Goal: Information Seeking & Learning: Learn about a topic

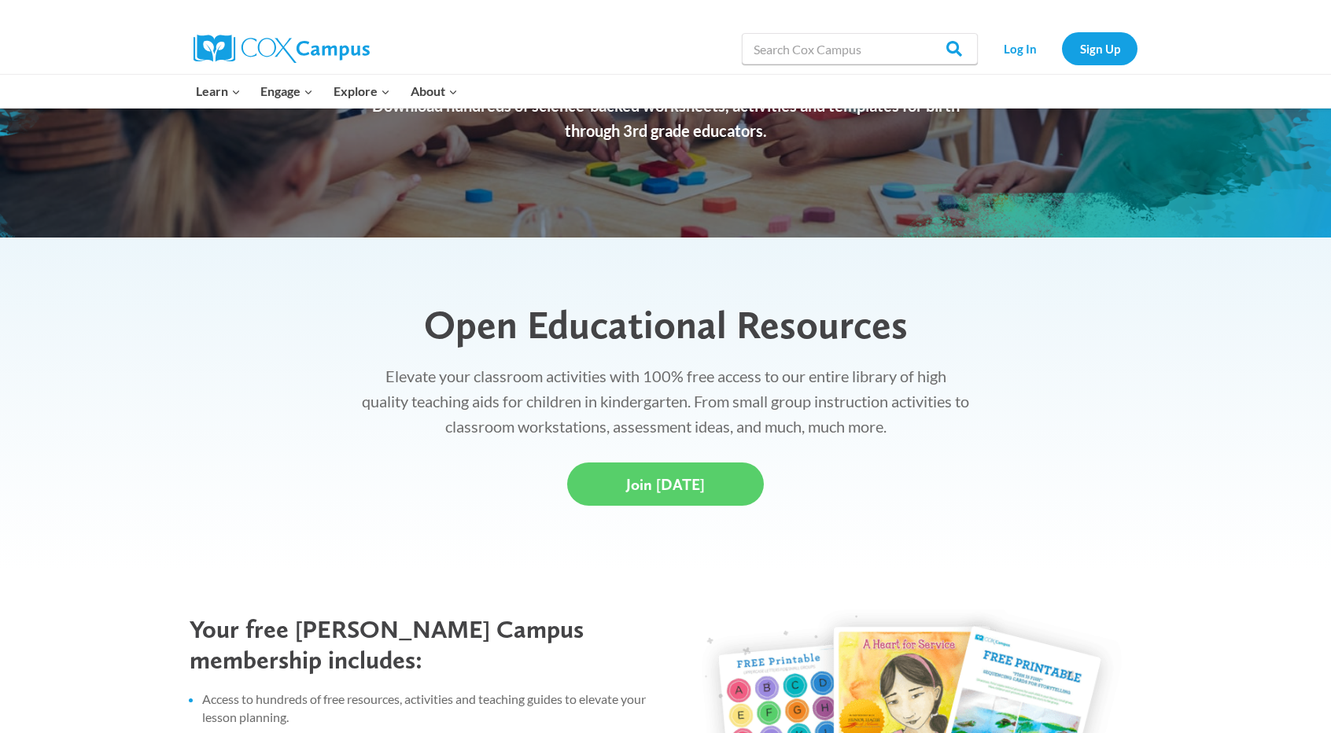
scroll to position [470, 0]
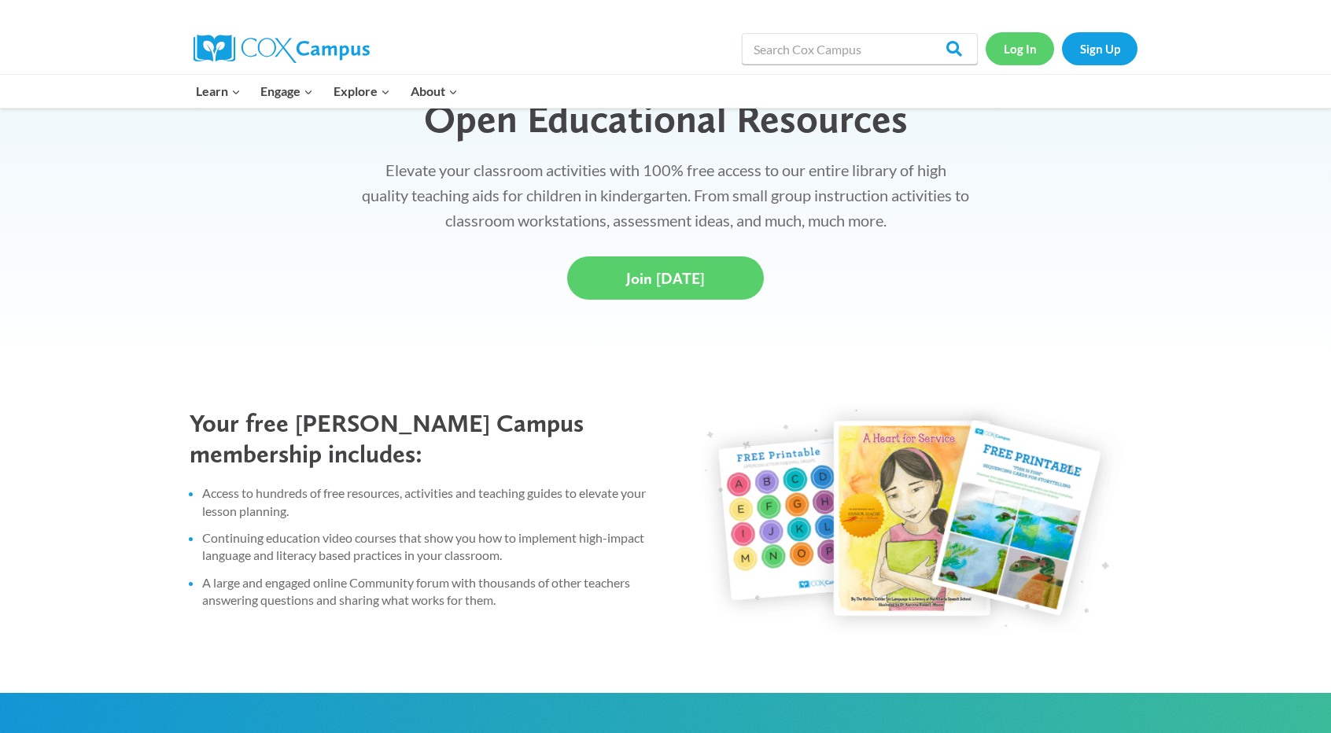
click at [1019, 42] on link "Log In" at bounding box center [1020, 48] width 68 height 32
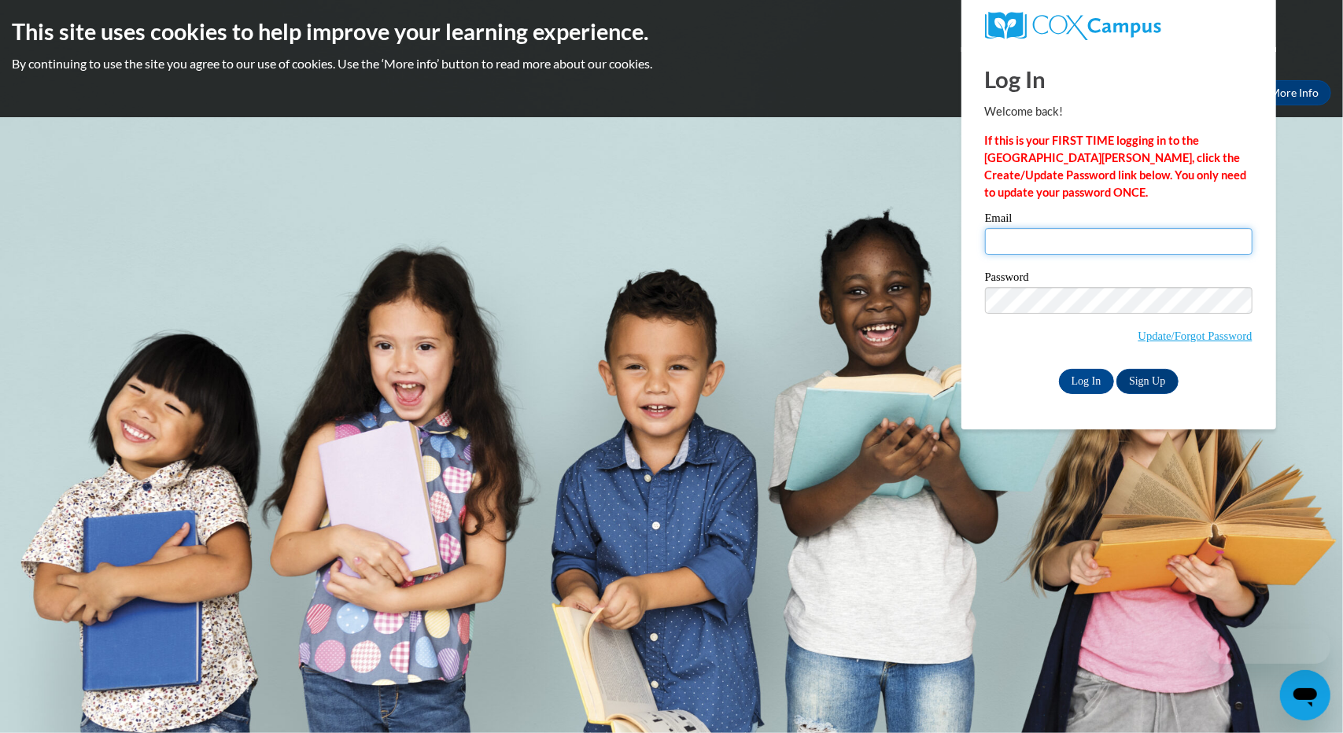
click at [1075, 241] on input "Email" at bounding box center [1118, 241] width 267 height 27
type input "ldomke@gsu.edu"
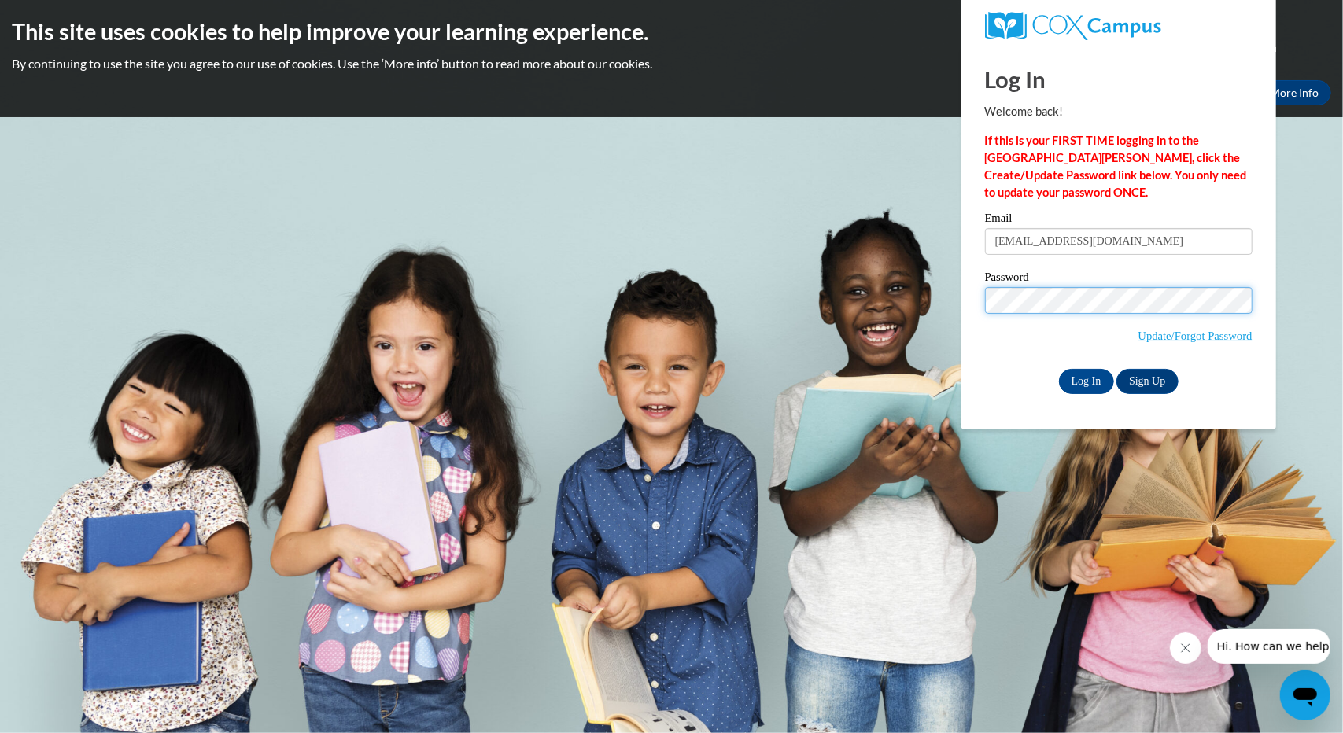
click at [1059, 369] on input "Log In" at bounding box center [1086, 381] width 55 height 25
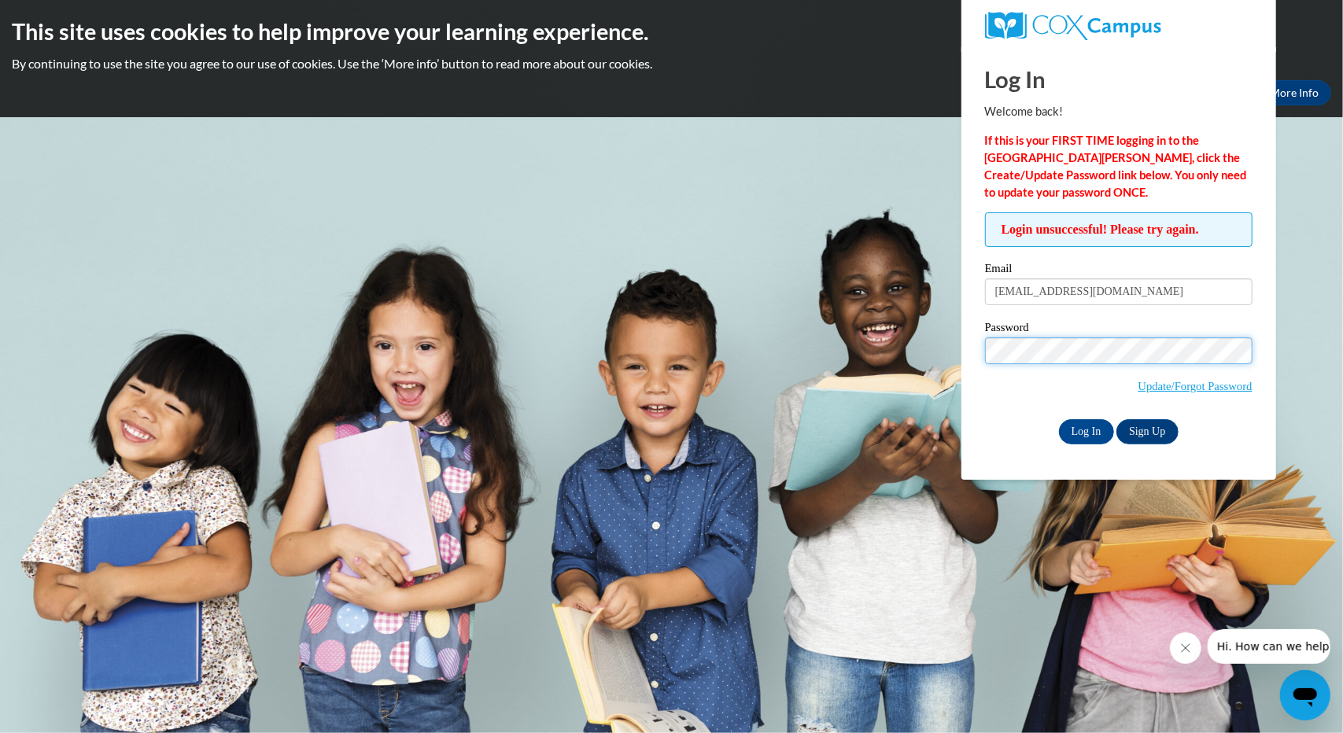
click at [1059, 419] on input "Log In" at bounding box center [1086, 431] width 55 height 25
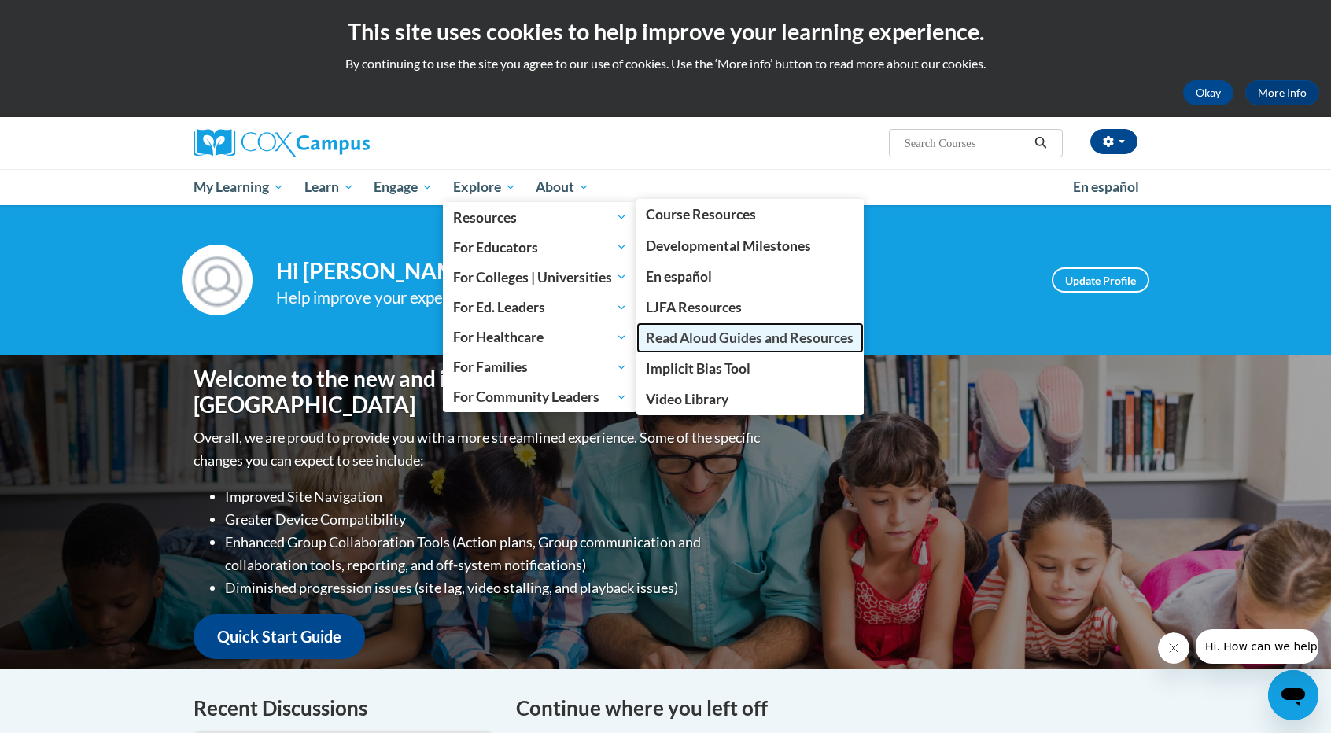
click at [778, 344] on span "Read Aloud Guides and Resources" at bounding box center [750, 338] width 208 height 17
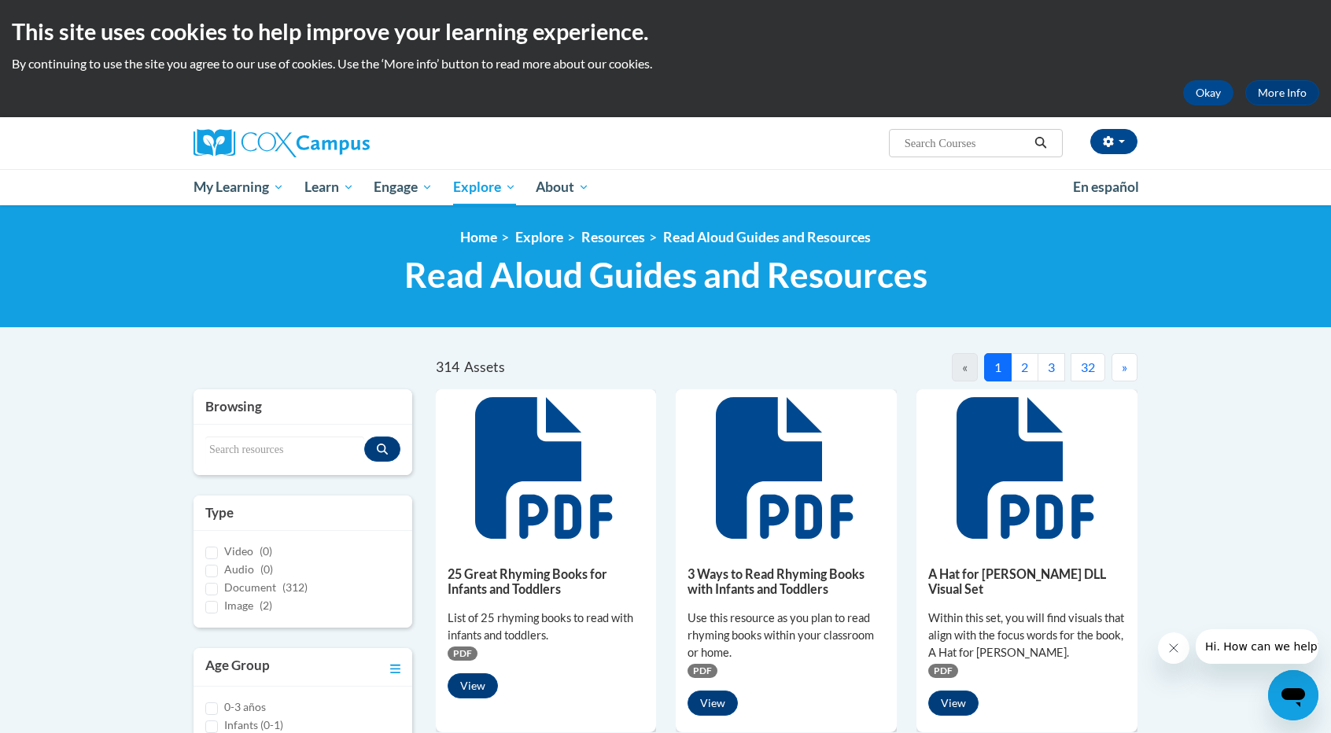
click at [1120, 361] on button "»" at bounding box center [1124, 367] width 26 height 28
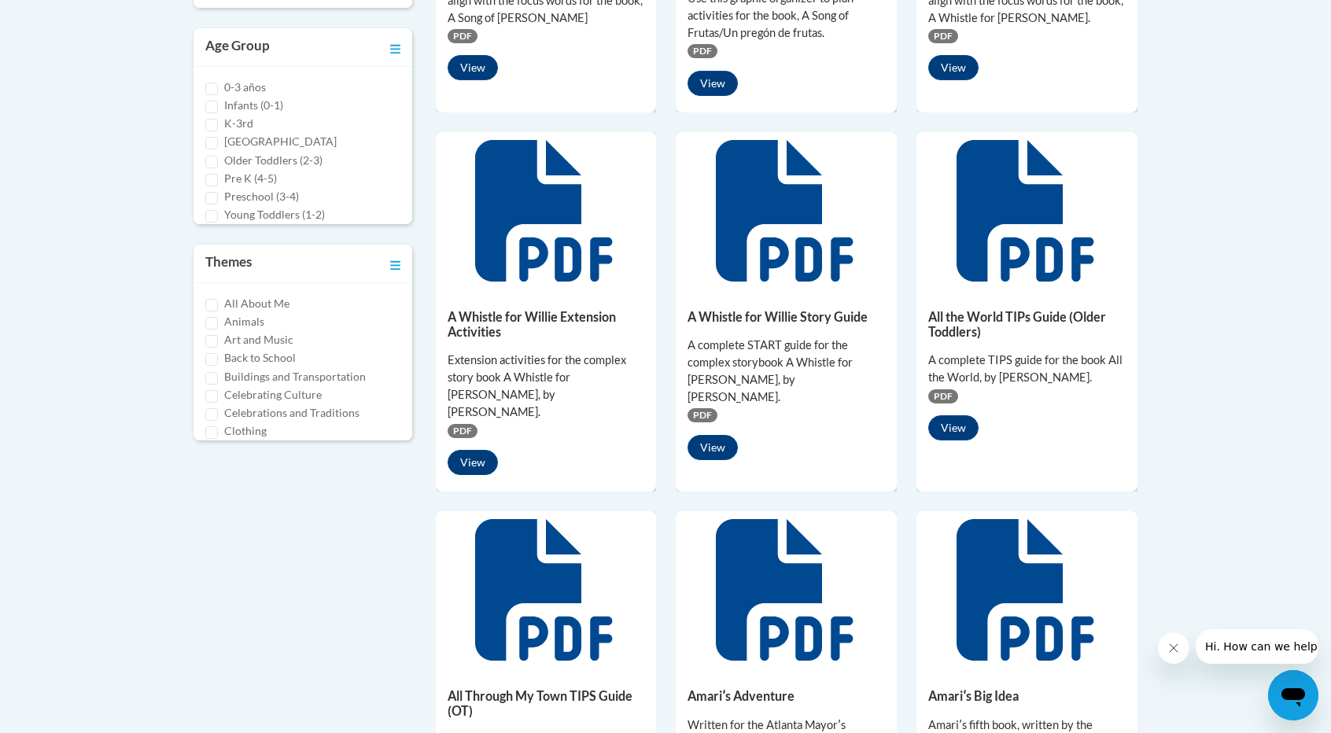
scroll to position [376, 0]
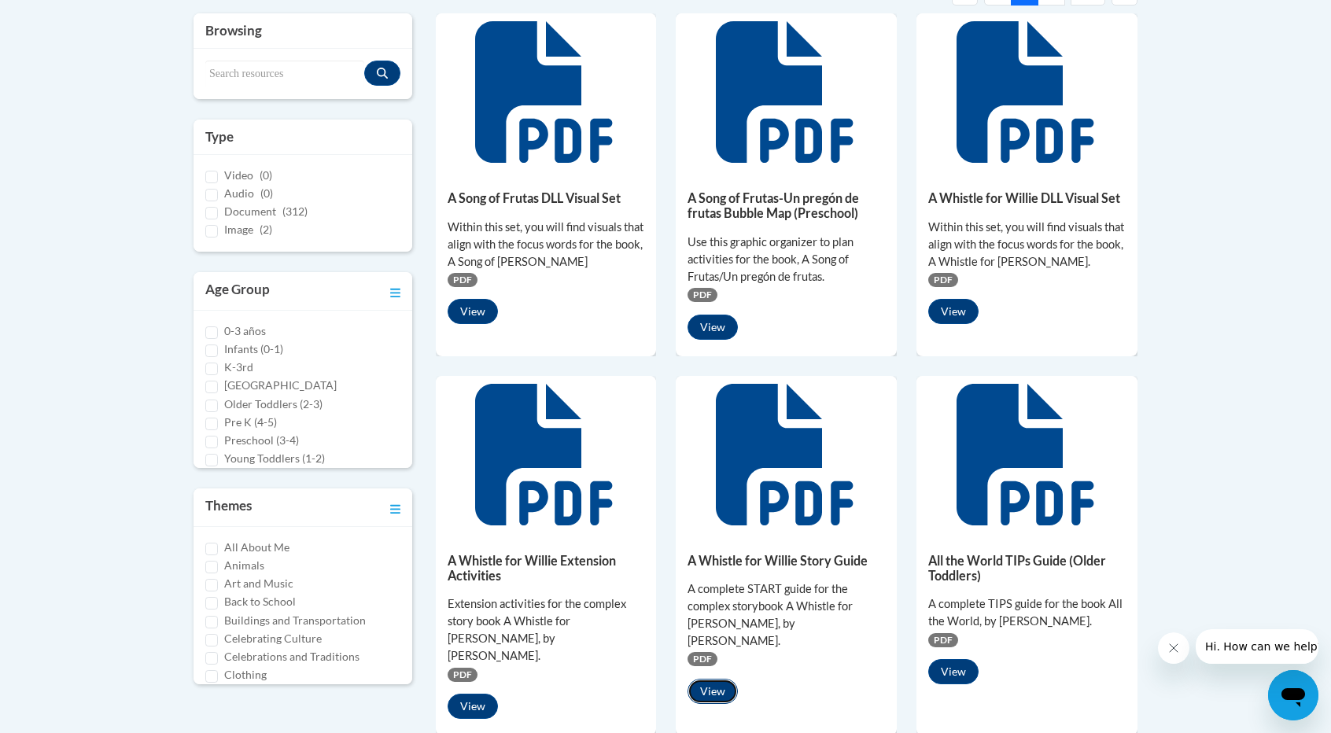
click at [716, 679] on button "View" at bounding box center [712, 691] width 50 height 25
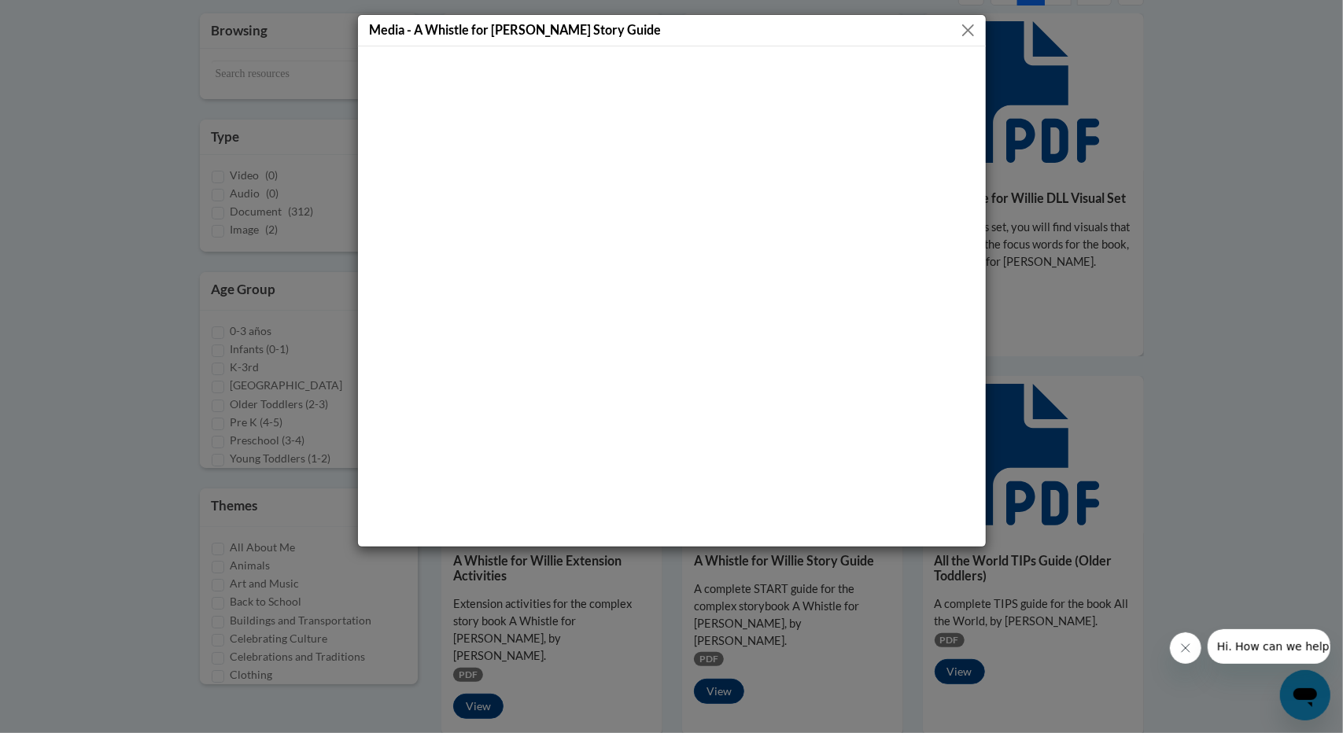
click at [970, 24] on button "Close" at bounding box center [968, 30] width 20 height 20
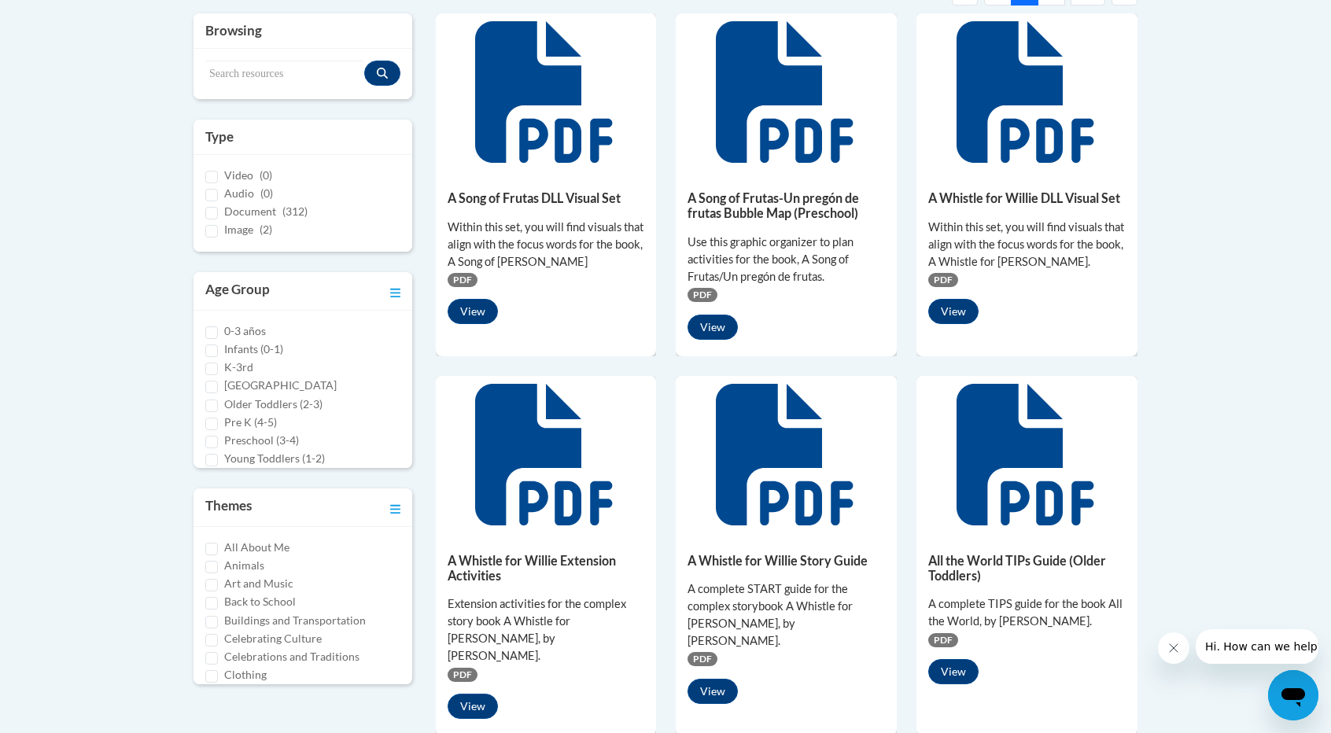
scroll to position [0, 0]
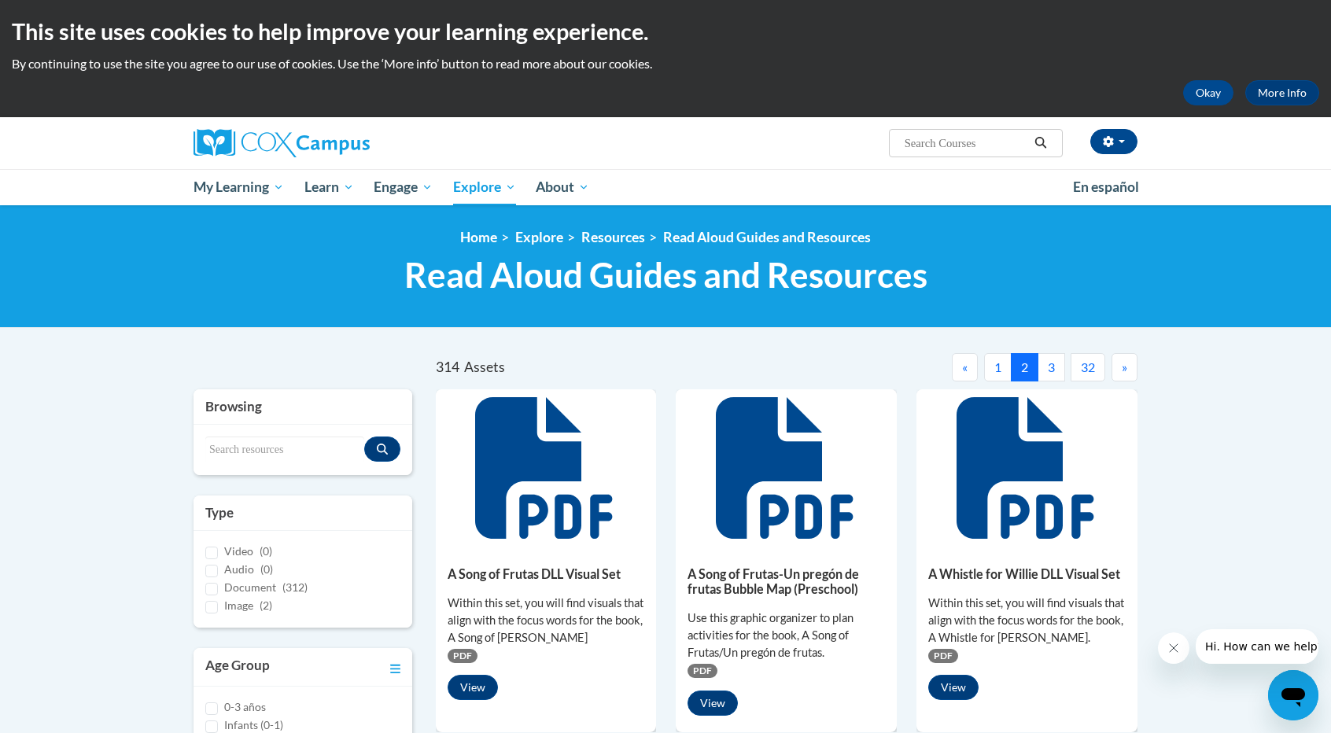
click at [1048, 375] on button "3" at bounding box center [1051, 367] width 28 height 28
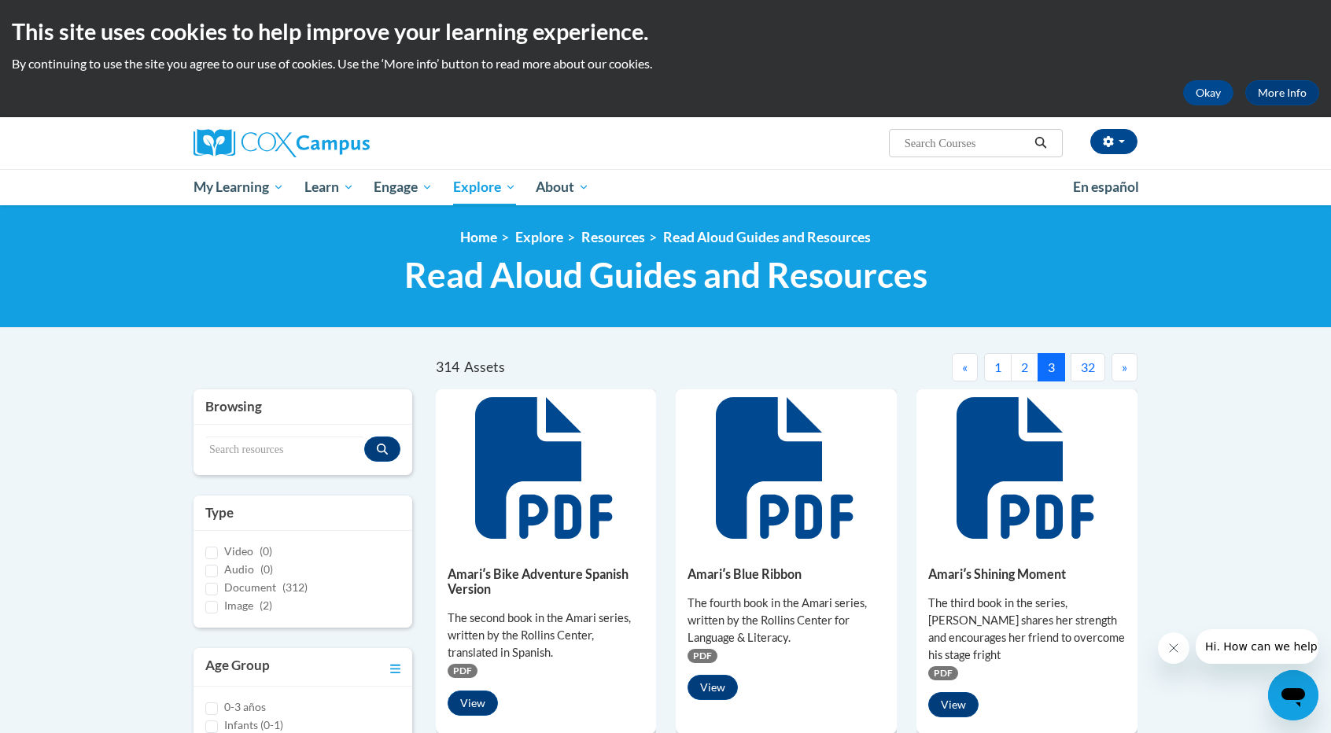
click at [1120, 364] on button "»" at bounding box center [1124, 367] width 26 height 28
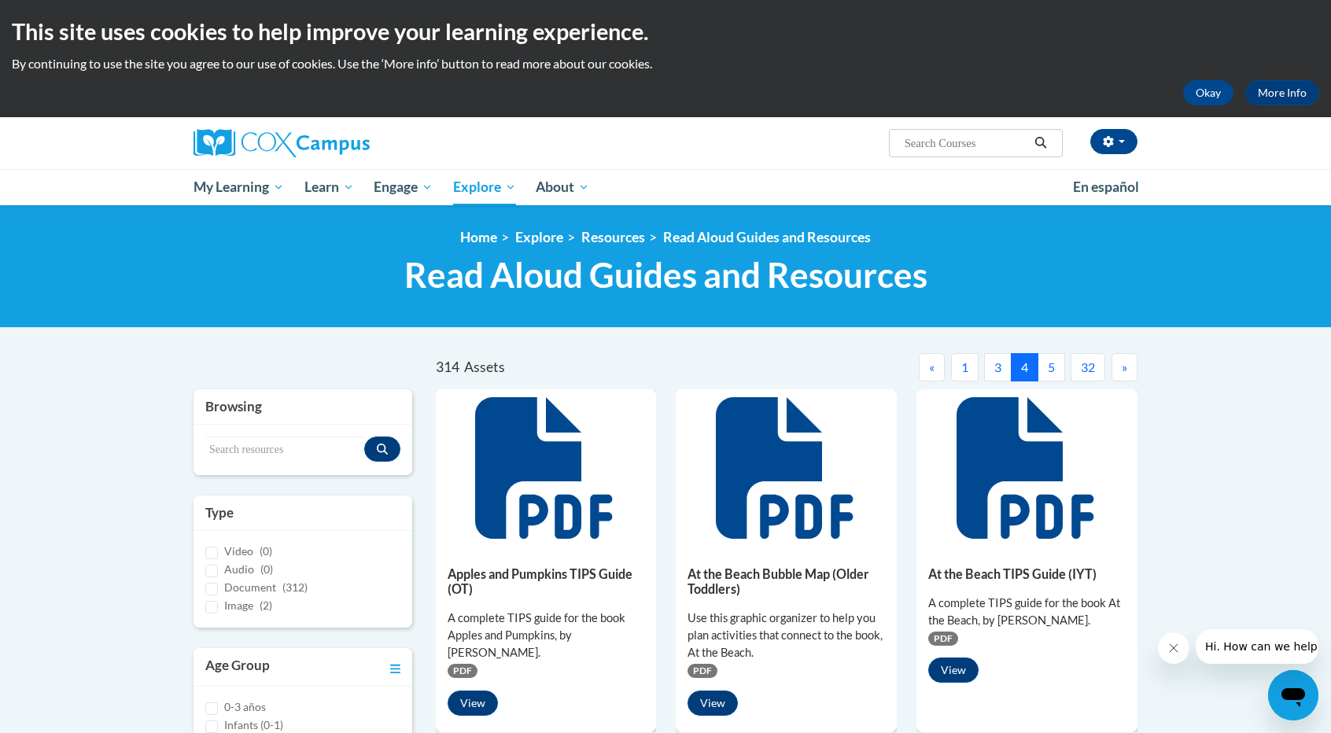
click at [1126, 364] on span "»" at bounding box center [1125, 366] width 6 height 15
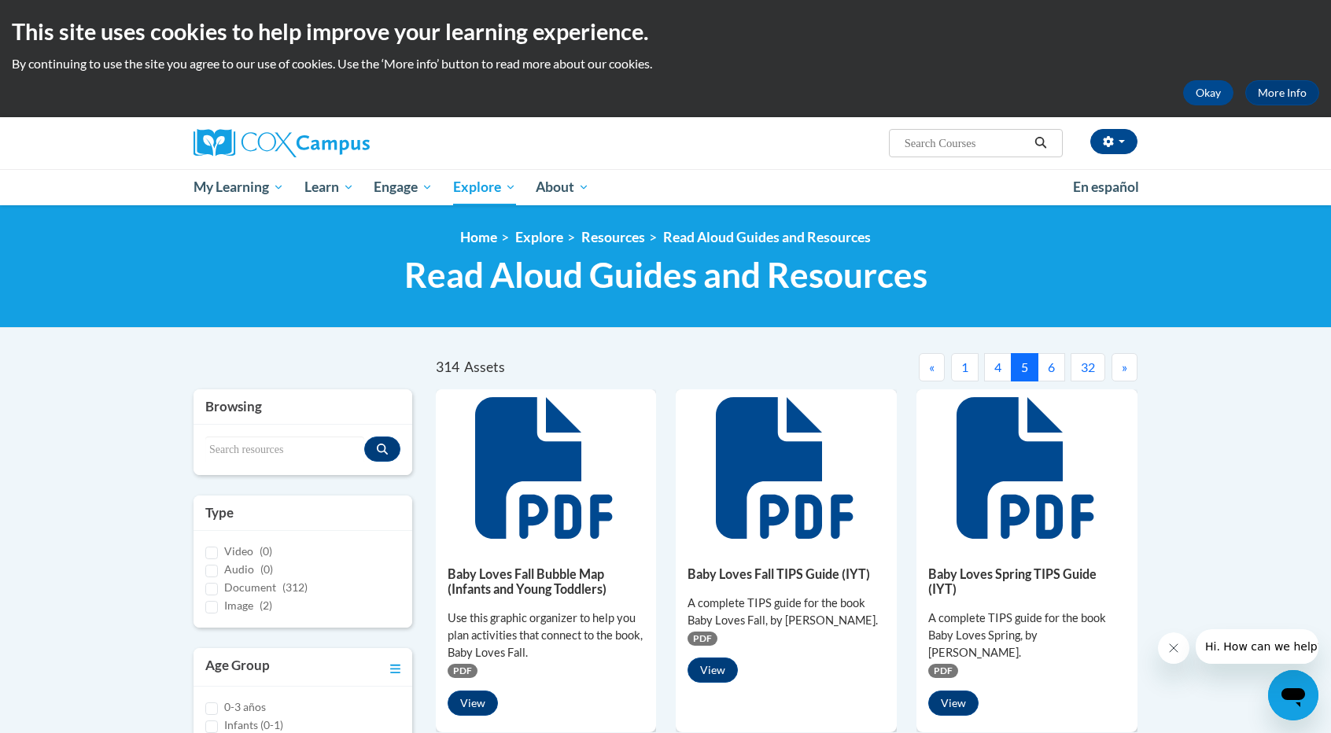
click at [1126, 361] on span "»" at bounding box center [1125, 366] width 6 height 15
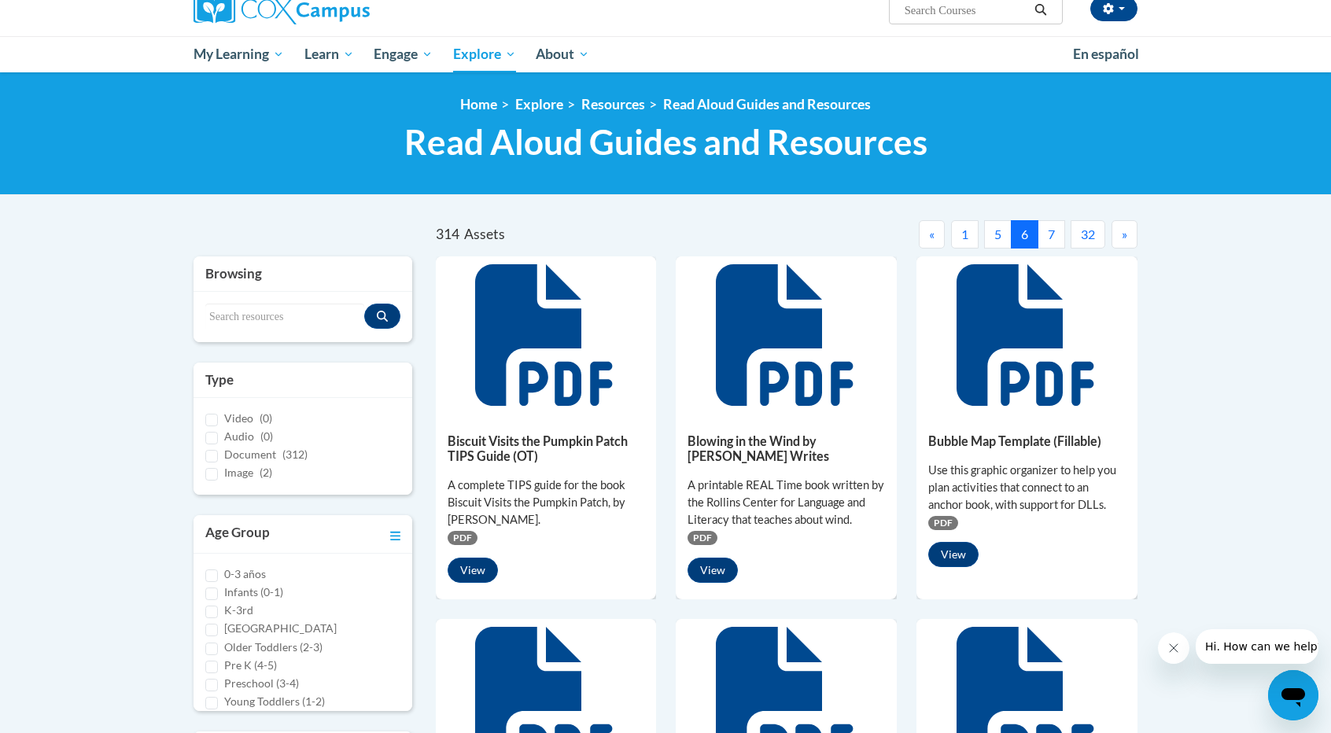
scroll to position [76, 0]
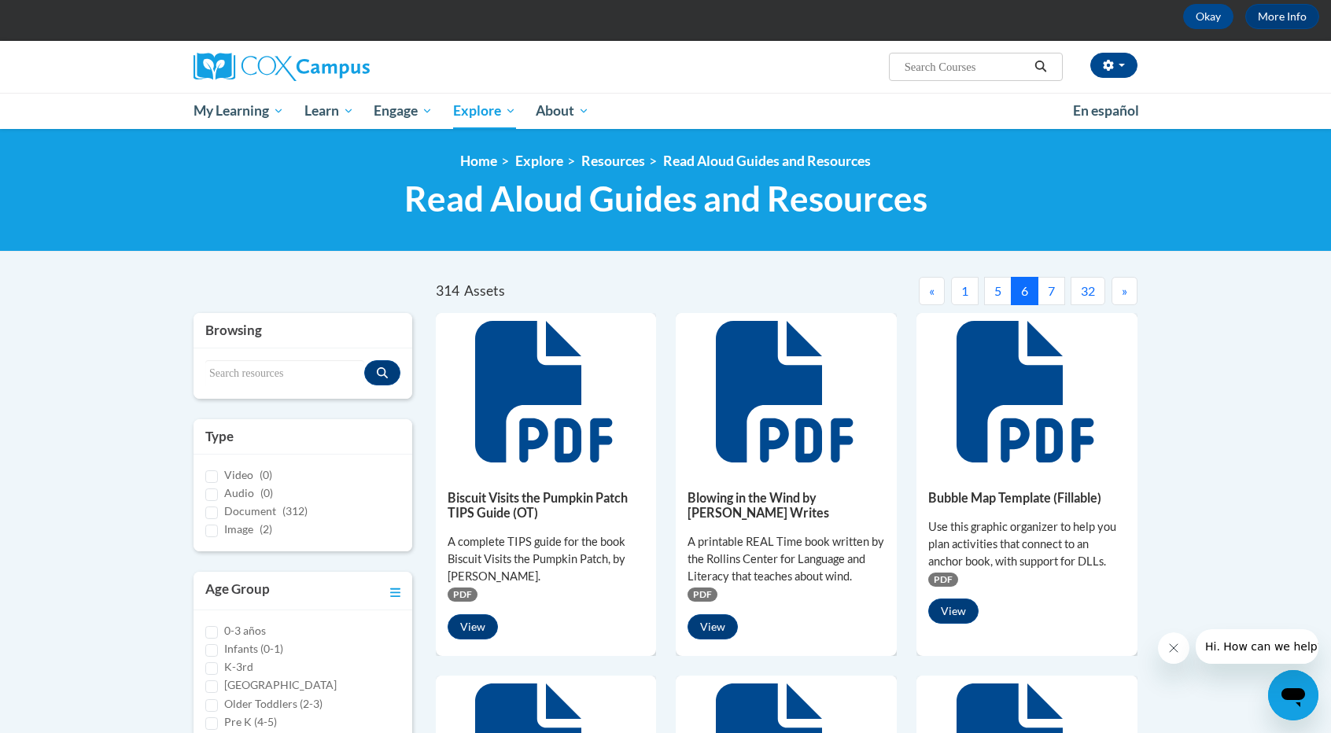
click at [1126, 292] on span "»" at bounding box center [1125, 290] width 6 height 15
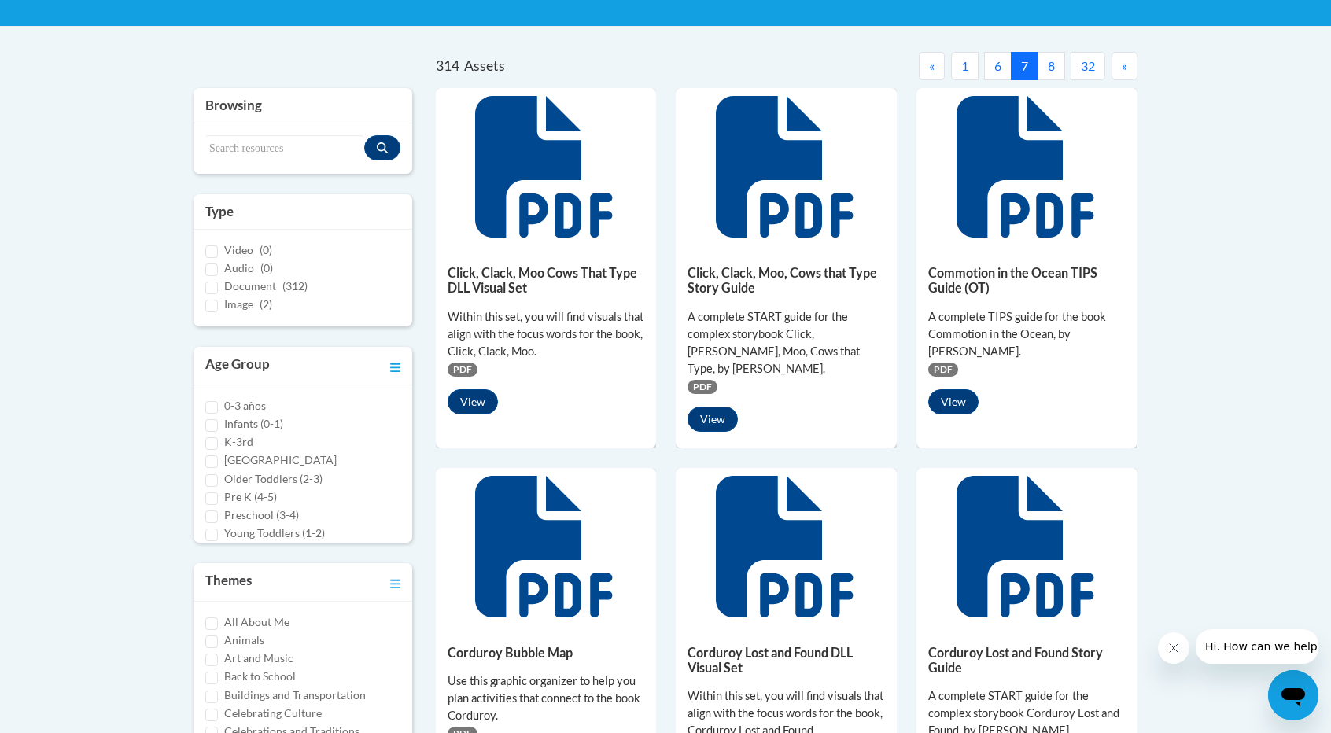
scroll to position [0, 0]
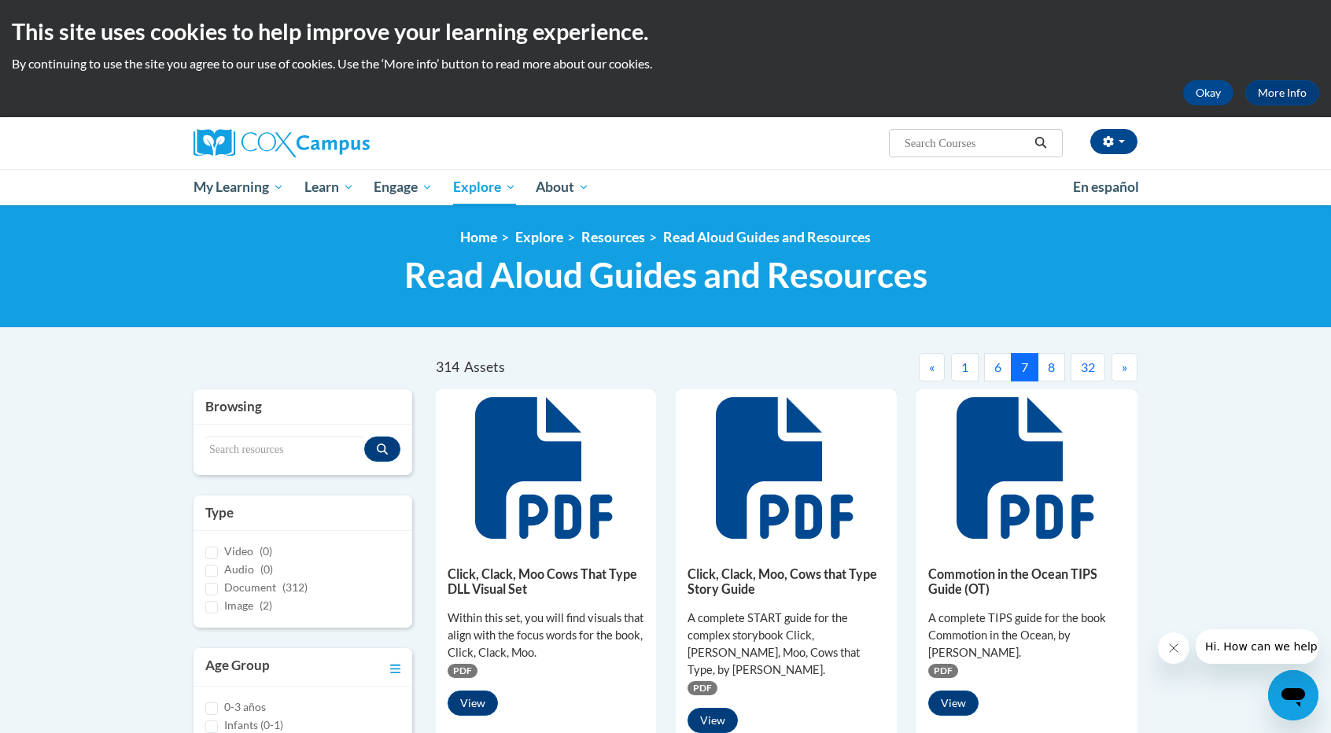
click at [1129, 367] on button "»" at bounding box center [1124, 367] width 26 height 28
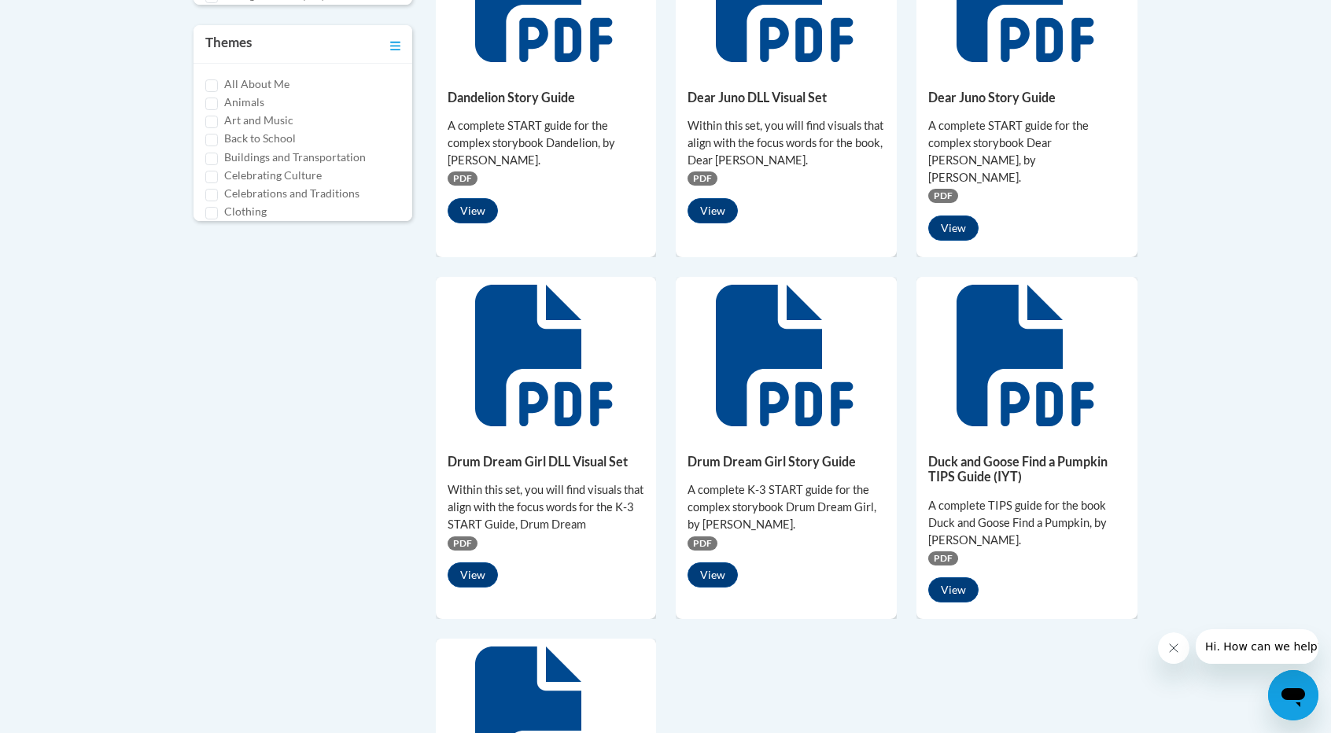
scroll to position [847, 0]
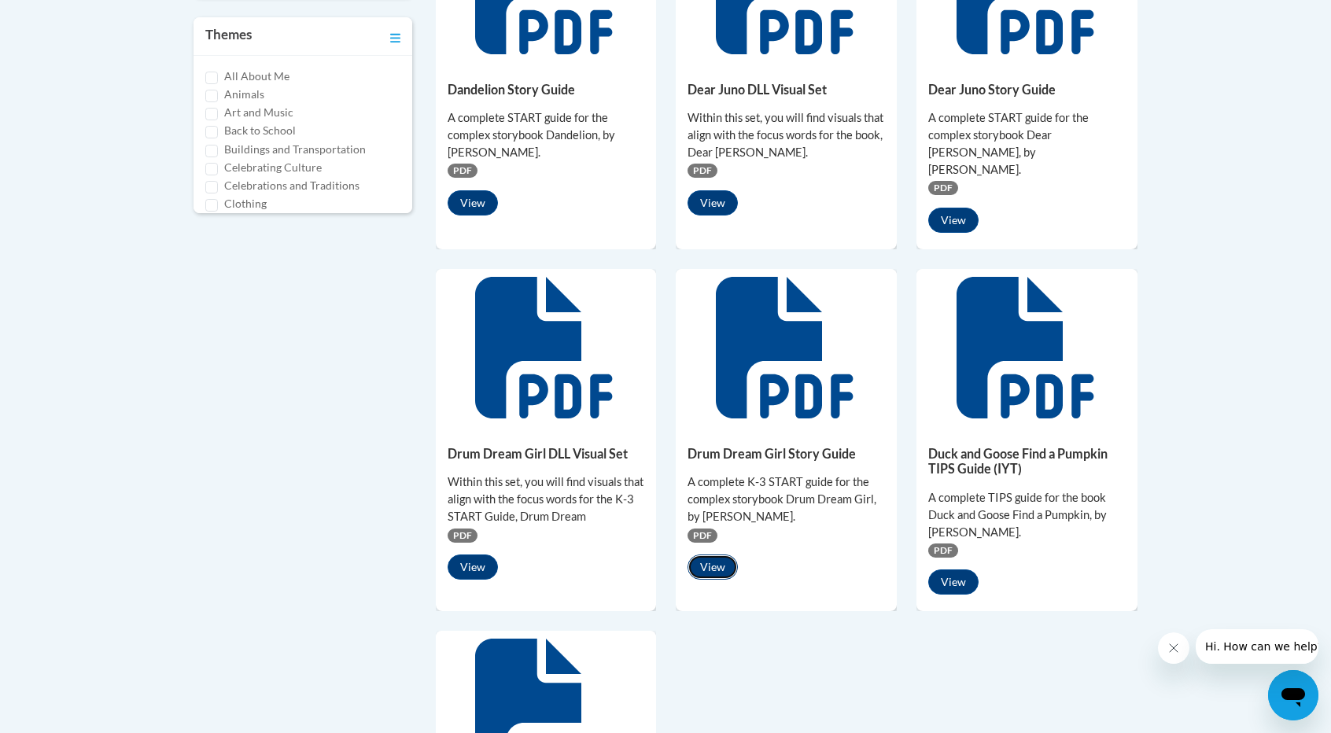
click at [717, 554] on button "View" at bounding box center [712, 566] width 50 height 25
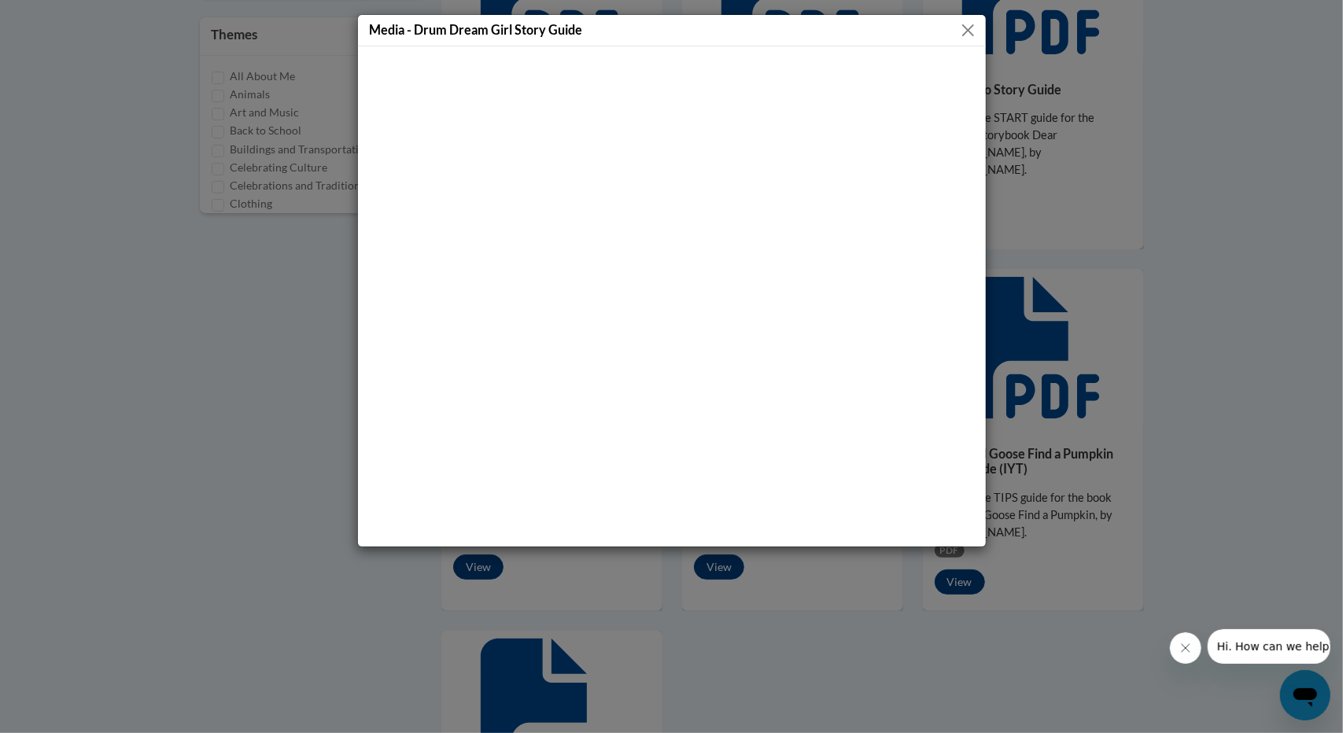
click at [963, 29] on button "Close" at bounding box center [968, 30] width 20 height 20
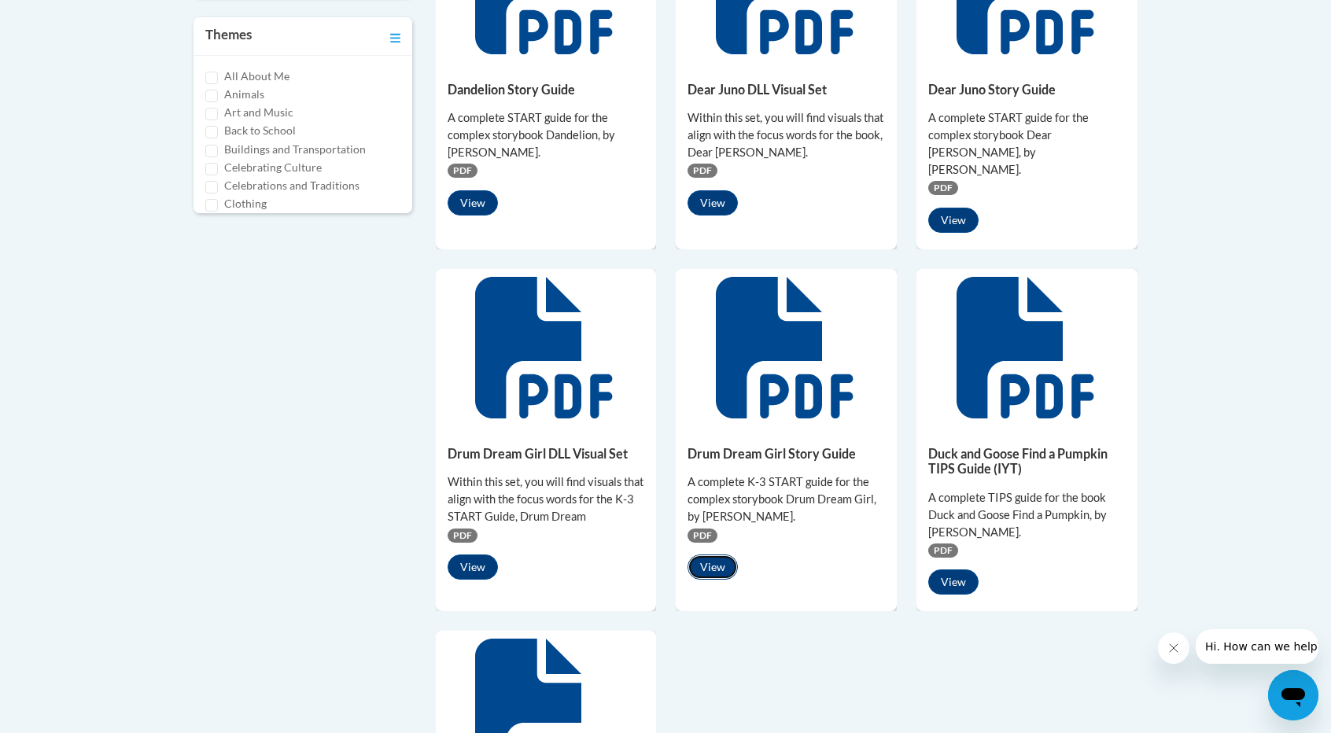
click at [724, 554] on button "View" at bounding box center [712, 566] width 50 height 25
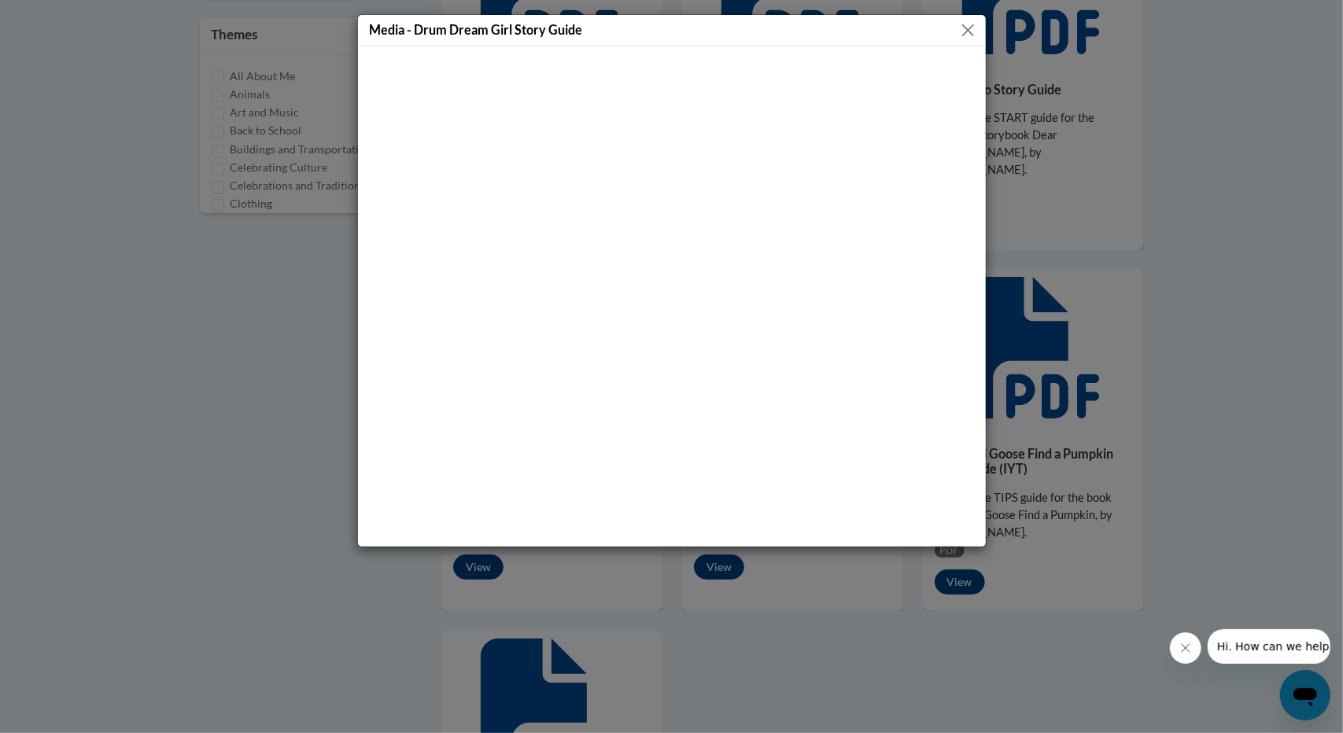
click at [967, 34] on button "Close" at bounding box center [968, 30] width 20 height 20
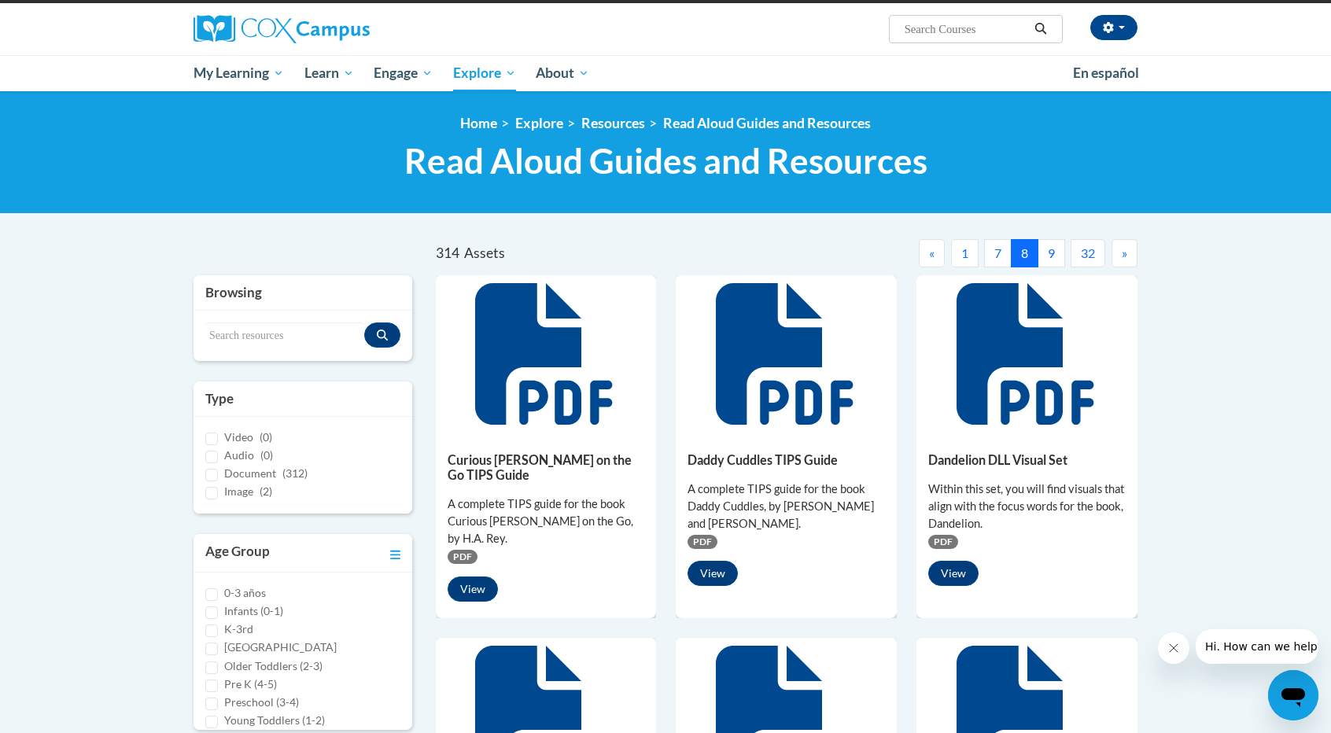
scroll to position [0, 0]
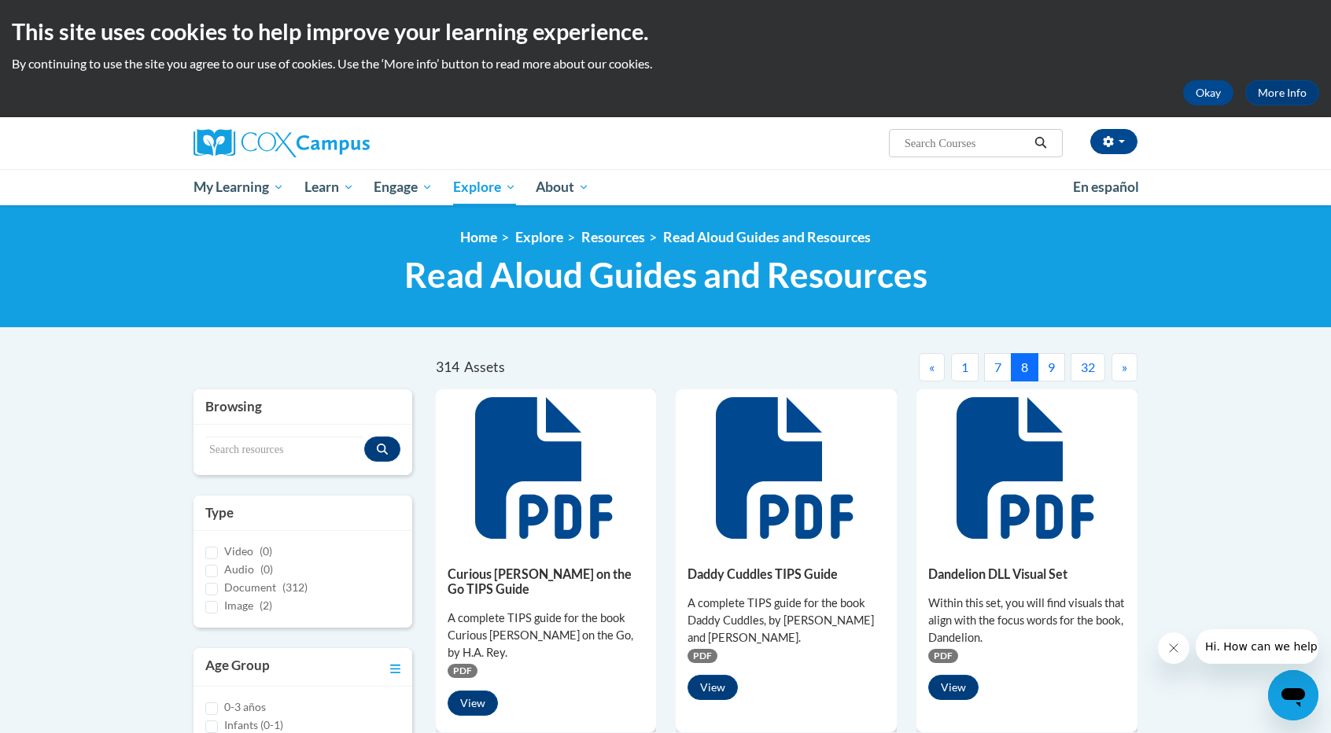
click at [1122, 367] on span "»" at bounding box center [1125, 366] width 6 height 15
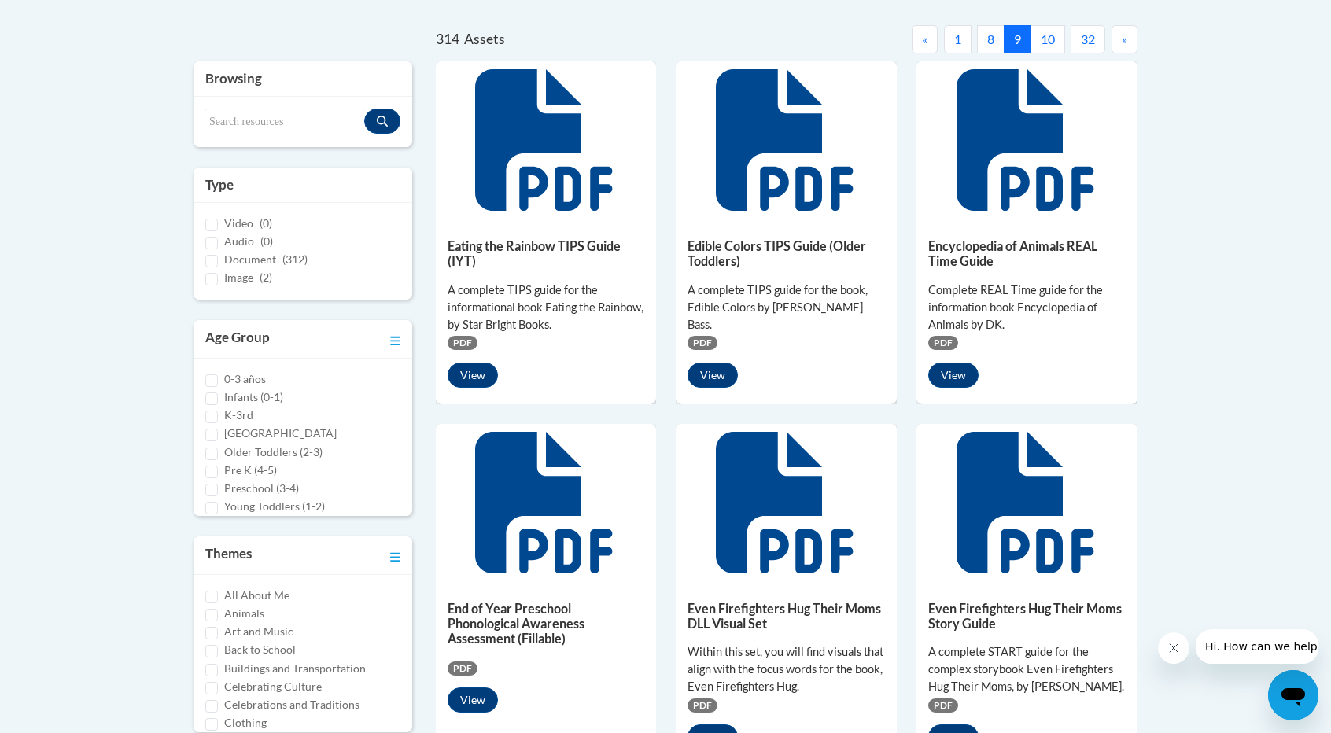
scroll to position [234, 0]
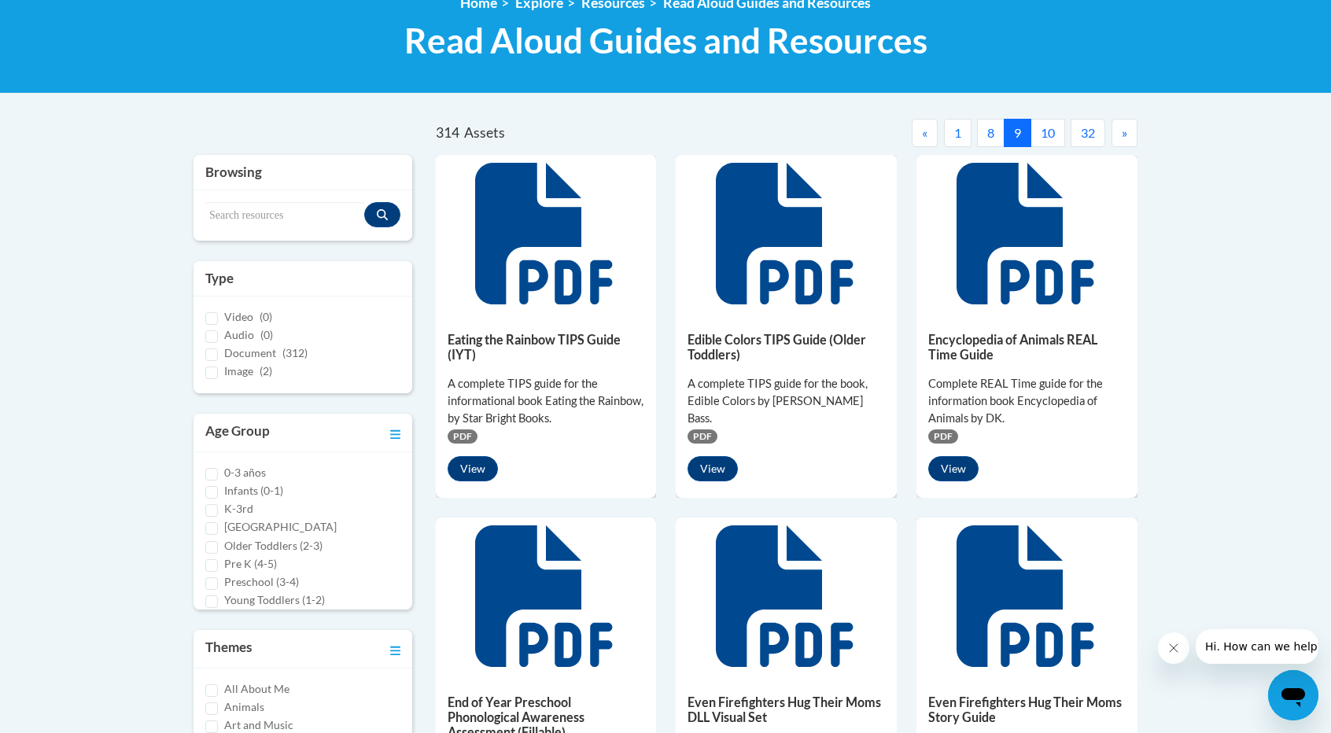
click at [1123, 125] on span "»" at bounding box center [1125, 132] width 6 height 15
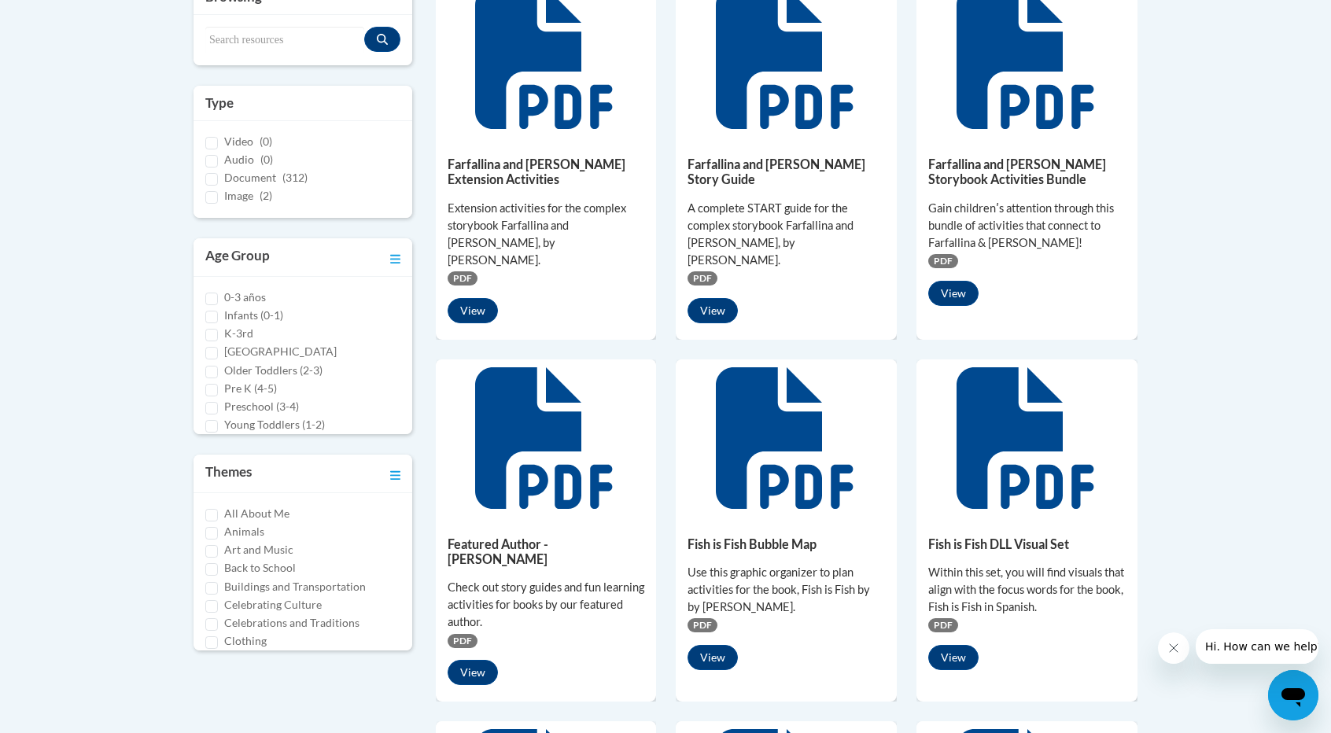
scroll to position [325, 0]
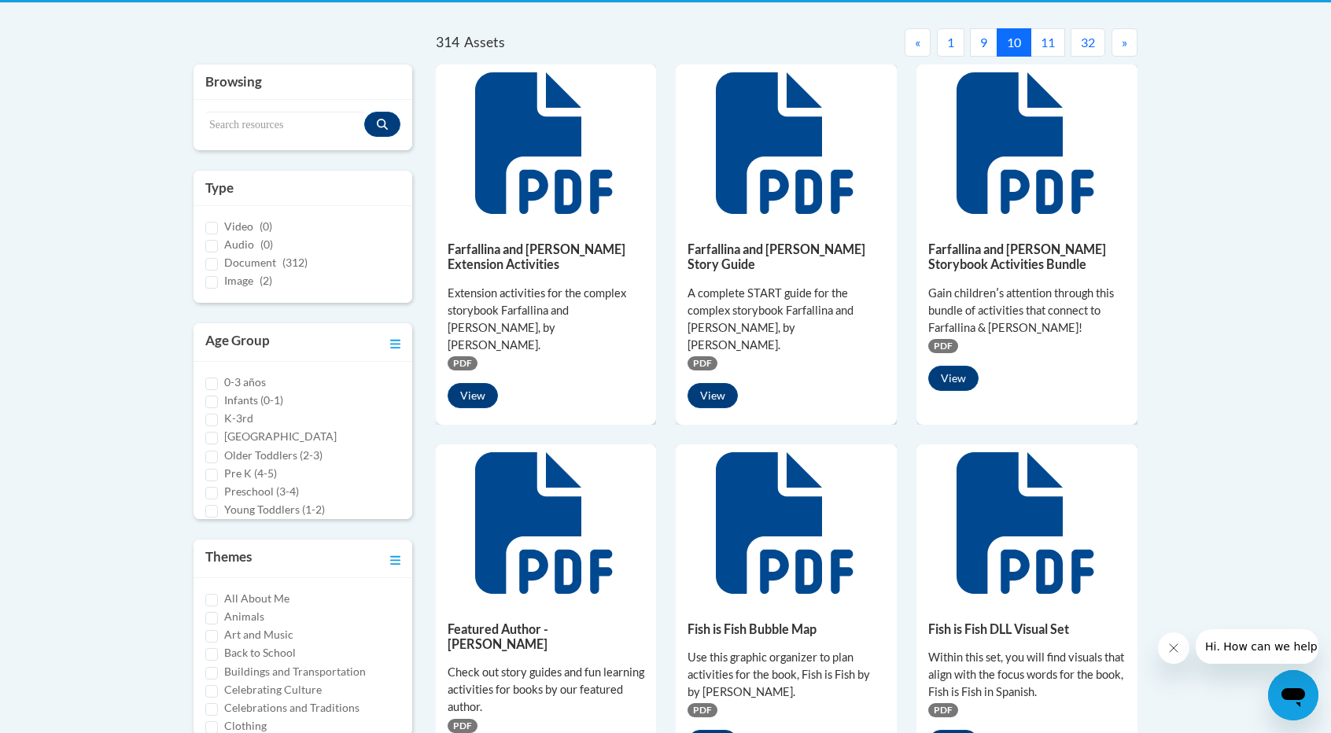
click at [1129, 42] on button "»" at bounding box center [1124, 42] width 26 height 28
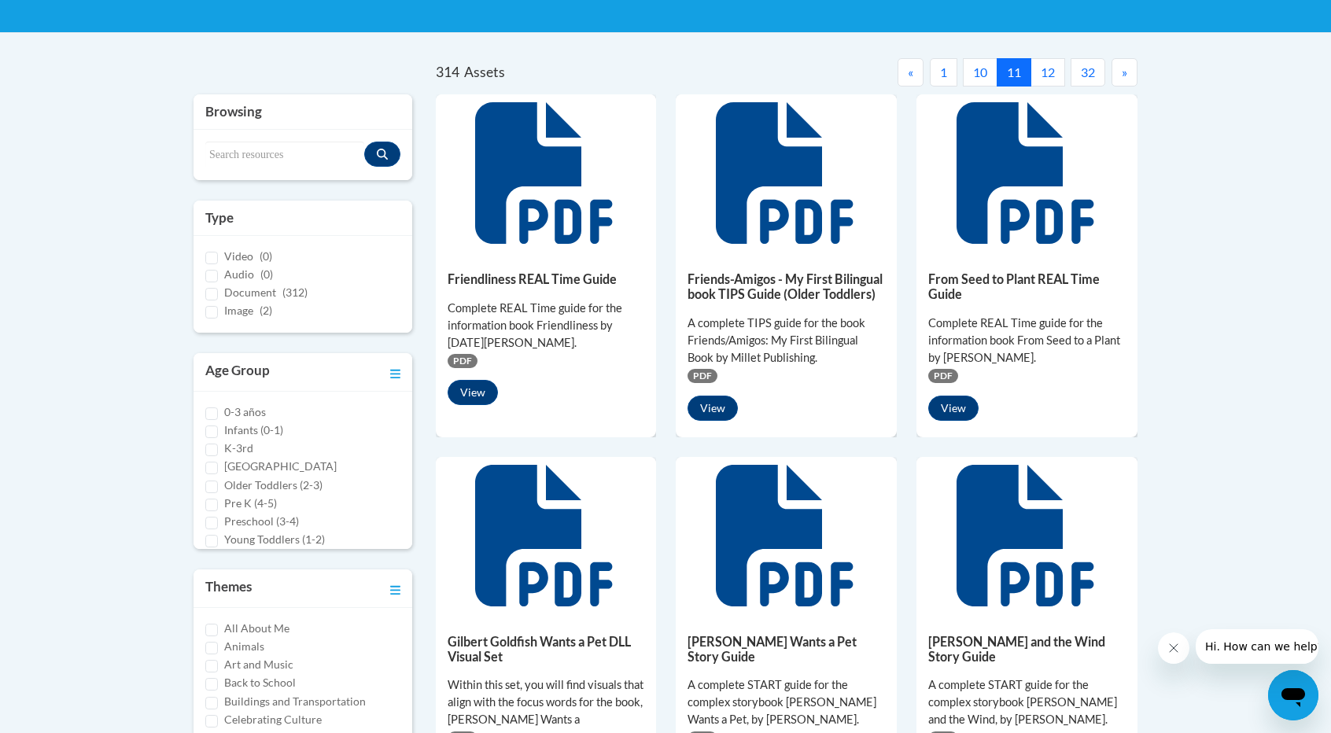
scroll to position [204, 0]
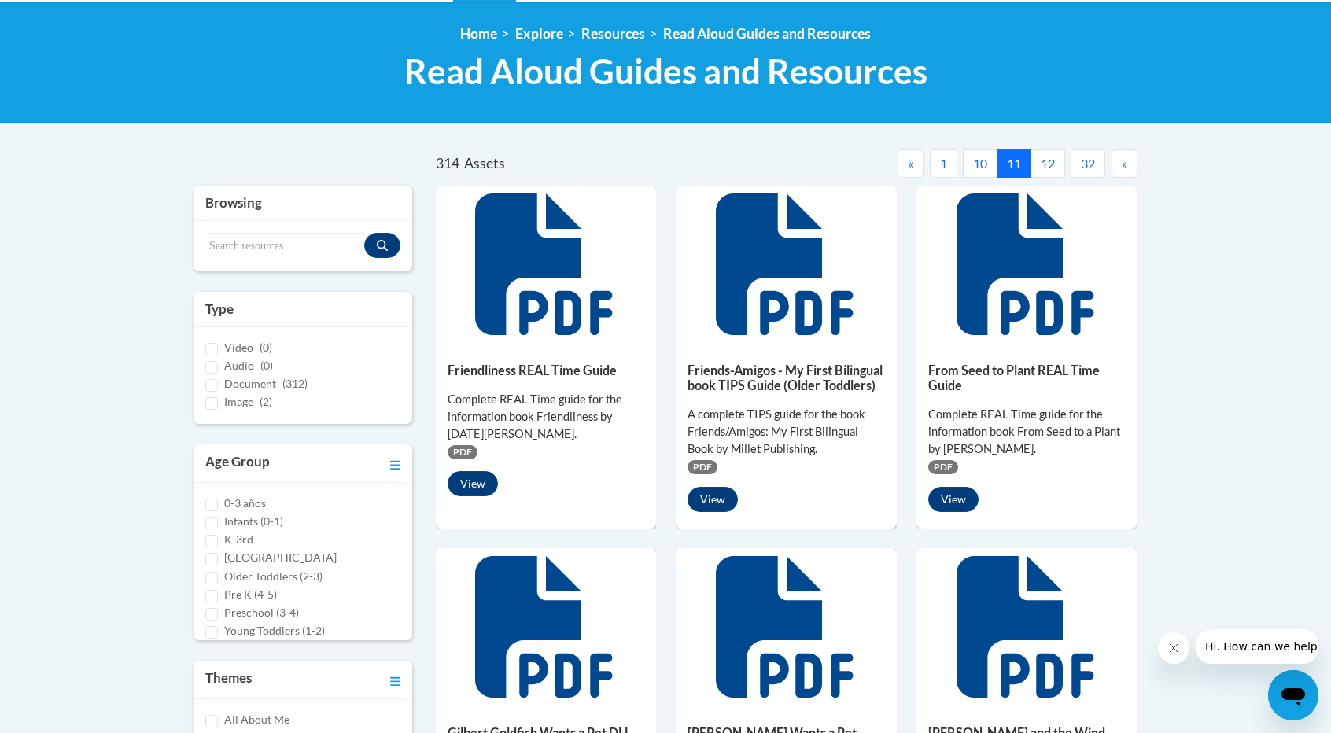
click at [1122, 163] on span "»" at bounding box center [1125, 163] width 6 height 15
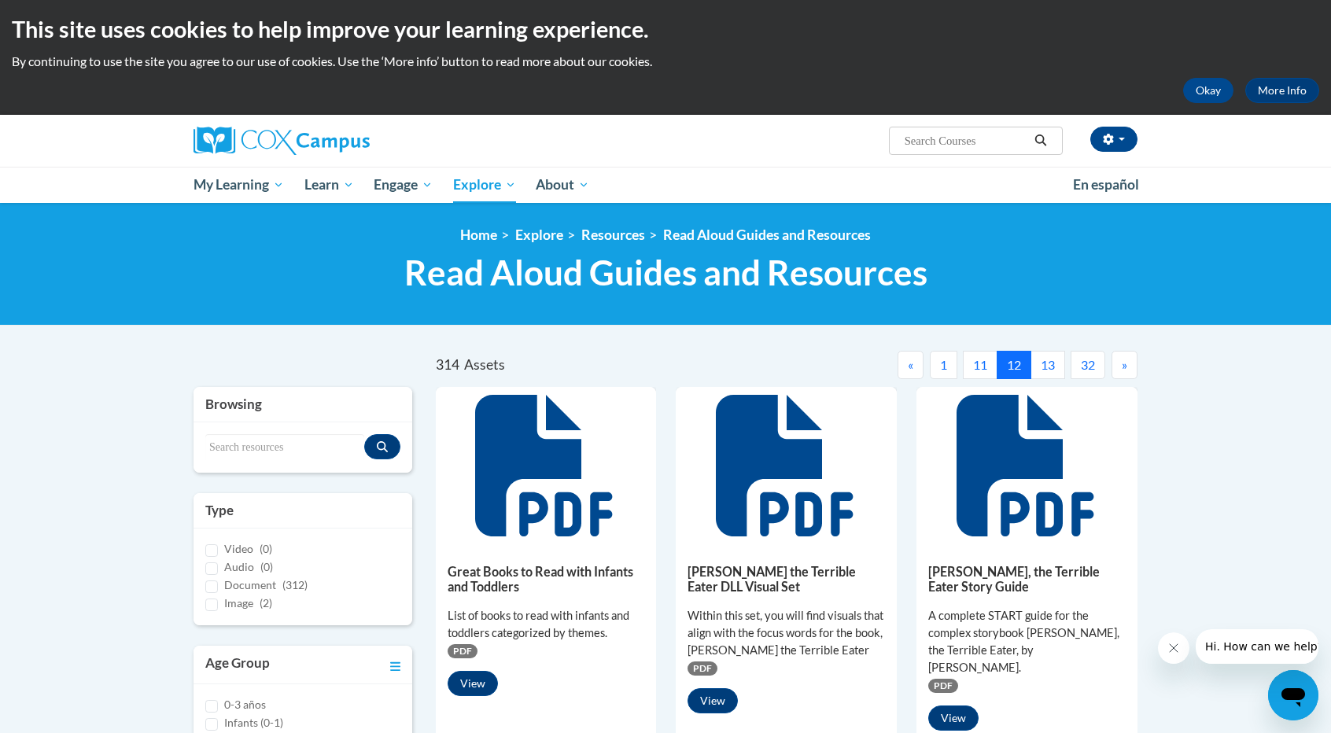
scroll to position [2, 0]
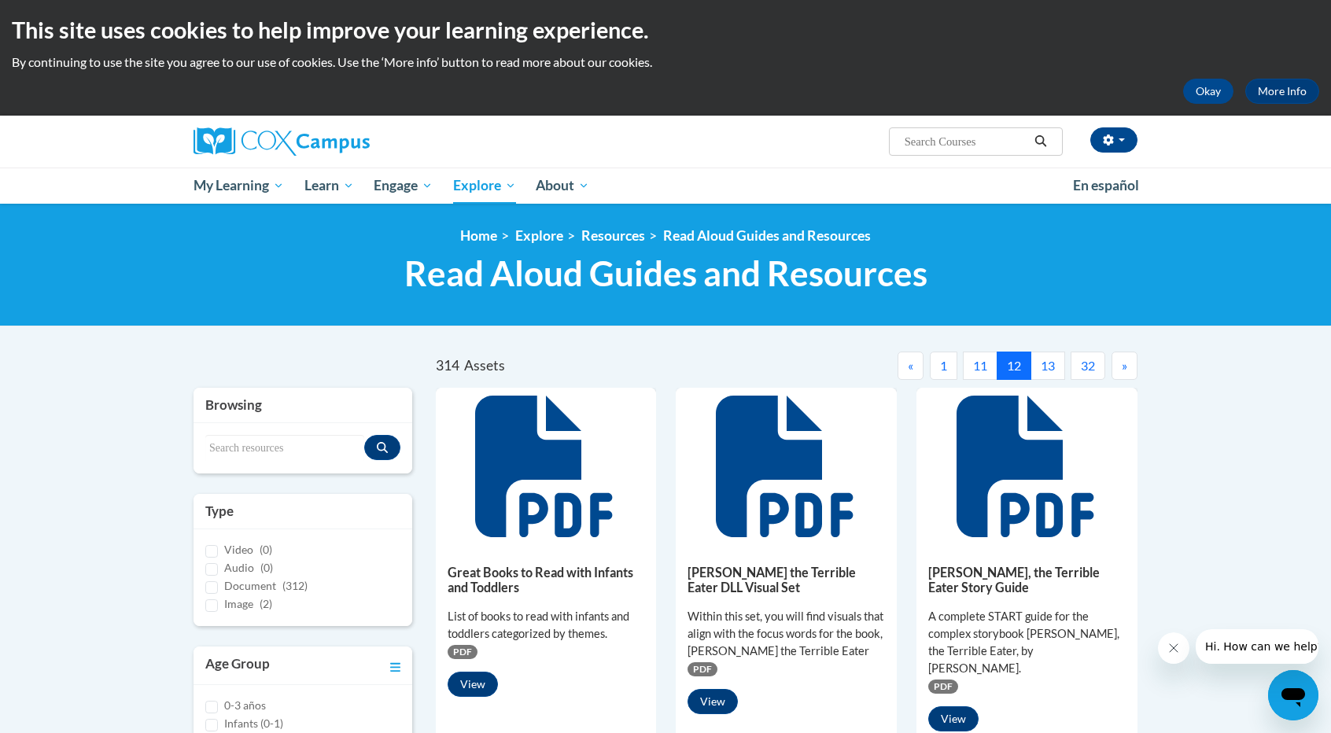
click at [1122, 374] on button "»" at bounding box center [1124, 366] width 26 height 28
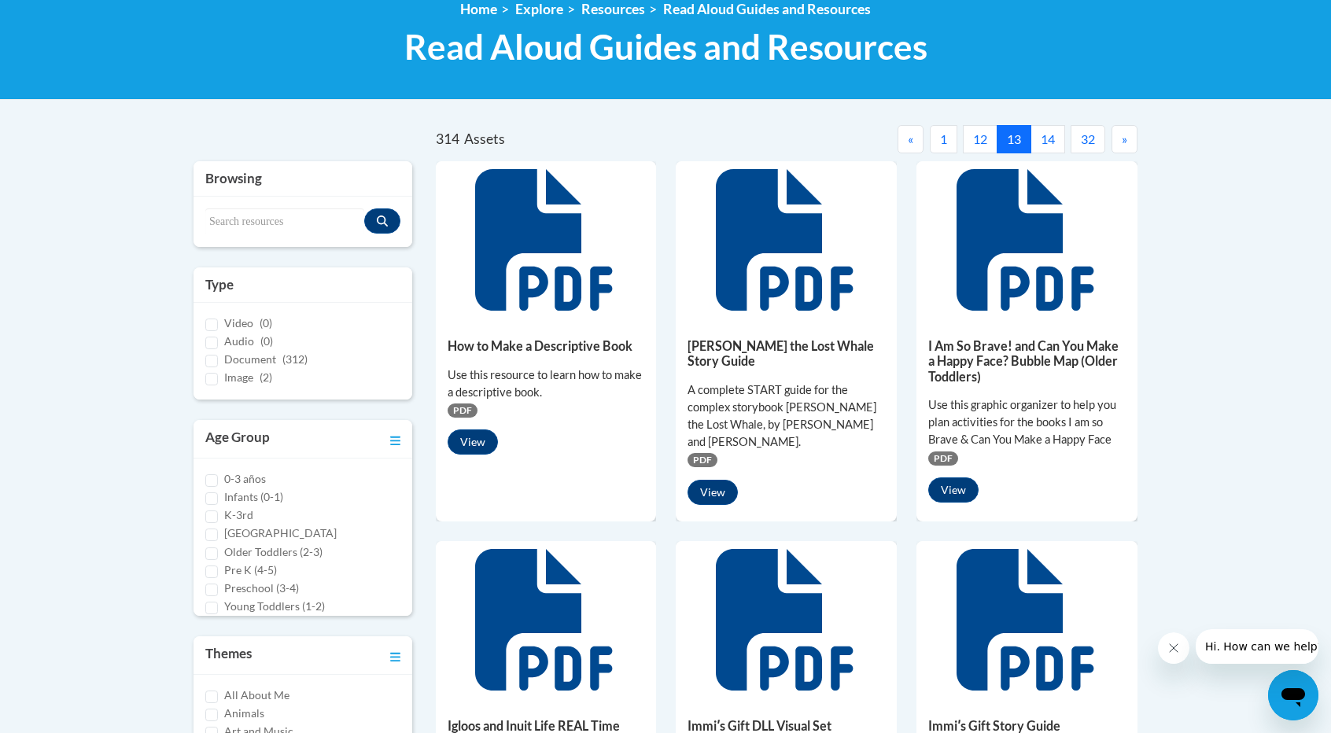
scroll to position [0, 0]
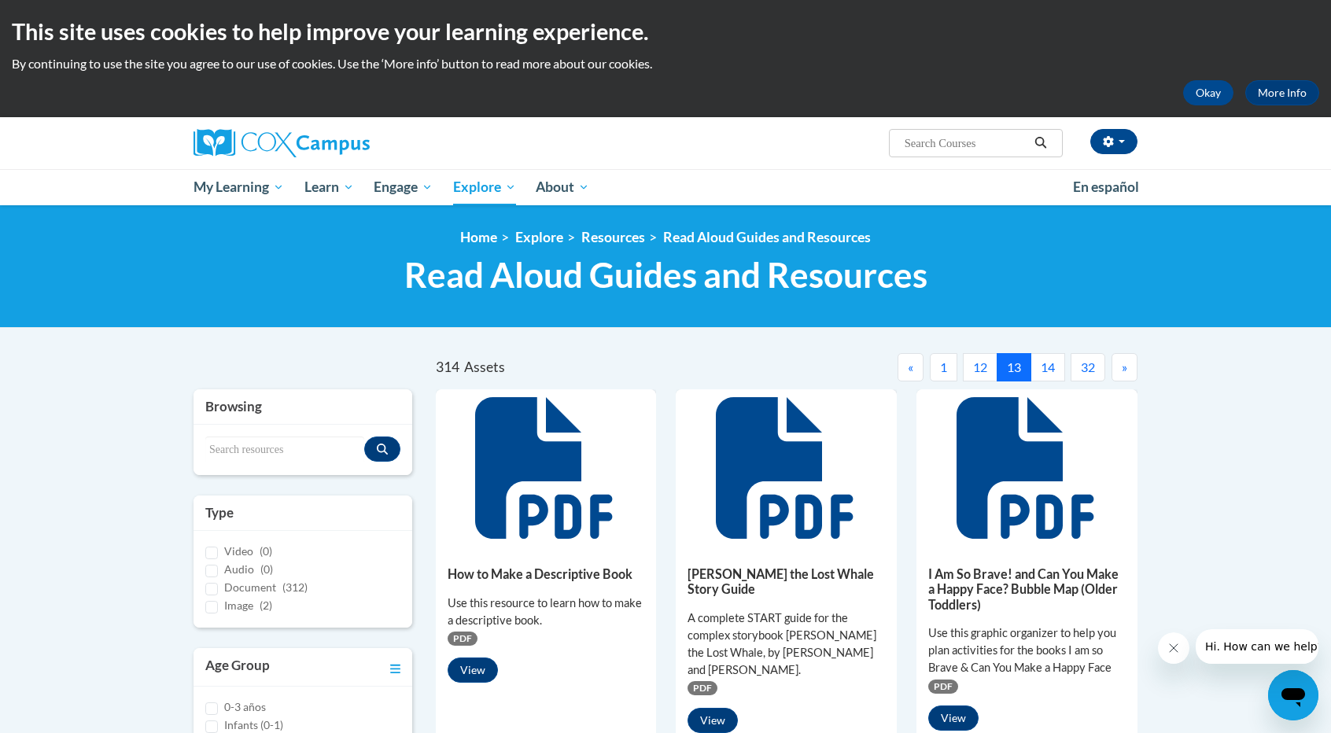
click at [1128, 369] on button "»" at bounding box center [1124, 367] width 26 height 28
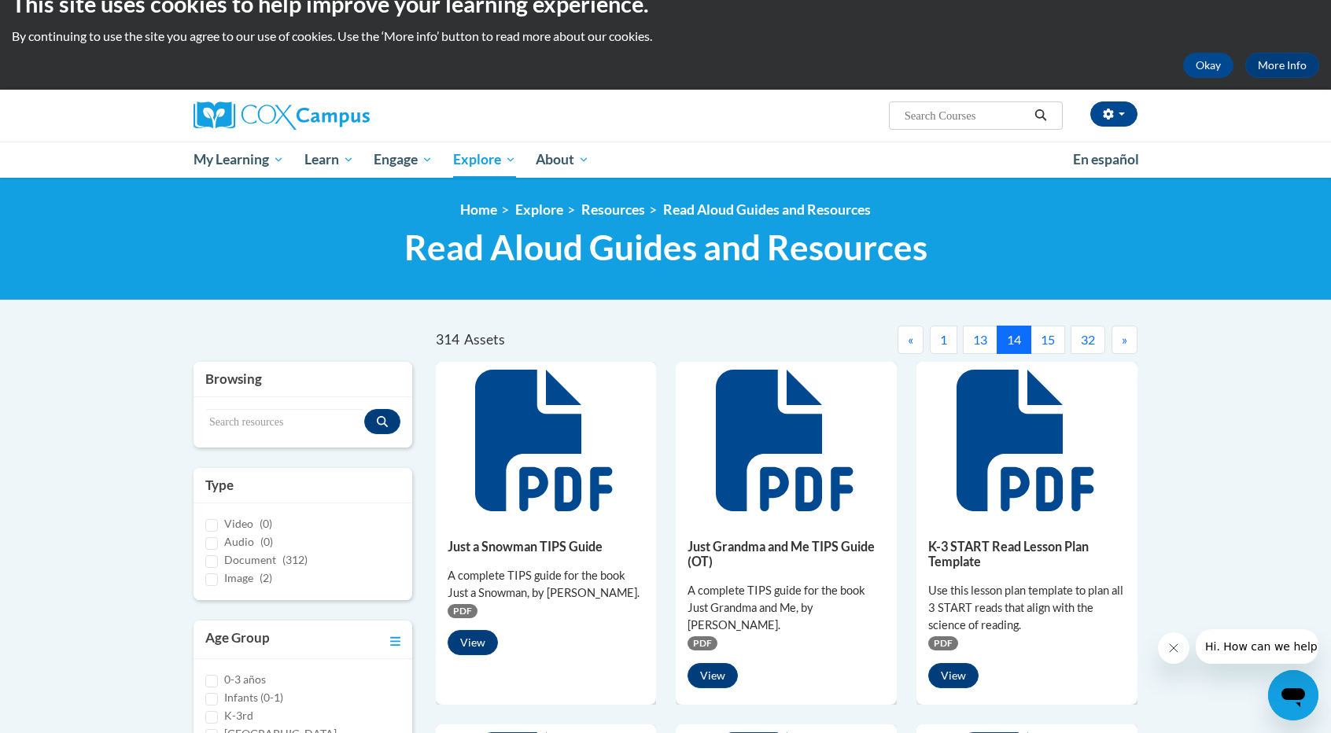
scroll to position [7, 0]
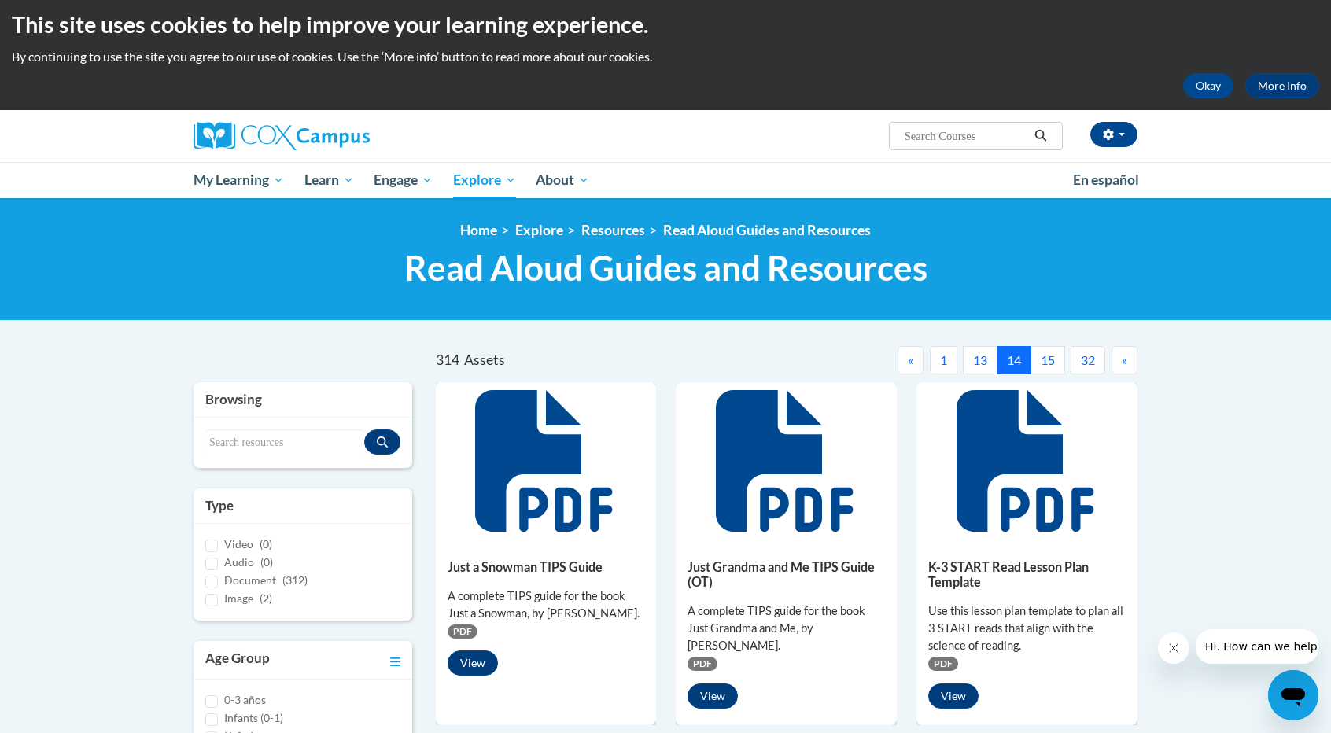
click at [1115, 355] on button "»" at bounding box center [1124, 360] width 26 height 28
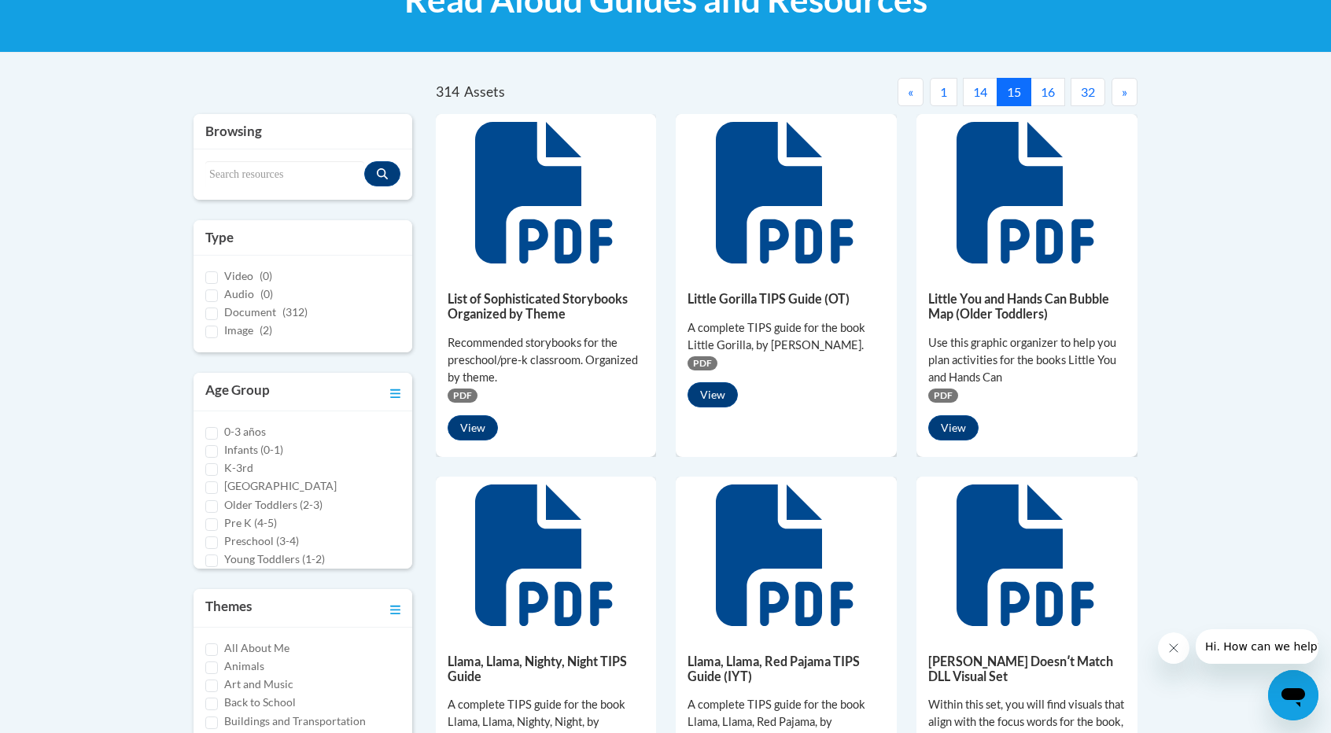
scroll to position [0, 0]
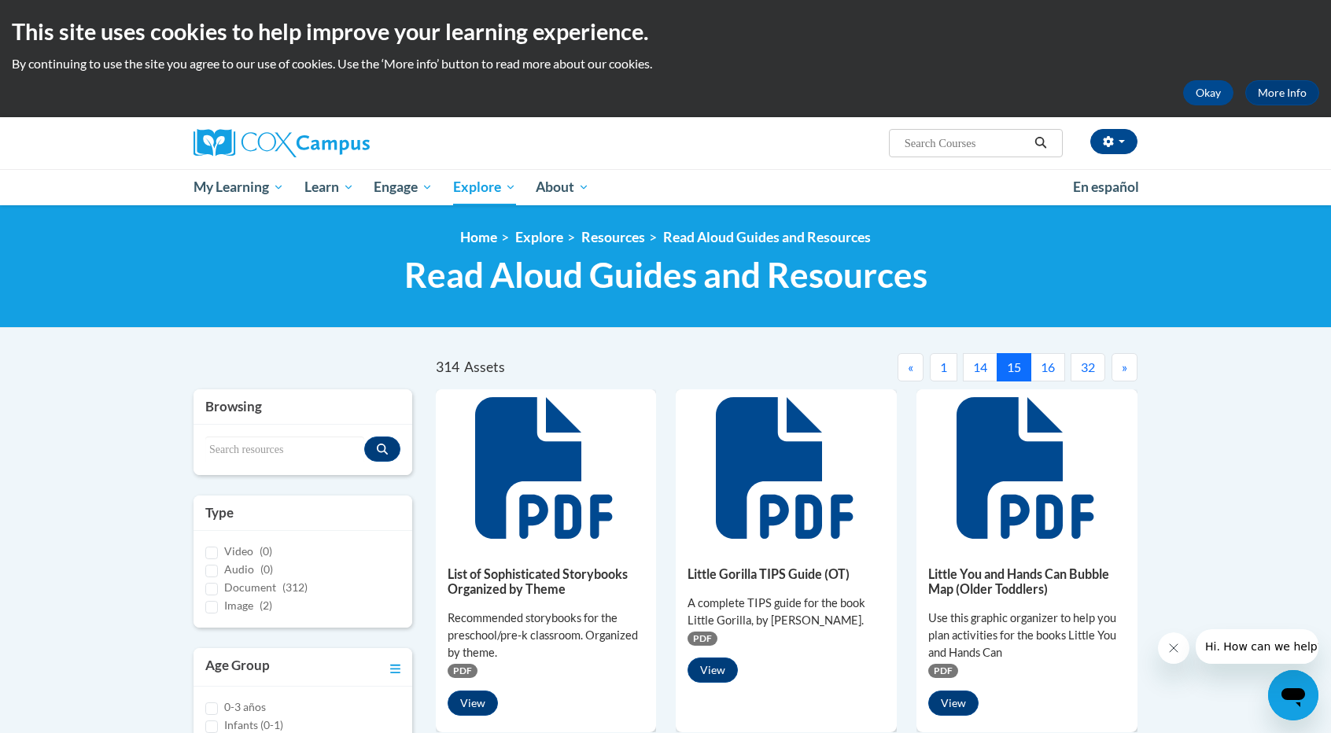
click at [1118, 367] on button "»" at bounding box center [1124, 367] width 26 height 28
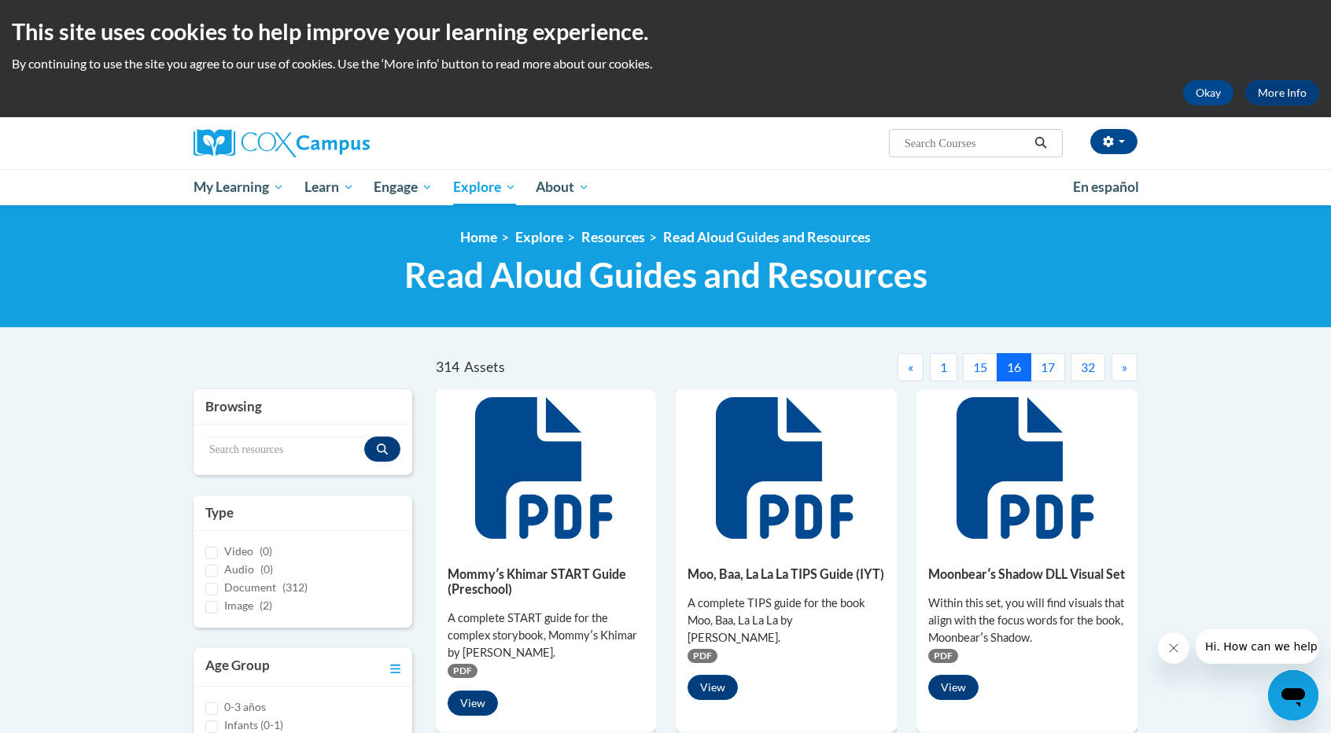
click at [1126, 373] on span "»" at bounding box center [1125, 366] width 6 height 15
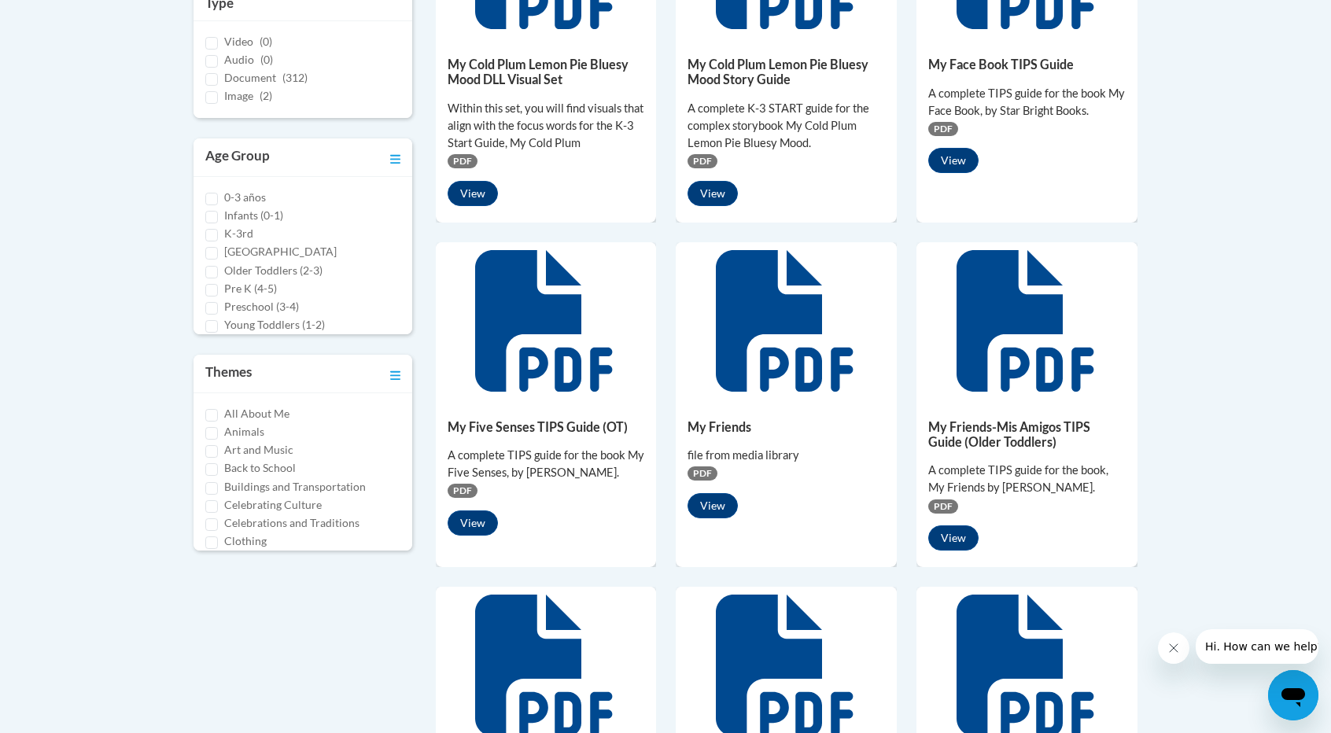
scroll to position [208, 0]
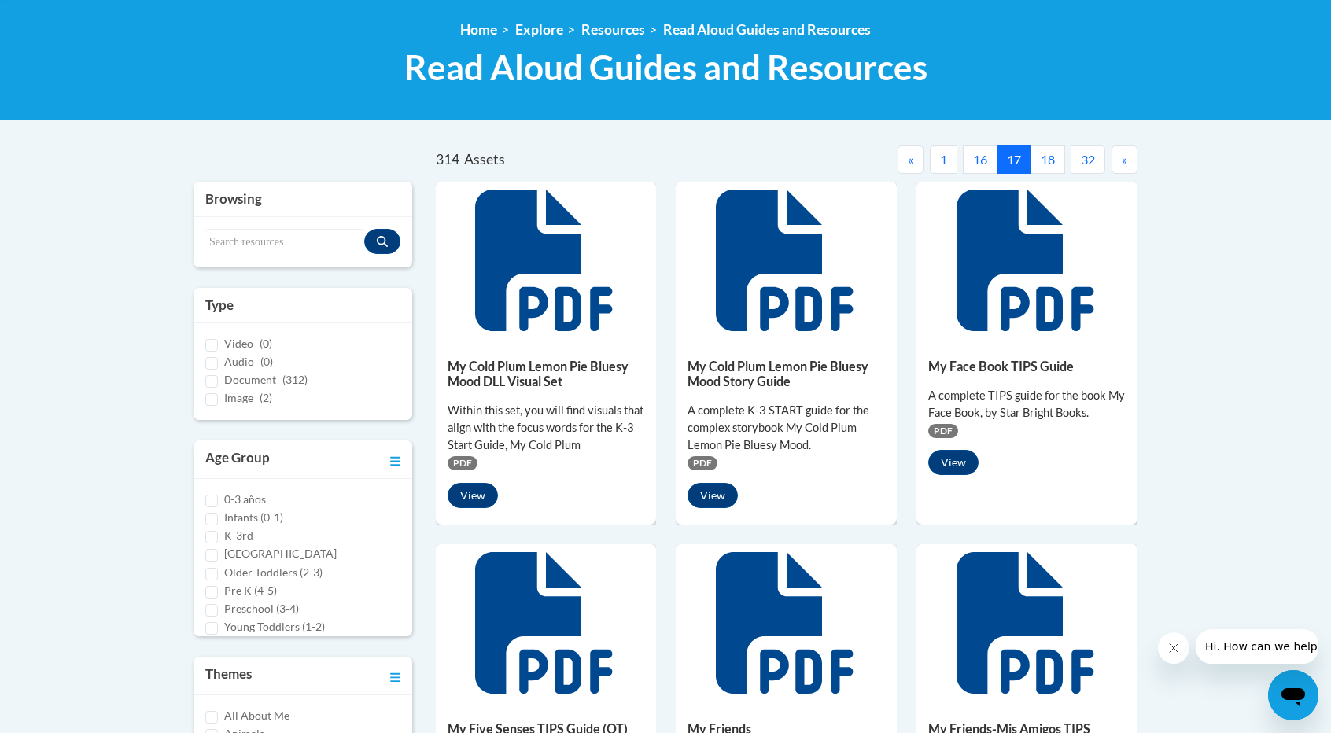
click at [1128, 149] on button "»" at bounding box center [1124, 160] width 26 height 28
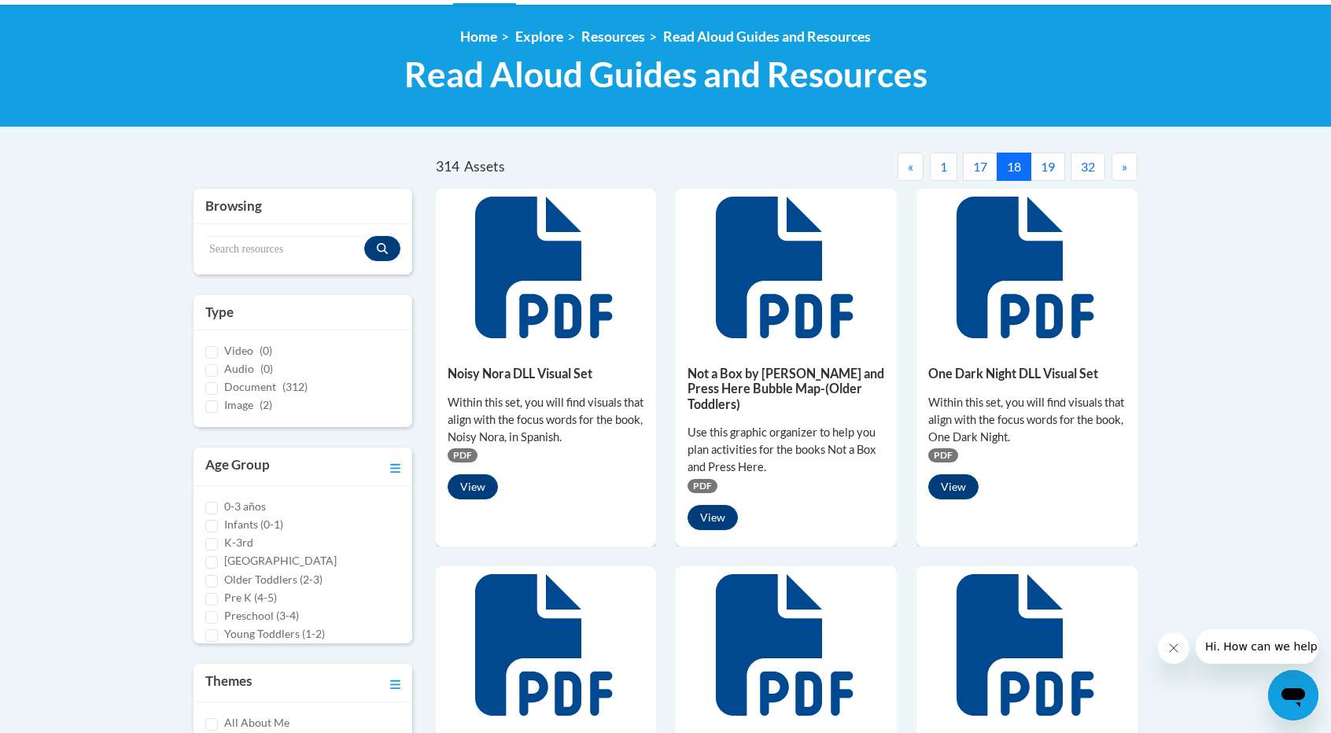
scroll to position [184, 0]
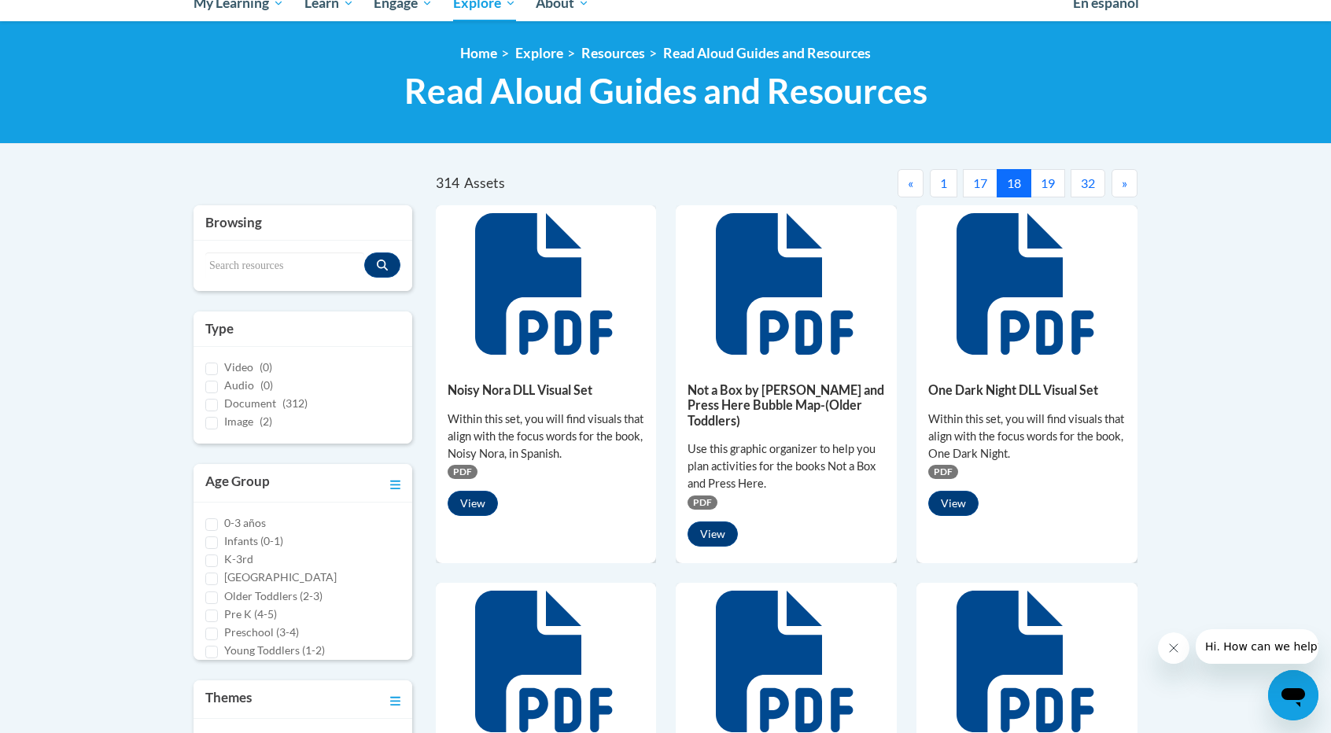
click at [1122, 172] on button "»" at bounding box center [1124, 183] width 26 height 28
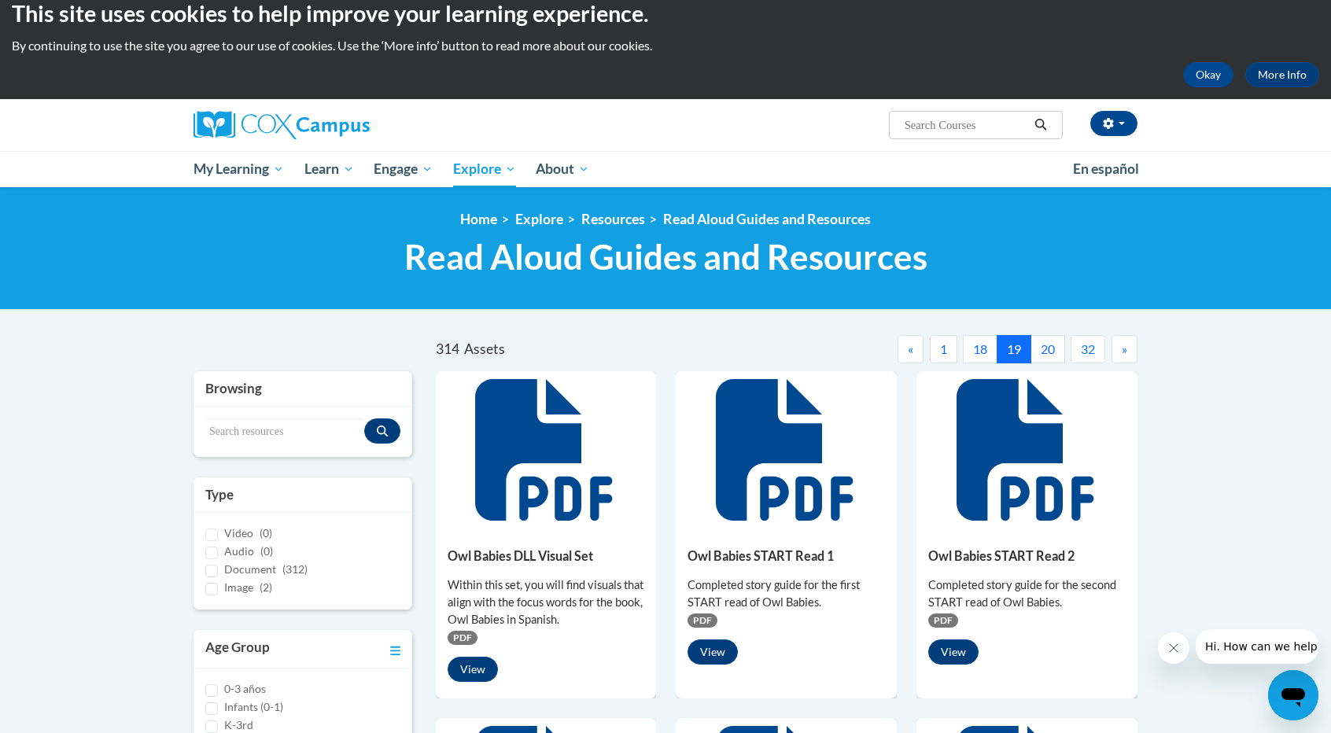
scroll to position [13, 0]
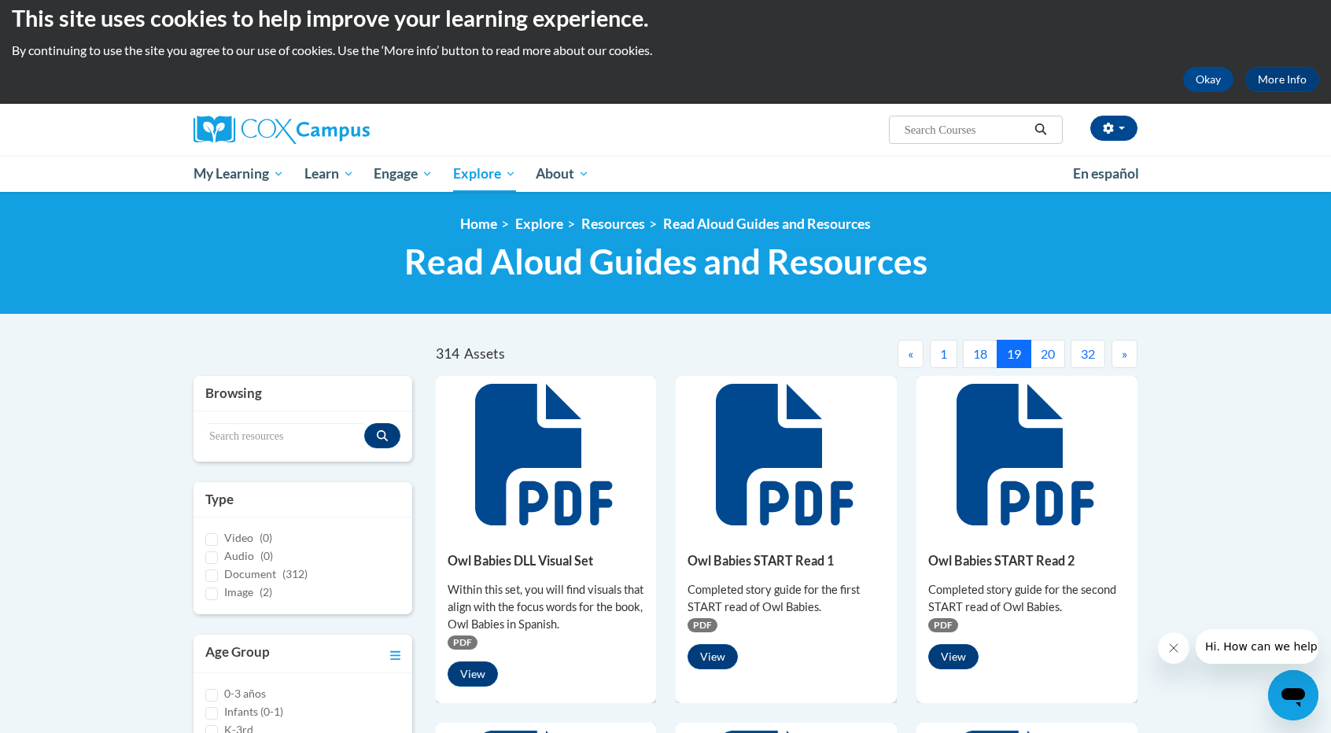
click at [1122, 346] on span "»" at bounding box center [1125, 353] width 6 height 15
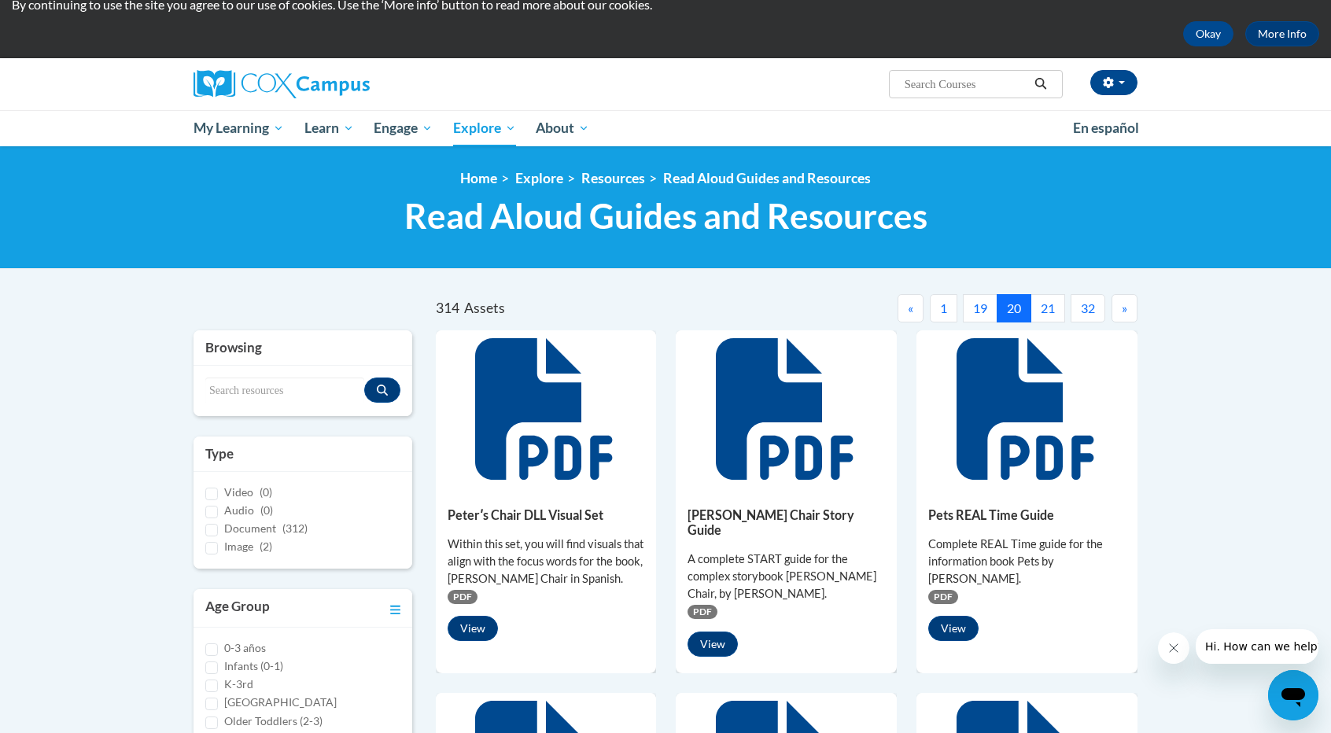
scroll to position [46, 0]
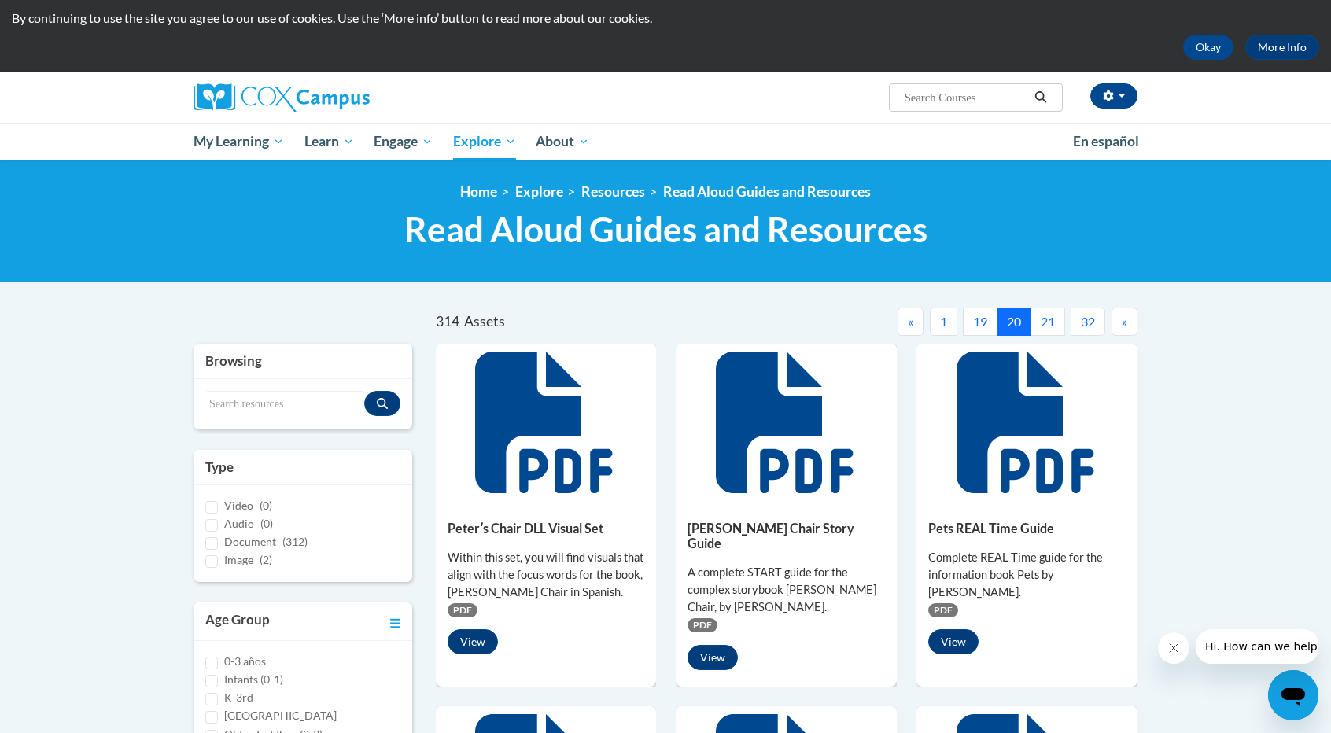
click at [1119, 326] on button "»" at bounding box center [1124, 322] width 26 height 28
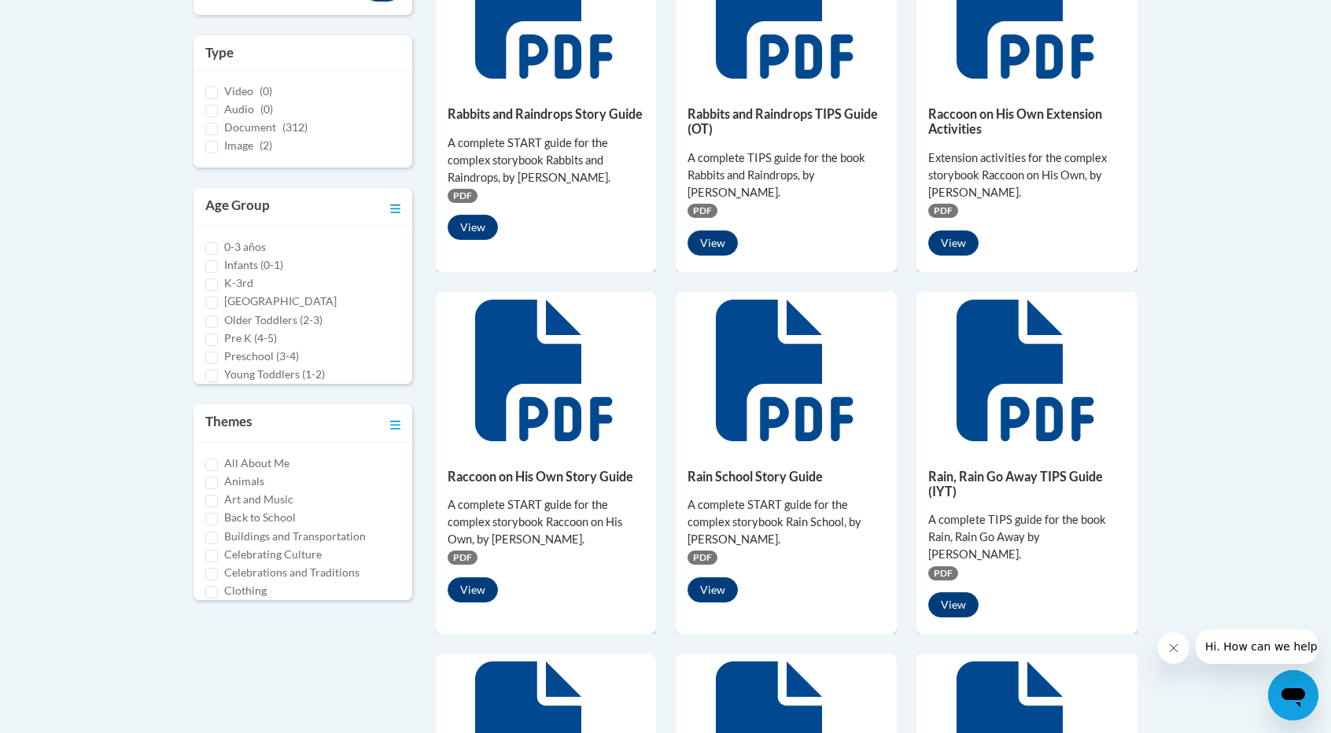
scroll to position [197, 0]
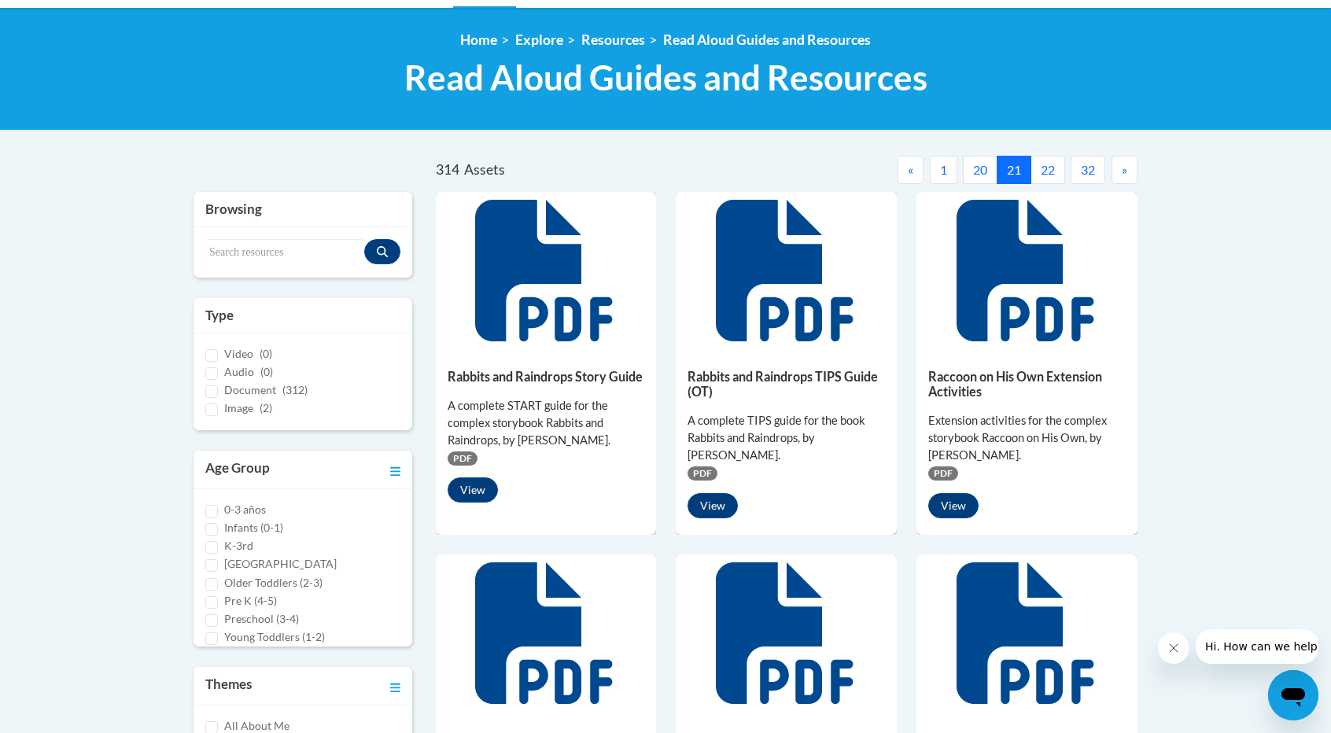
click at [1128, 182] on button "»" at bounding box center [1124, 170] width 26 height 28
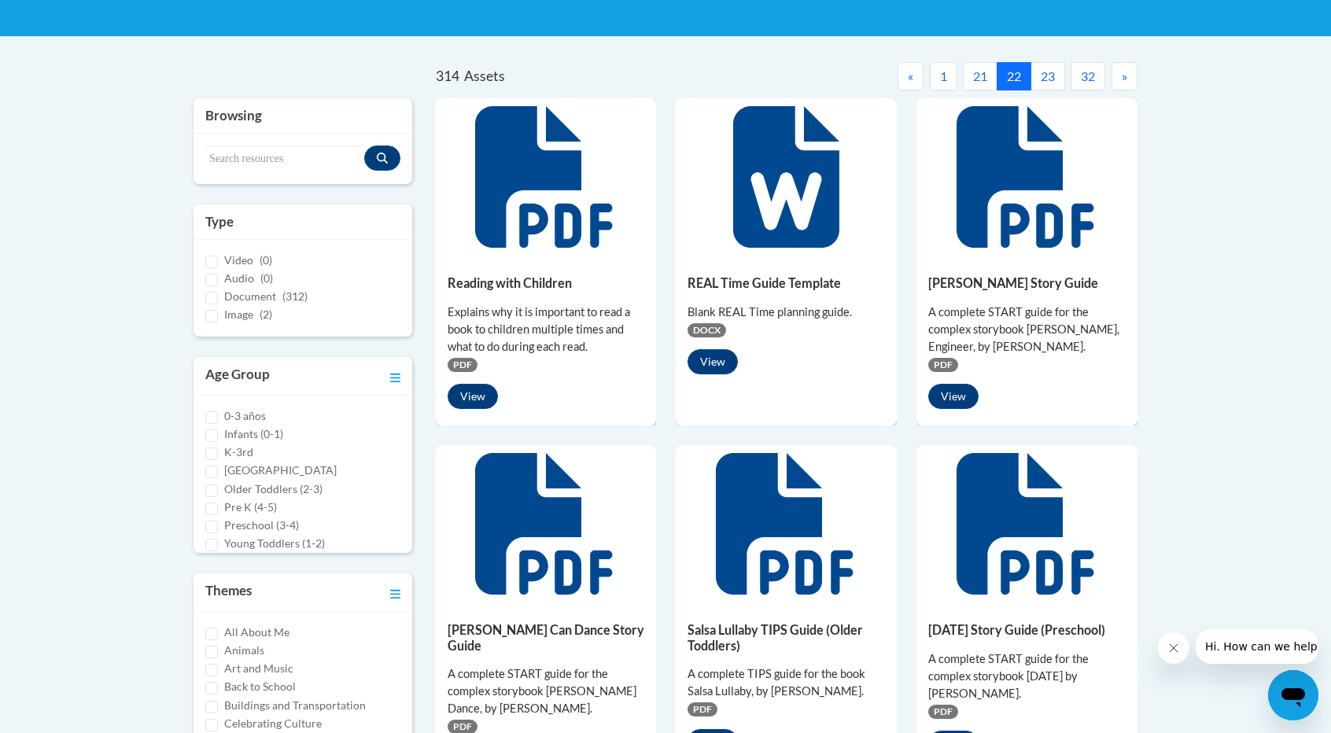
scroll to position [290, 0]
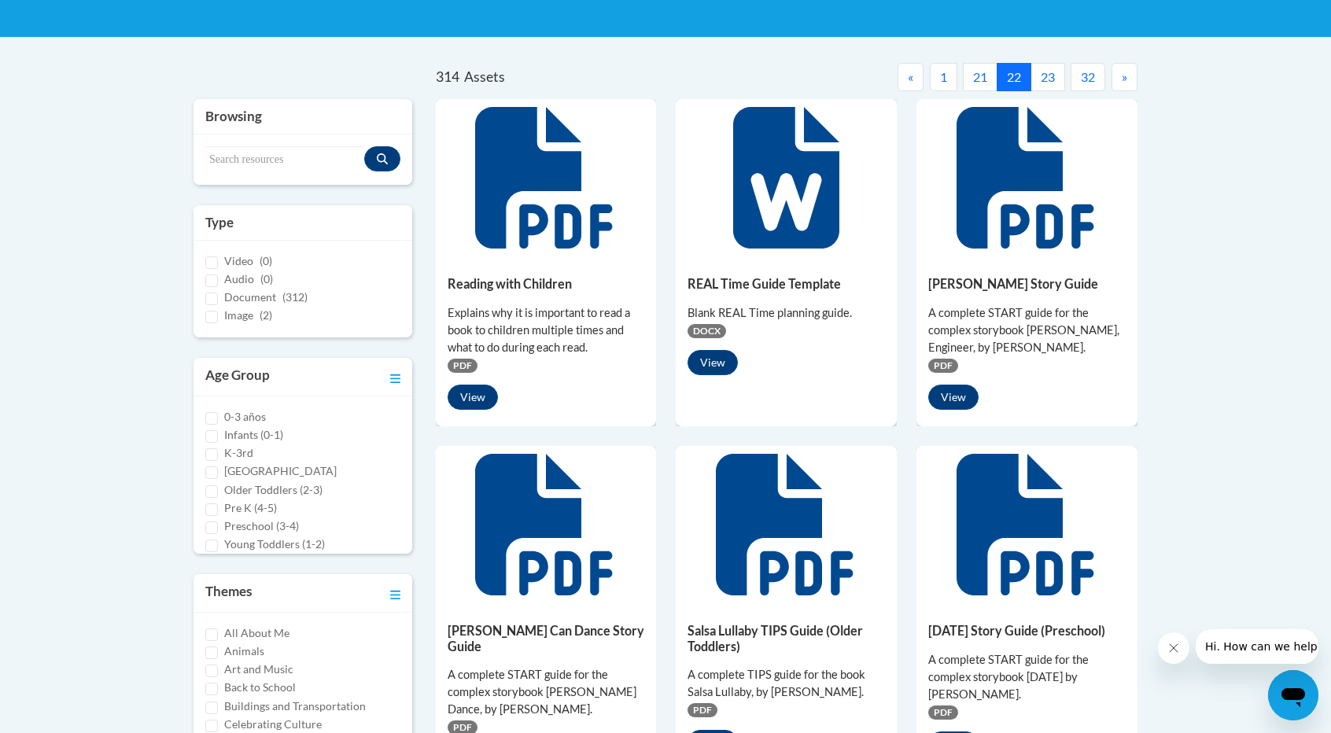
click at [1125, 80] on span "»" at bounding box center [1125, 76] width 6 height 15
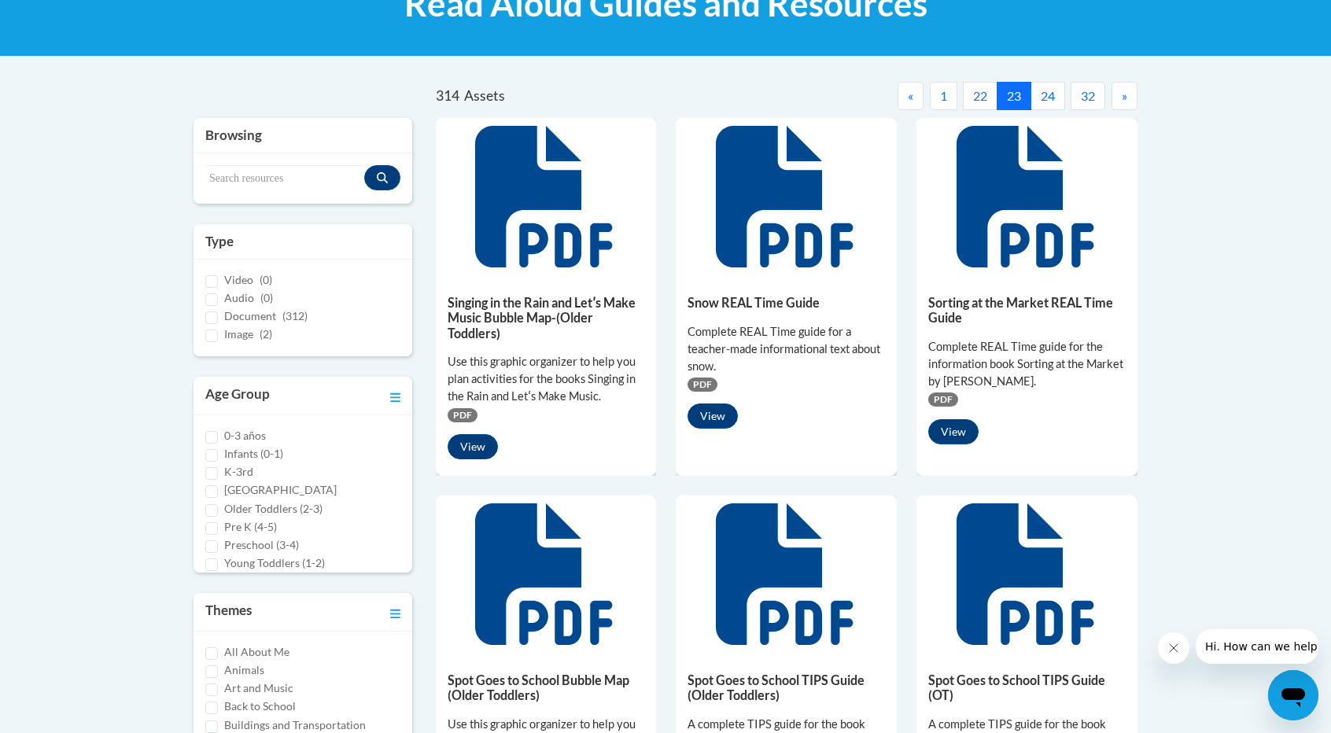
scroll to position [270, 0]
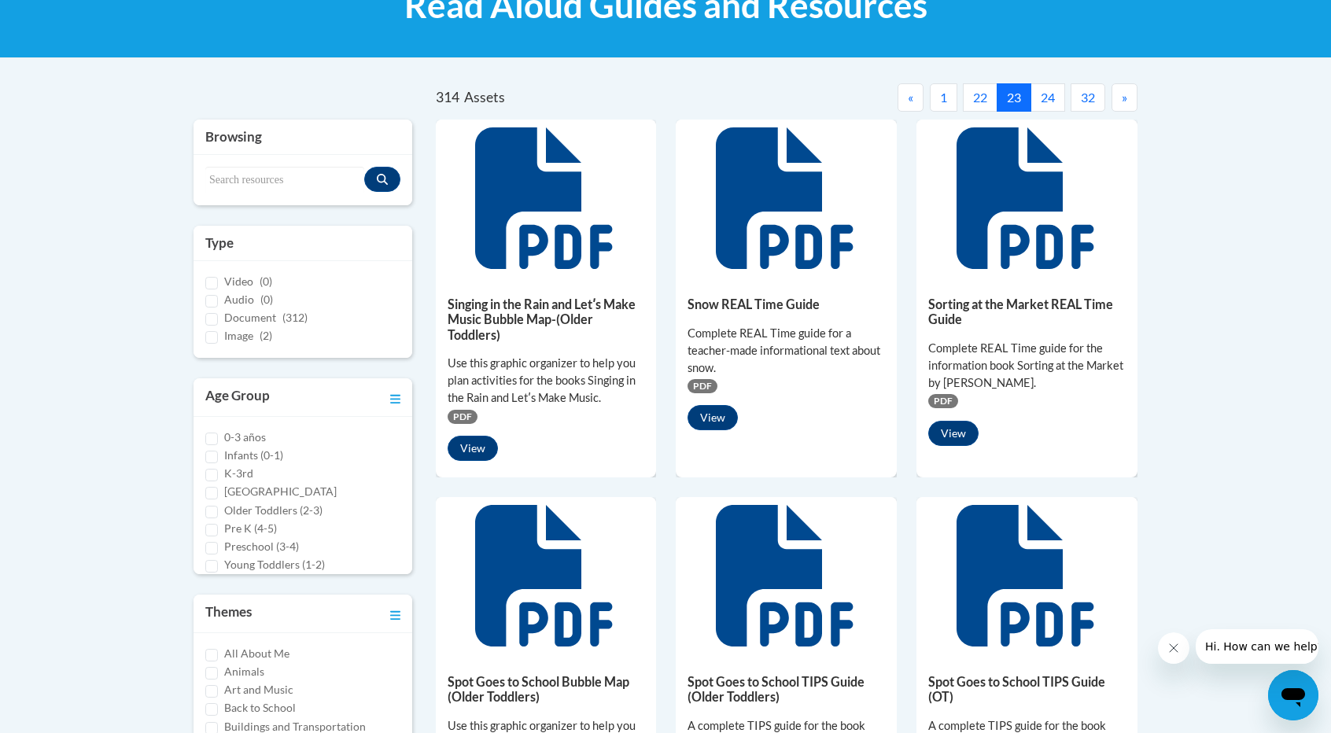
click at [1118, 94] on button "»" at bounding box center [1124, 97] width 26 height 28
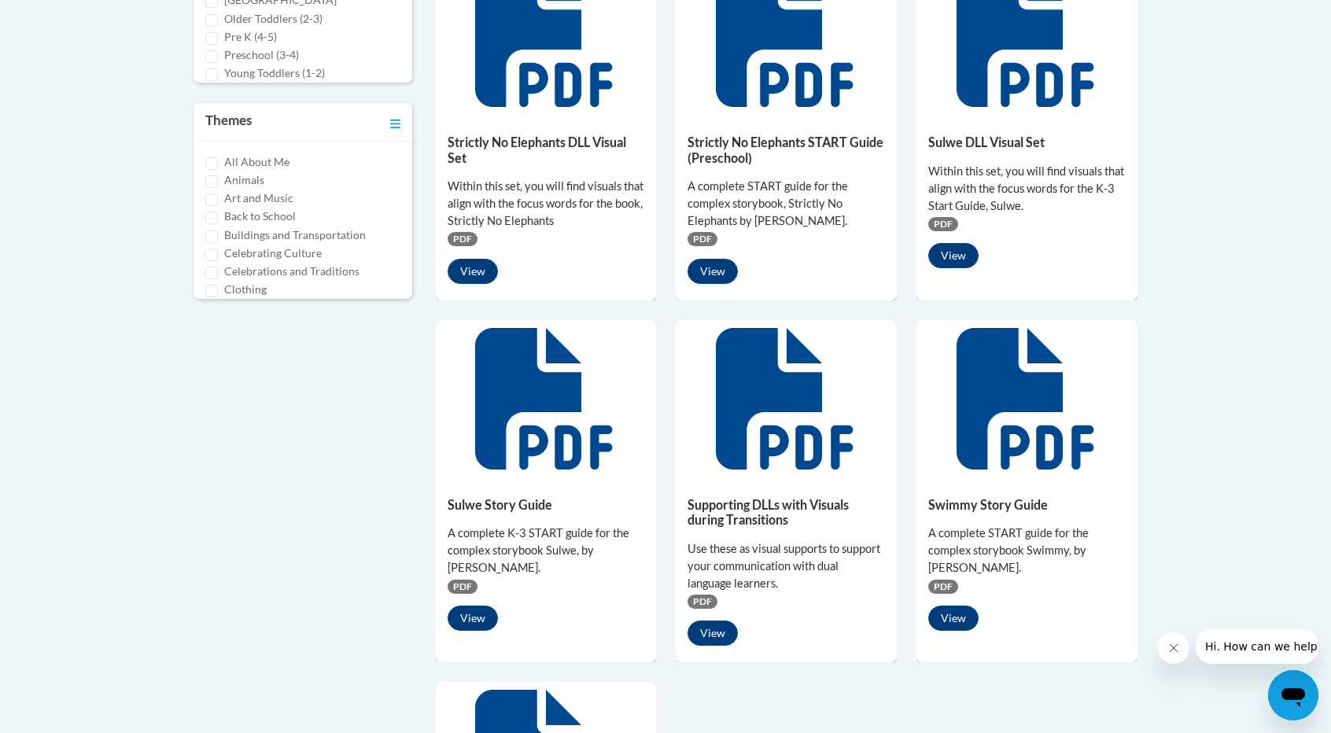
scroll to position [774, 0]
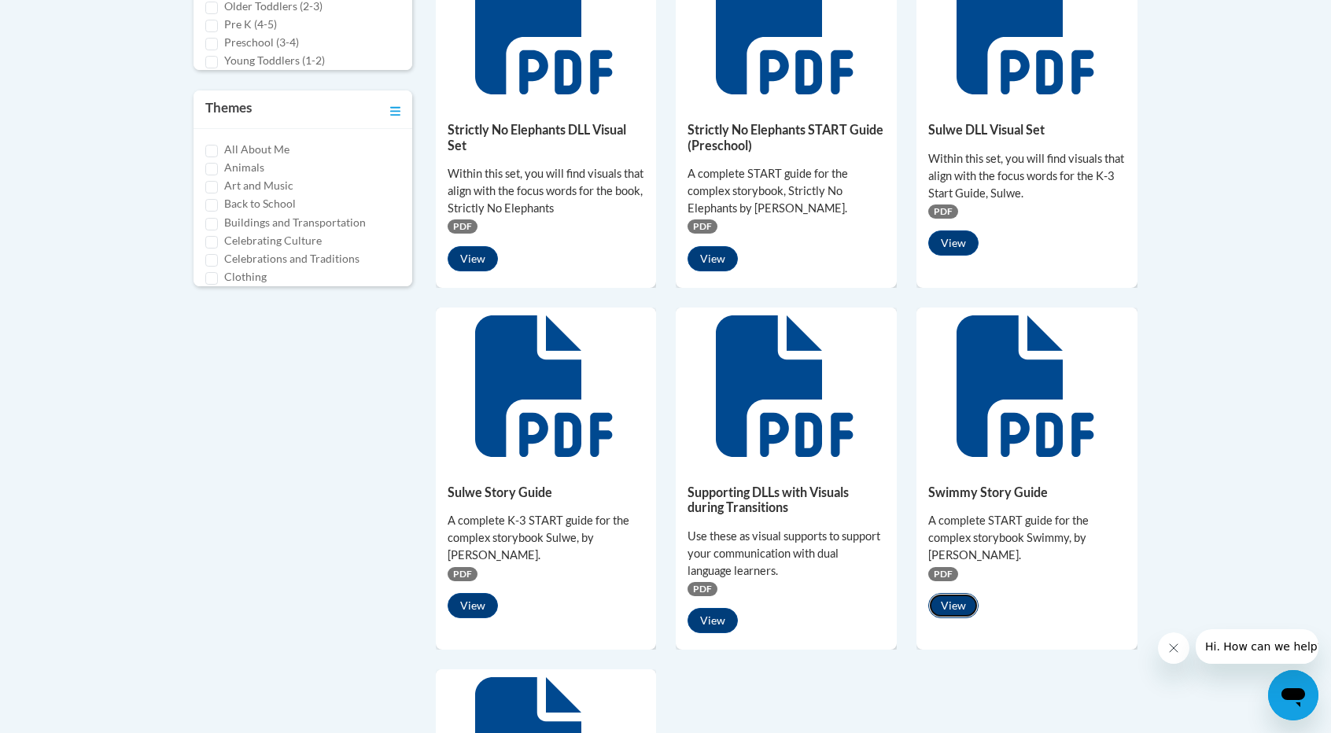
click at [967, 600] on button "View" at bounding box center [953, 605] width 50 height 25
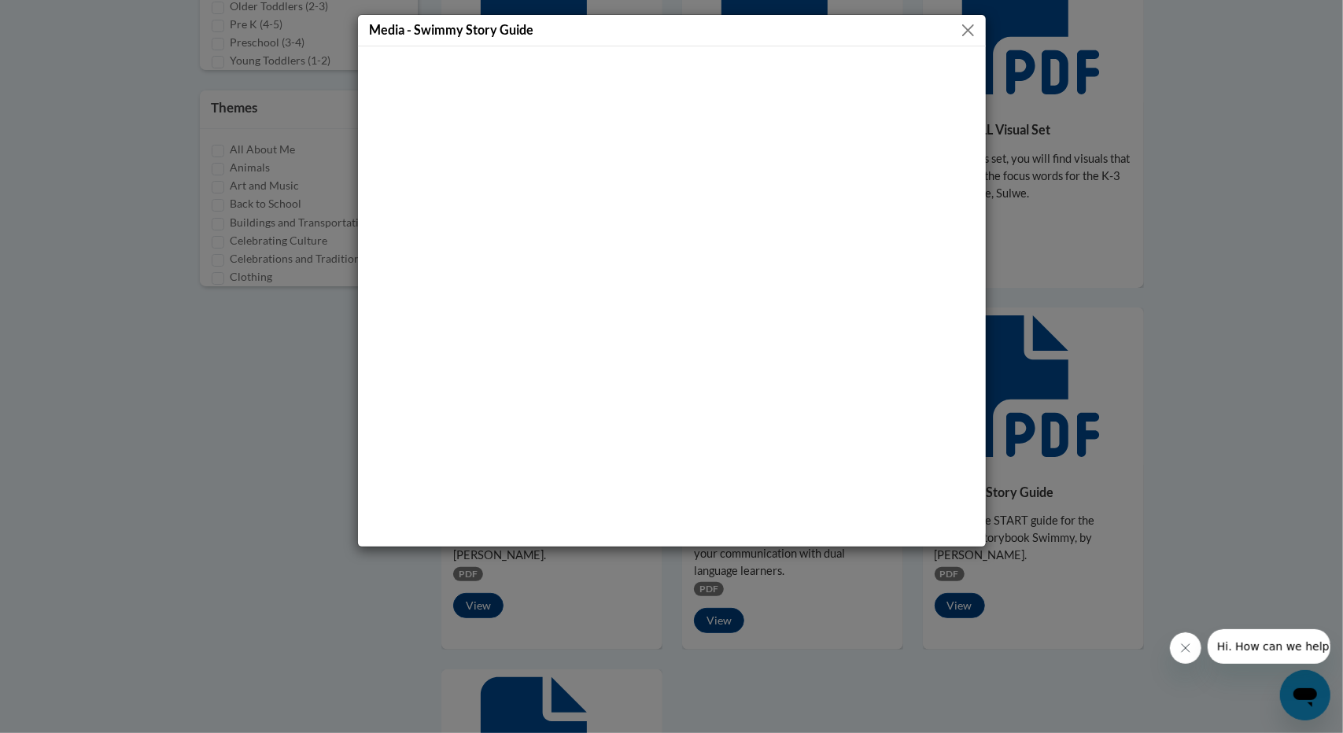
click at [963, 25] on button "Close" at bounding box center [968, 30] width 20 height 20
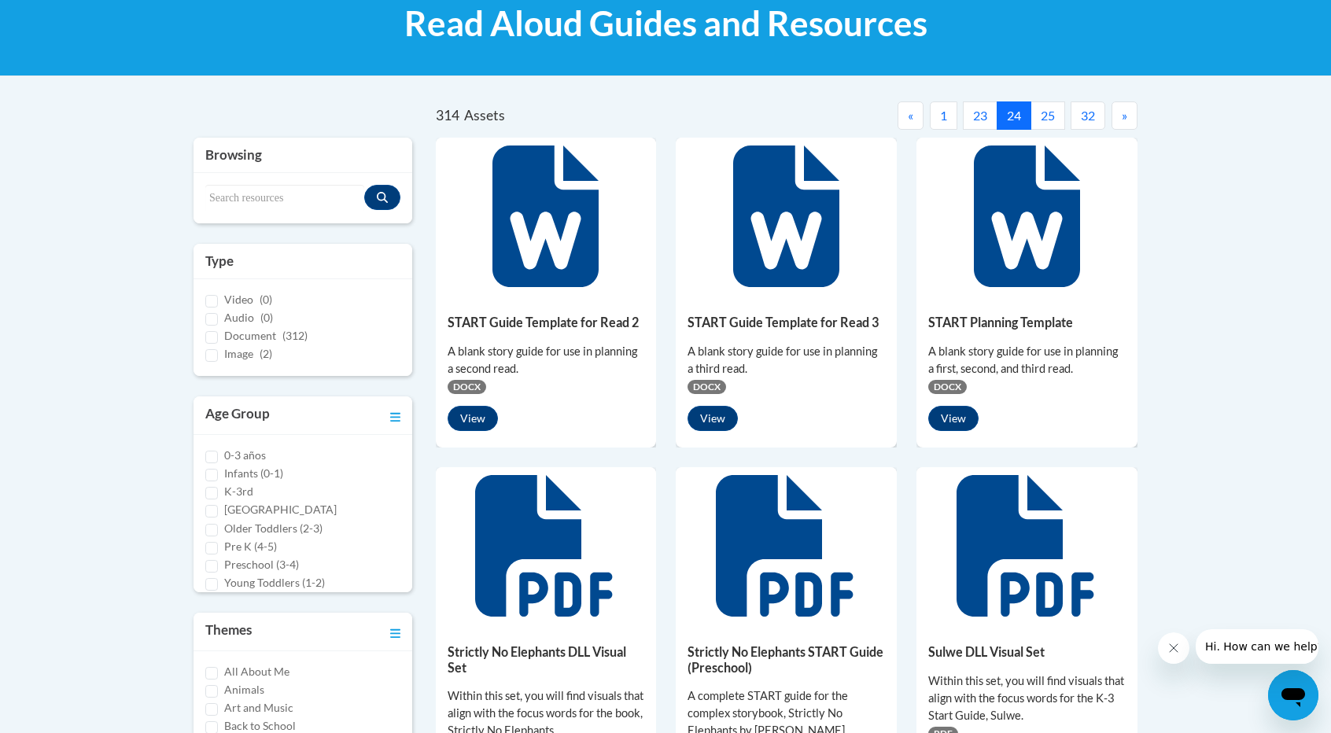
scroll to position [190, 0]
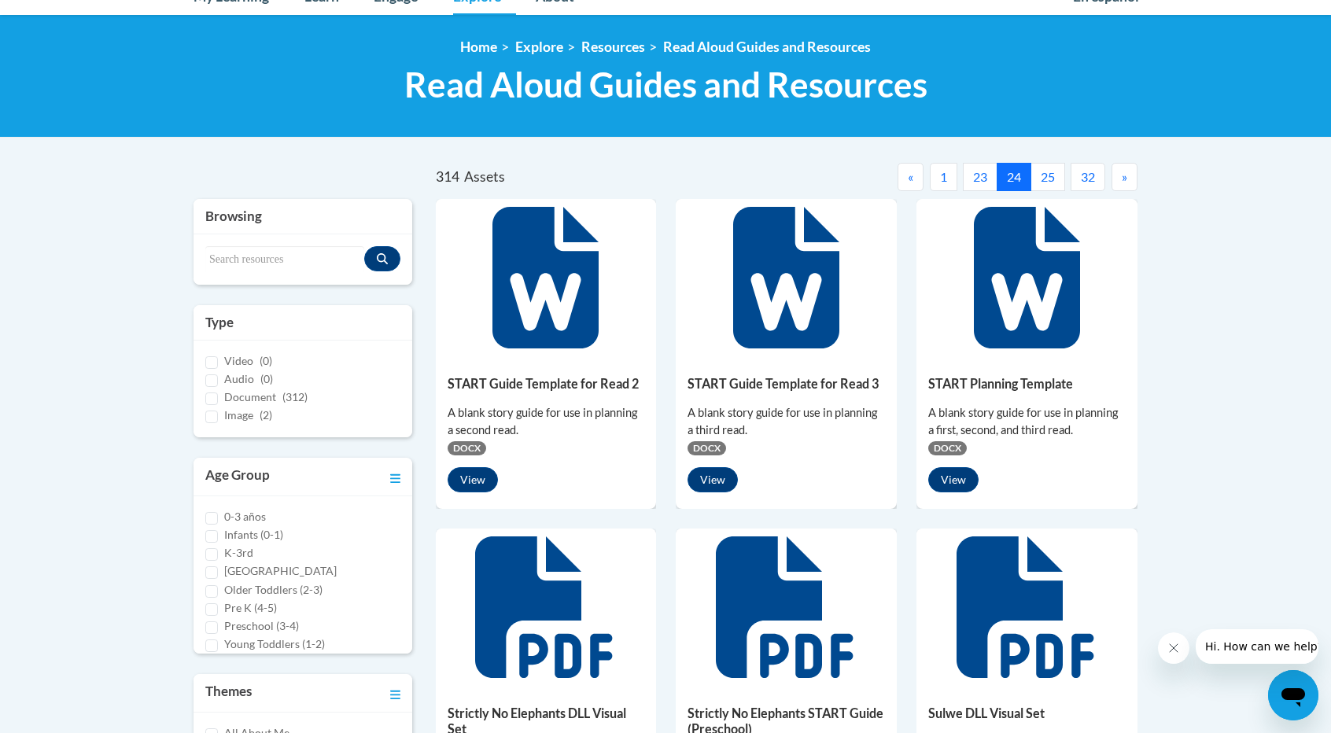
click at [1117, 171] on button "»" at bounding box center [1124, 177] width 26 height 28
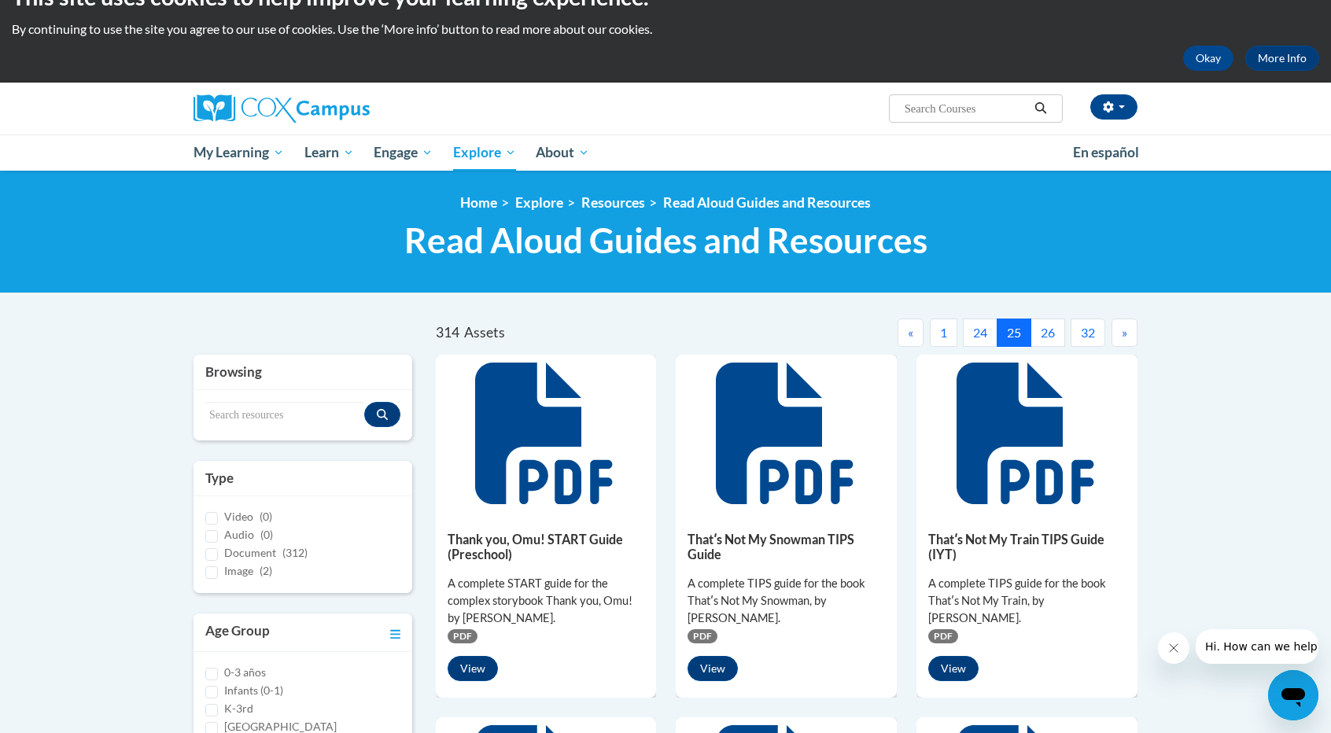
scroll to position [34, 0]
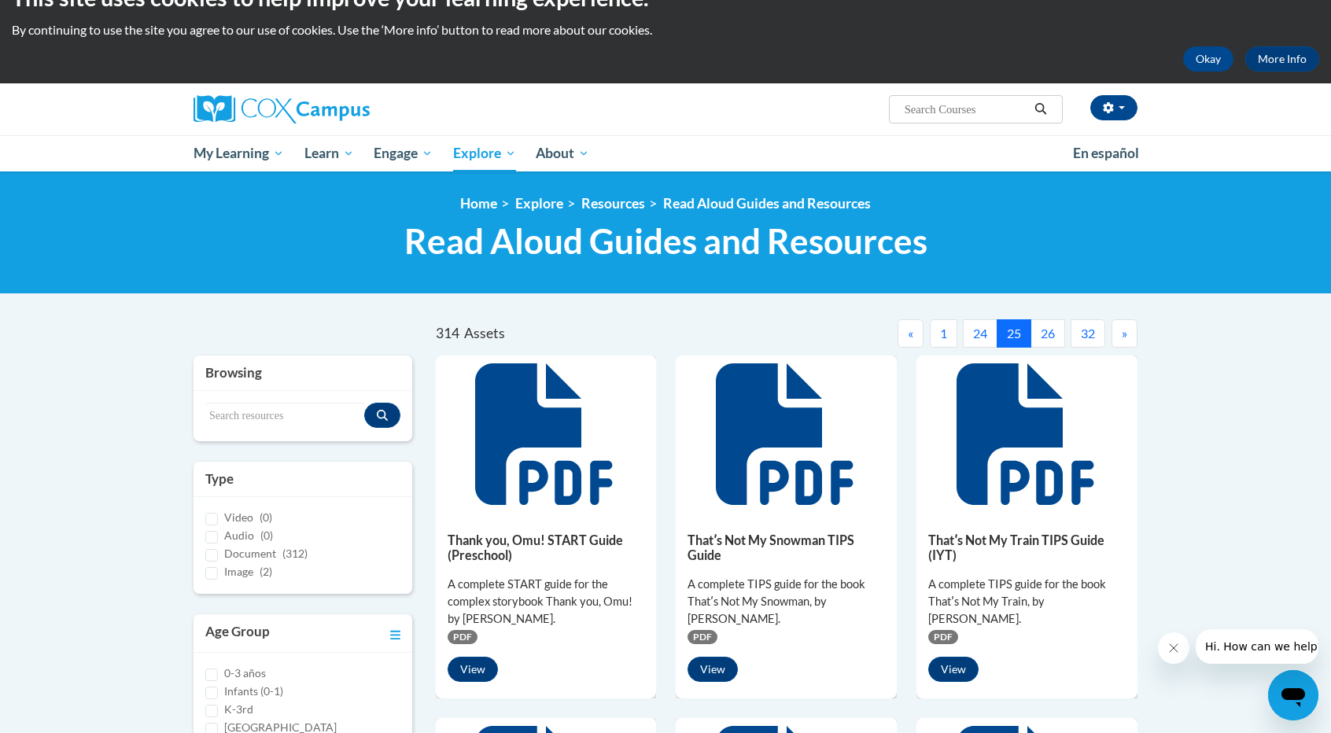
click at [1126, 330] on span "»" at bounding box center [1125, 333] width 6 height 15
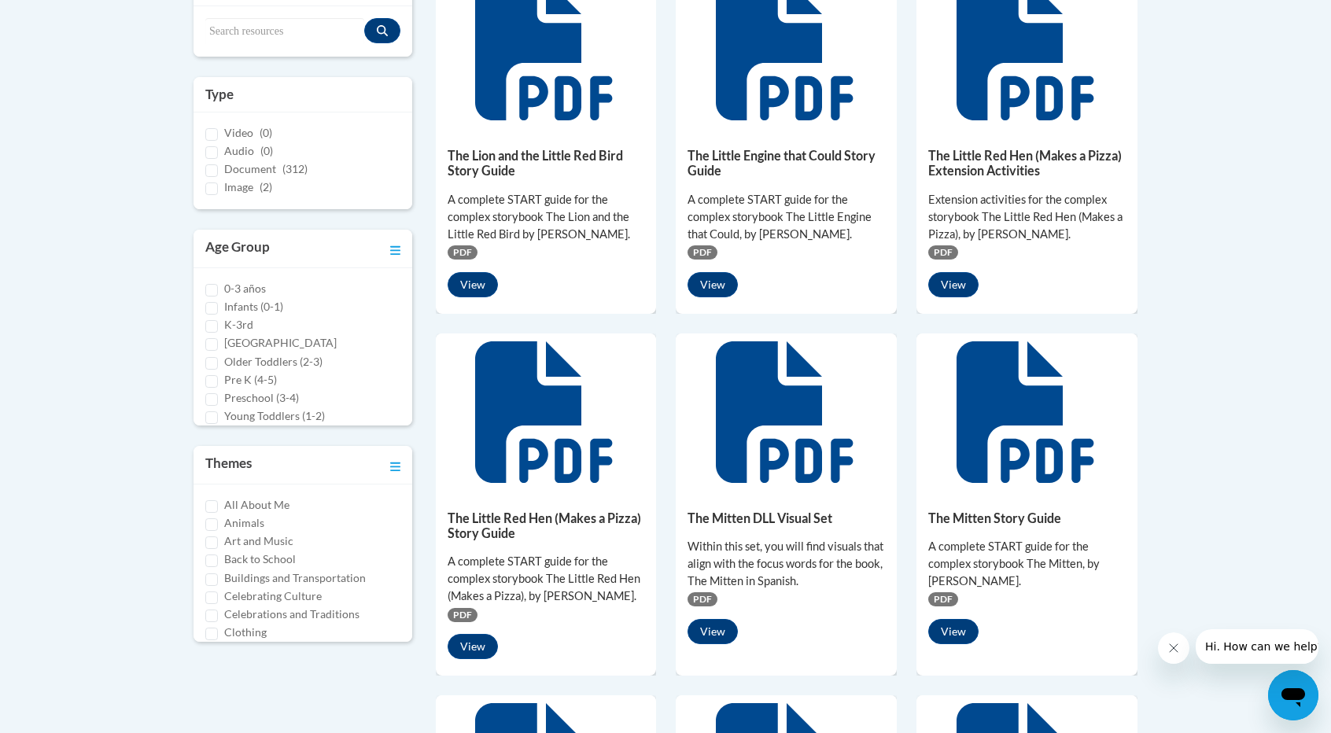
scroll to position [0, 0]
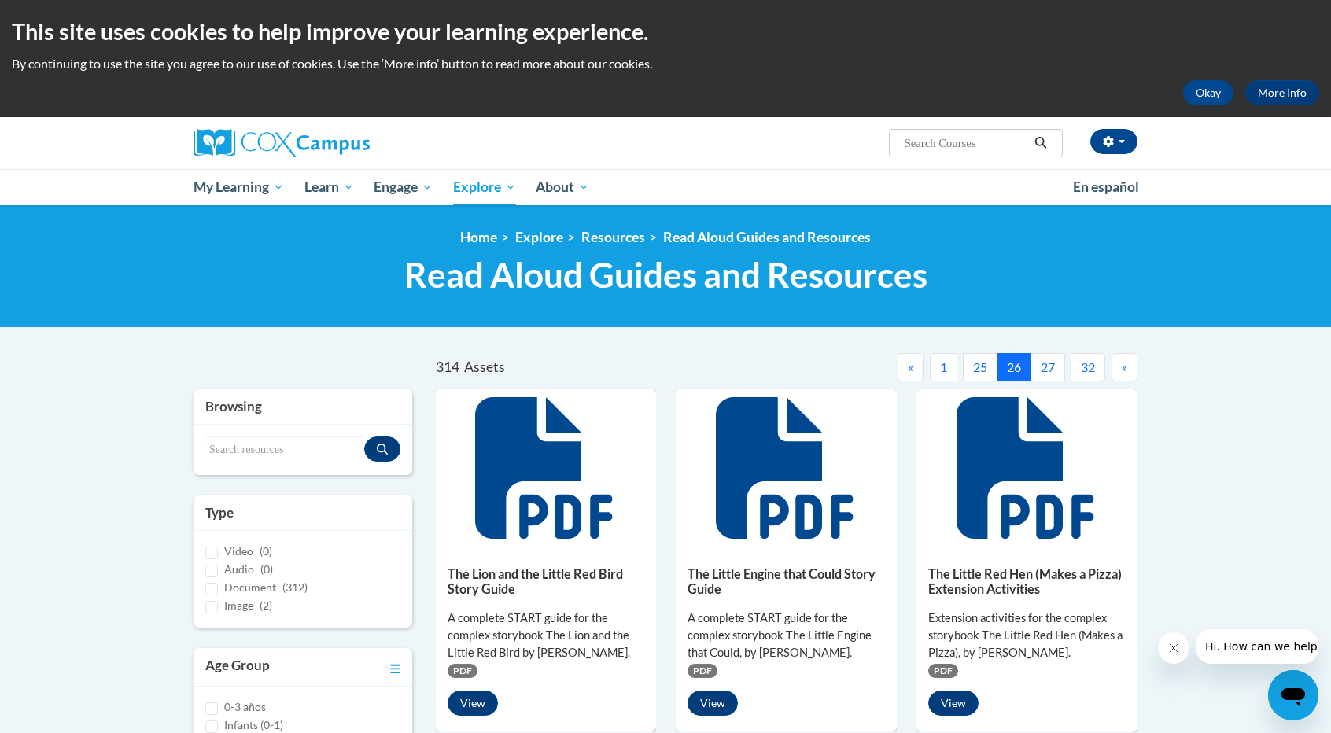
click at [1129, 366] on button "»" at bounding box center [1124, 367] width 26 height 28
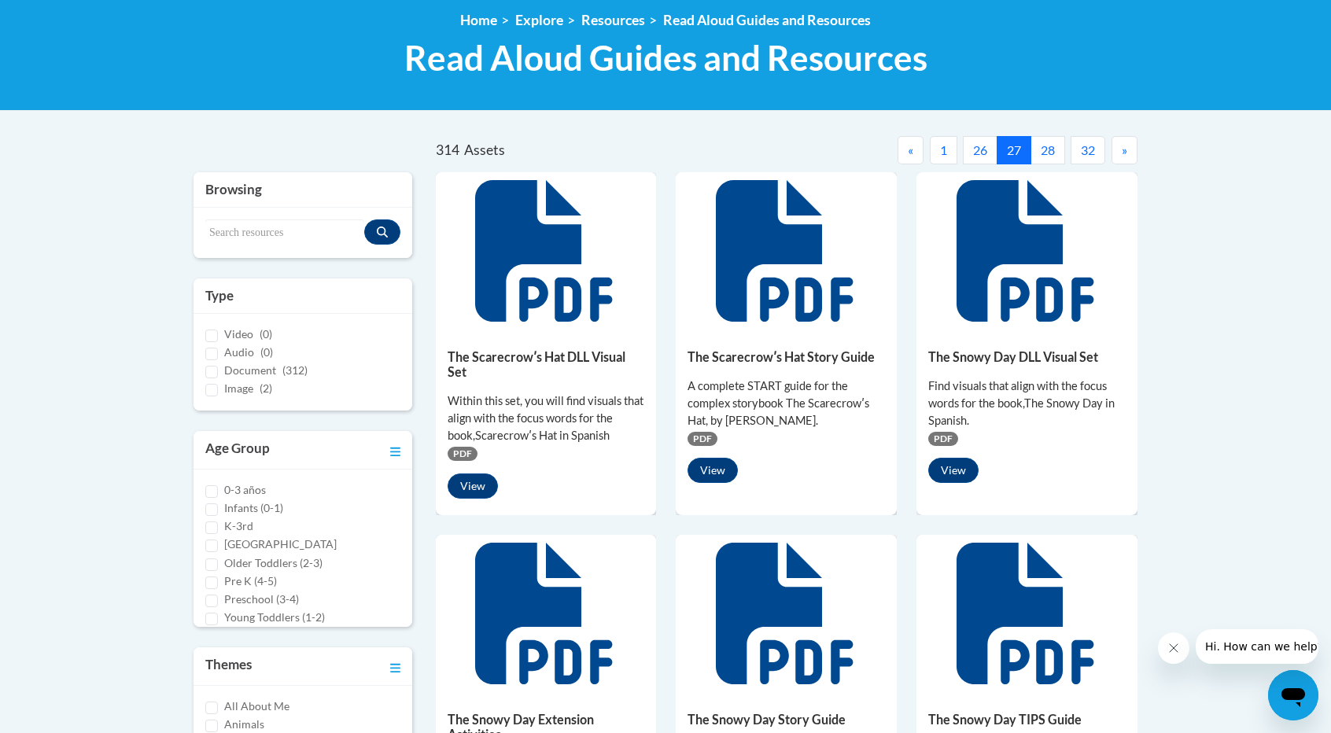
scroll to position [2, 0]
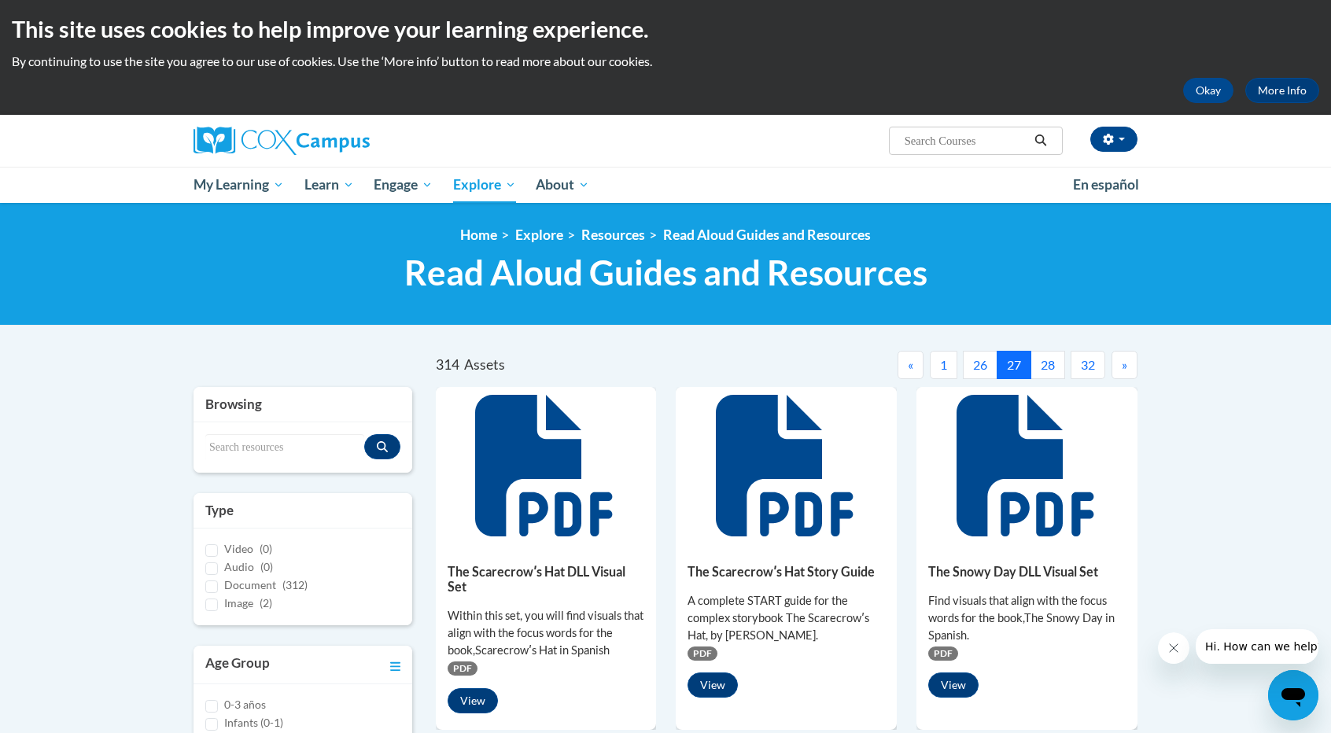
click at [1122, 359] on span "»" at bounding box center [1125, 364] width 6 height 15
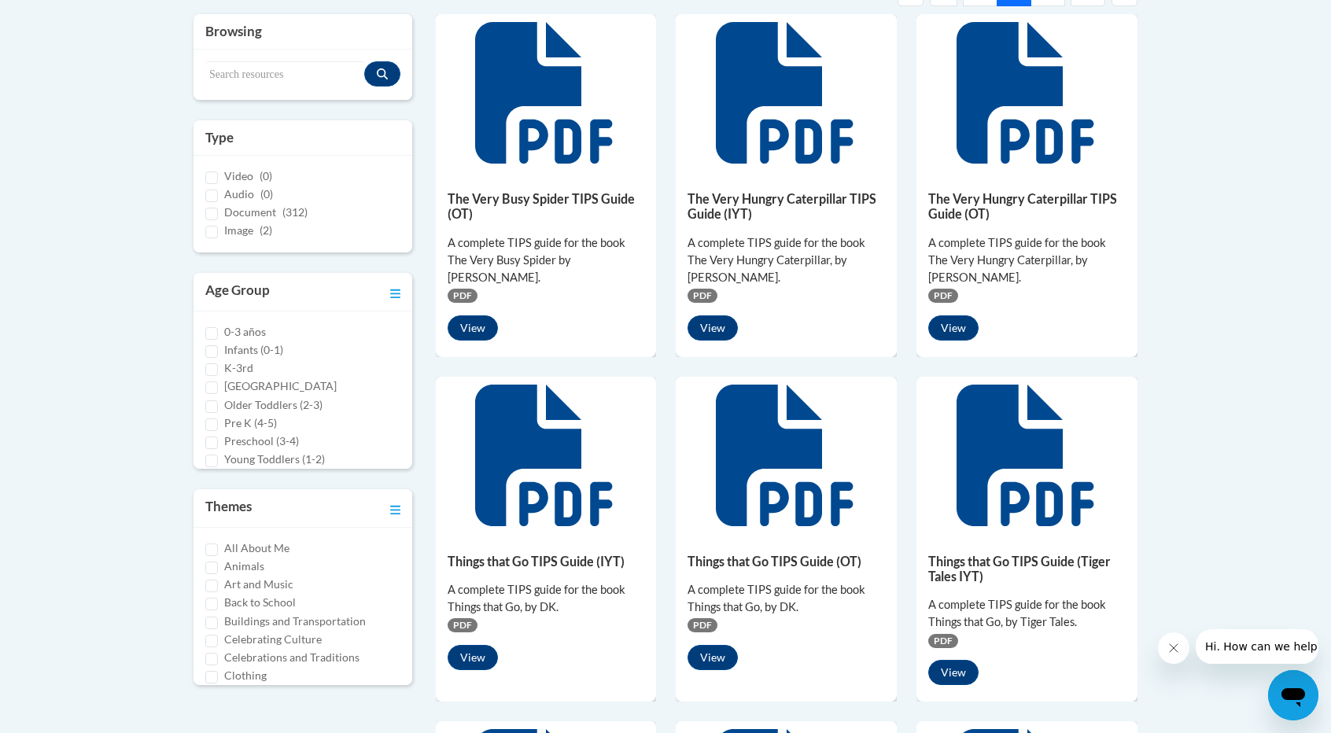
scroll to position [381, 0]
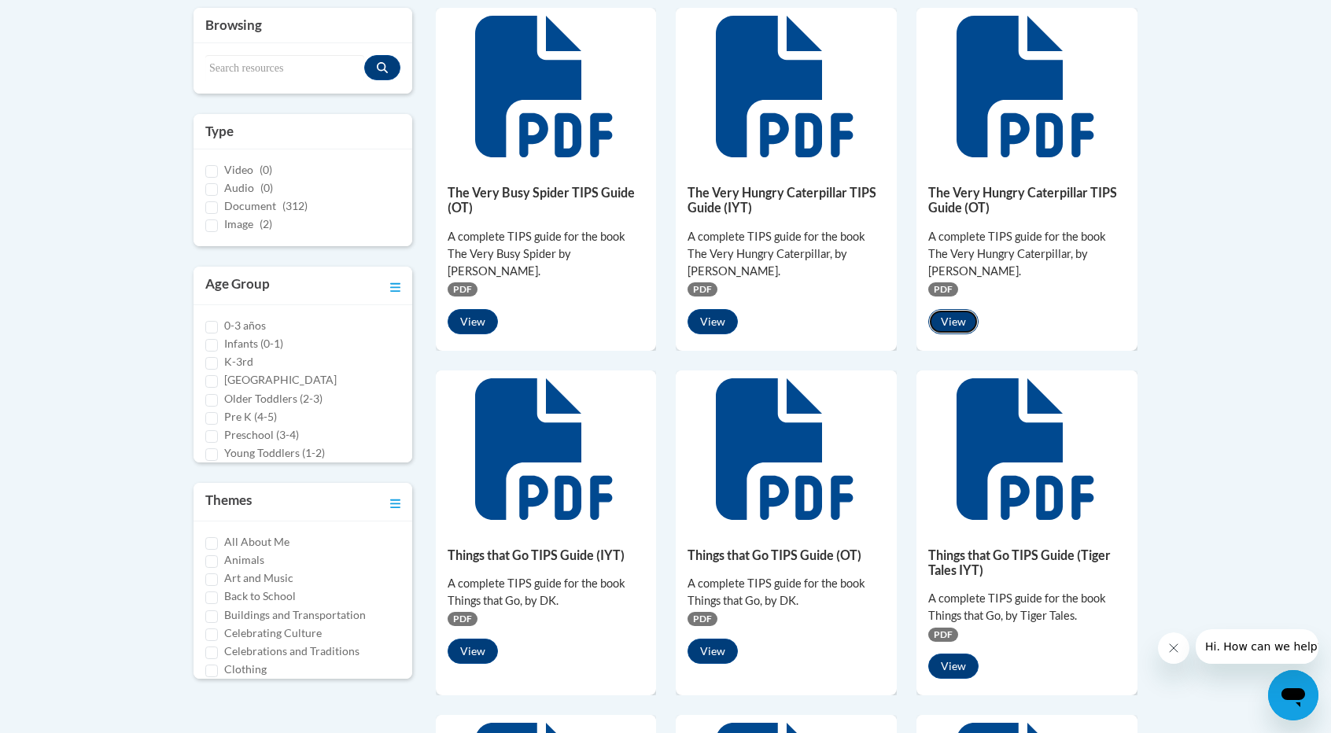
click at [955, 314] on button "View" at bounding box center [953, 321] width 50 height 25
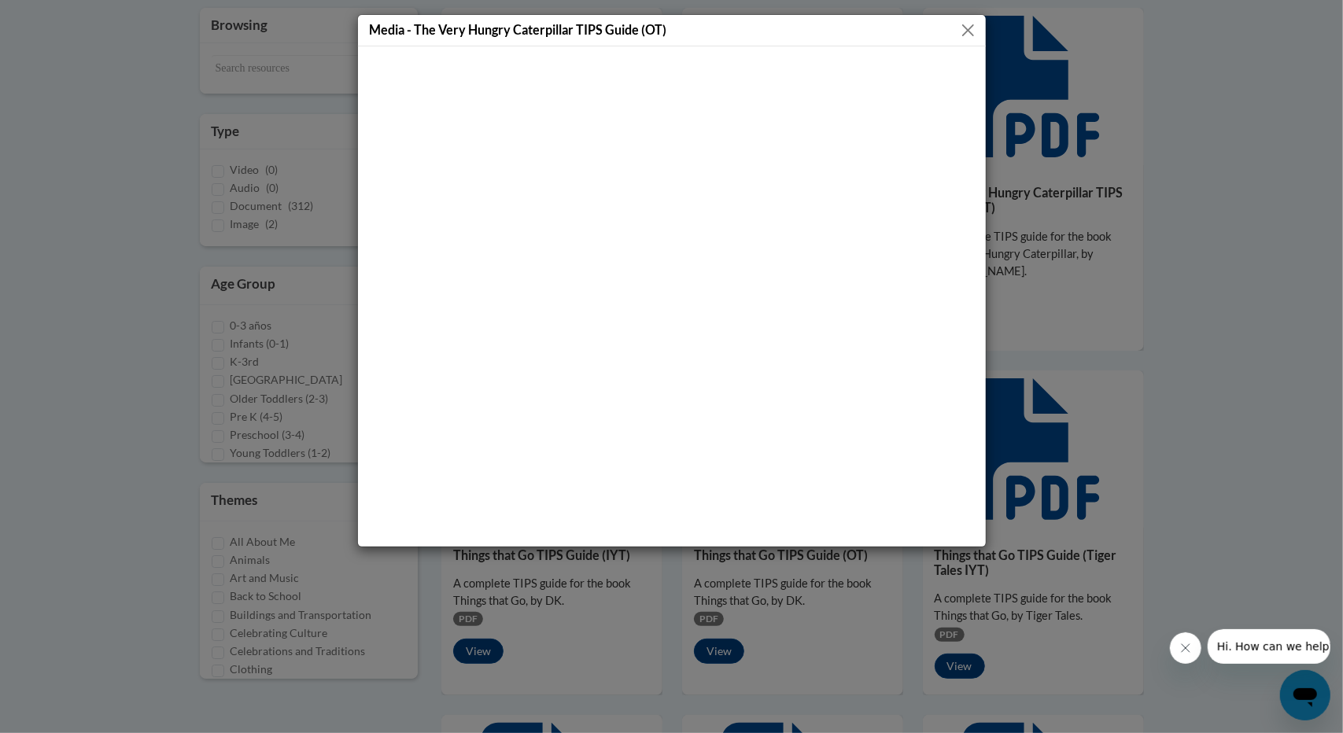
click at [967, 28] on button "Close" at bounding box center [968, 30] width 20 height 20
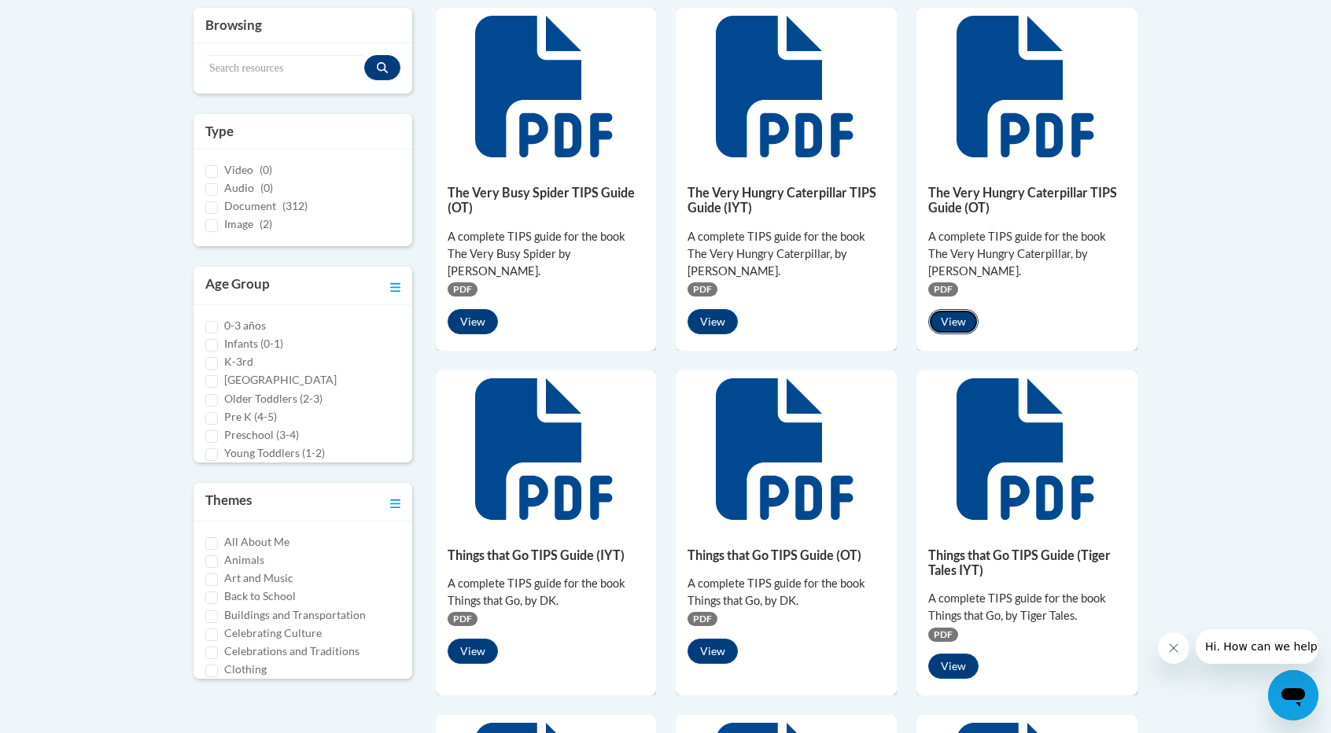
click at [954, 322] on button "View" at bounding box center [953, 321] width 50 height 25
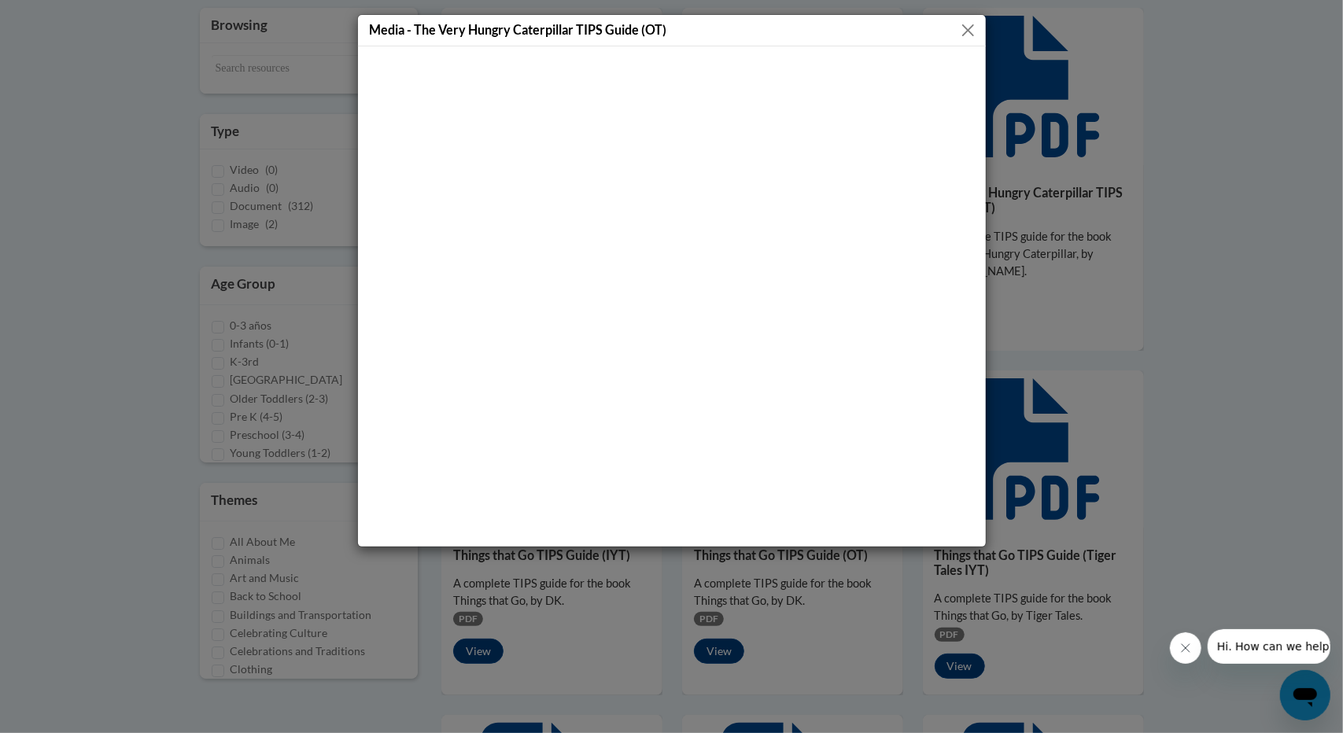
click at [963, 31] on button "Close" at bounding box center [968, 30] width 20 height 20
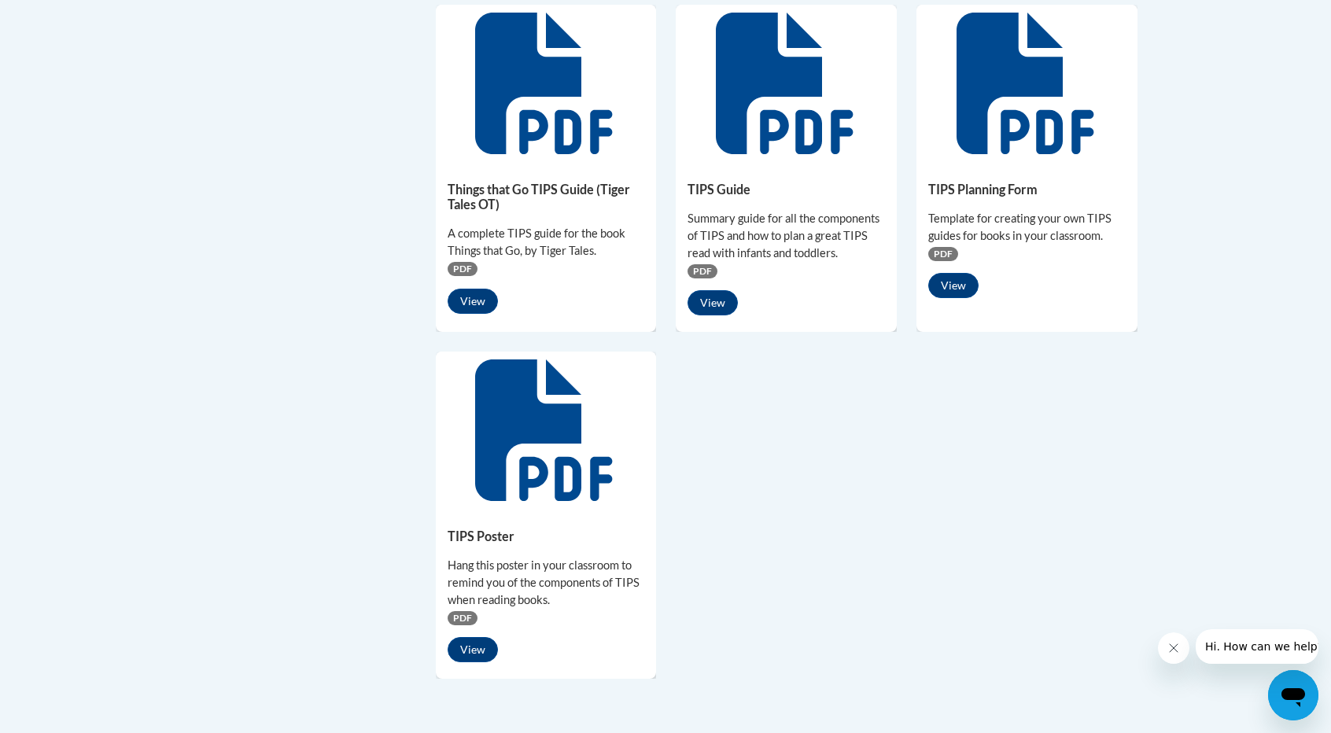
scroll to position [1092, 0]
click at [489, 639] on button "View" at bounding box center [473, 648] width 50 height 25
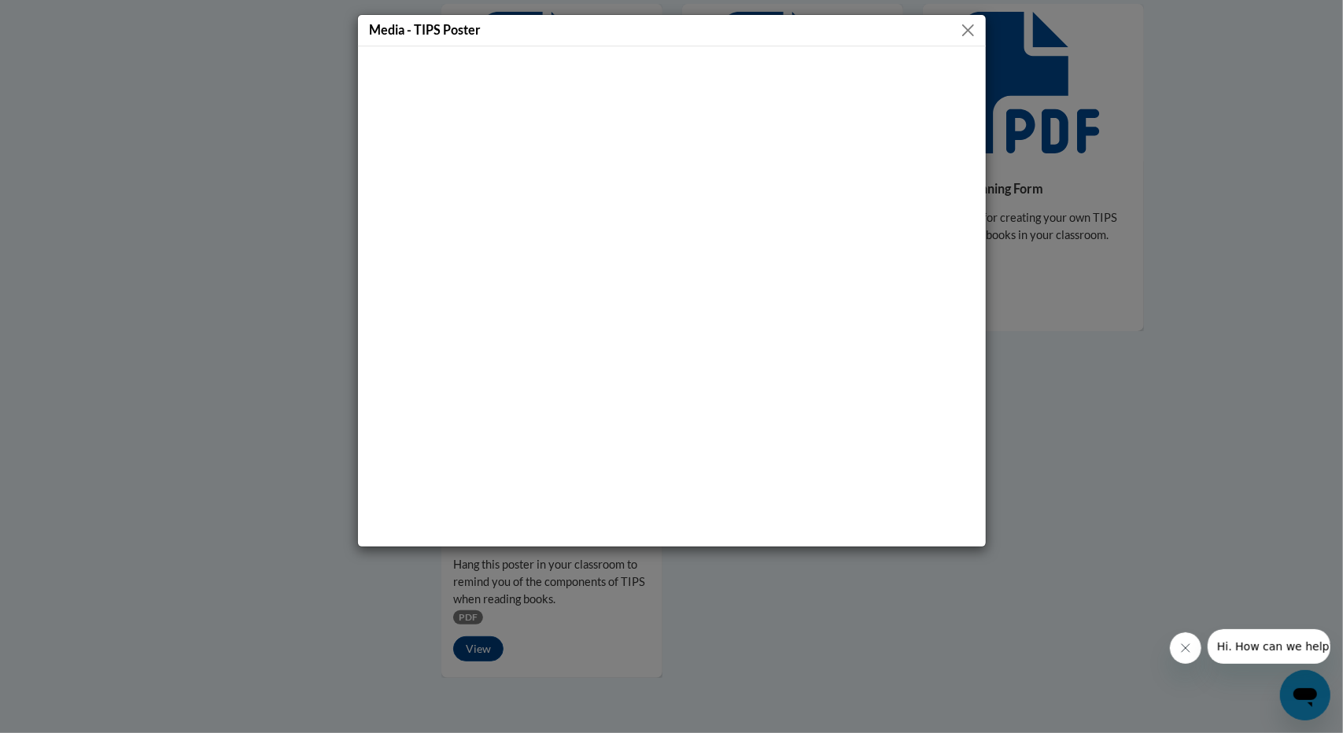
click at [974, 33] on button "Close" at bounding box center [968, 30] width 20 height 20
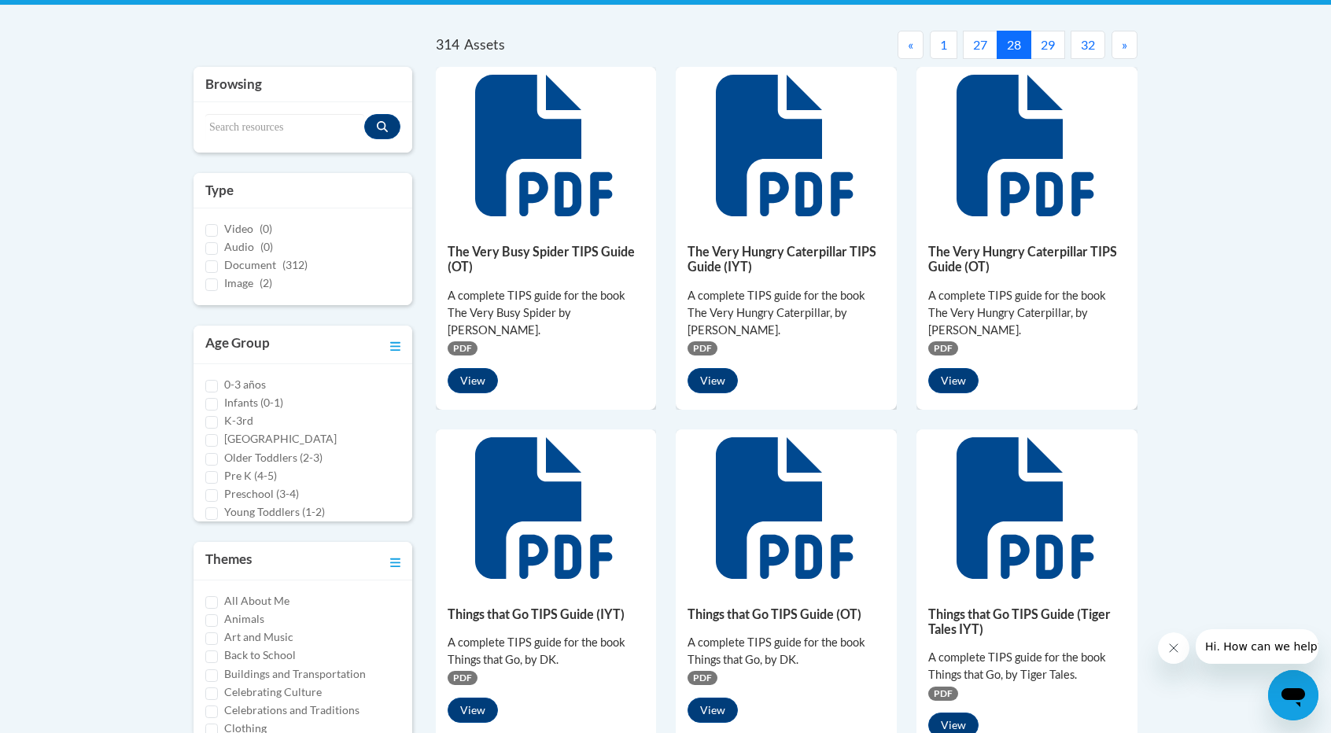
scroll to position [0, 0]
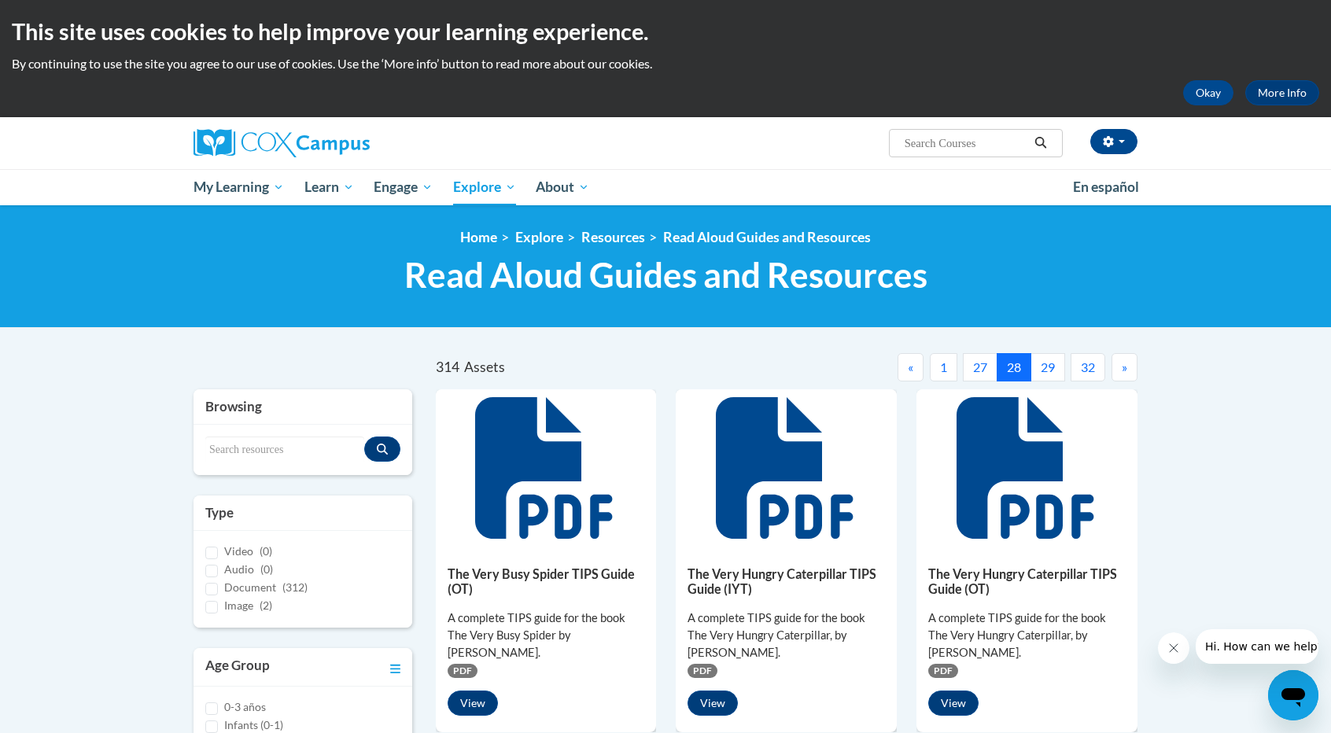
click at [1129, 372] on button "»" at bounding box center [1124, 367] width 26 height 28
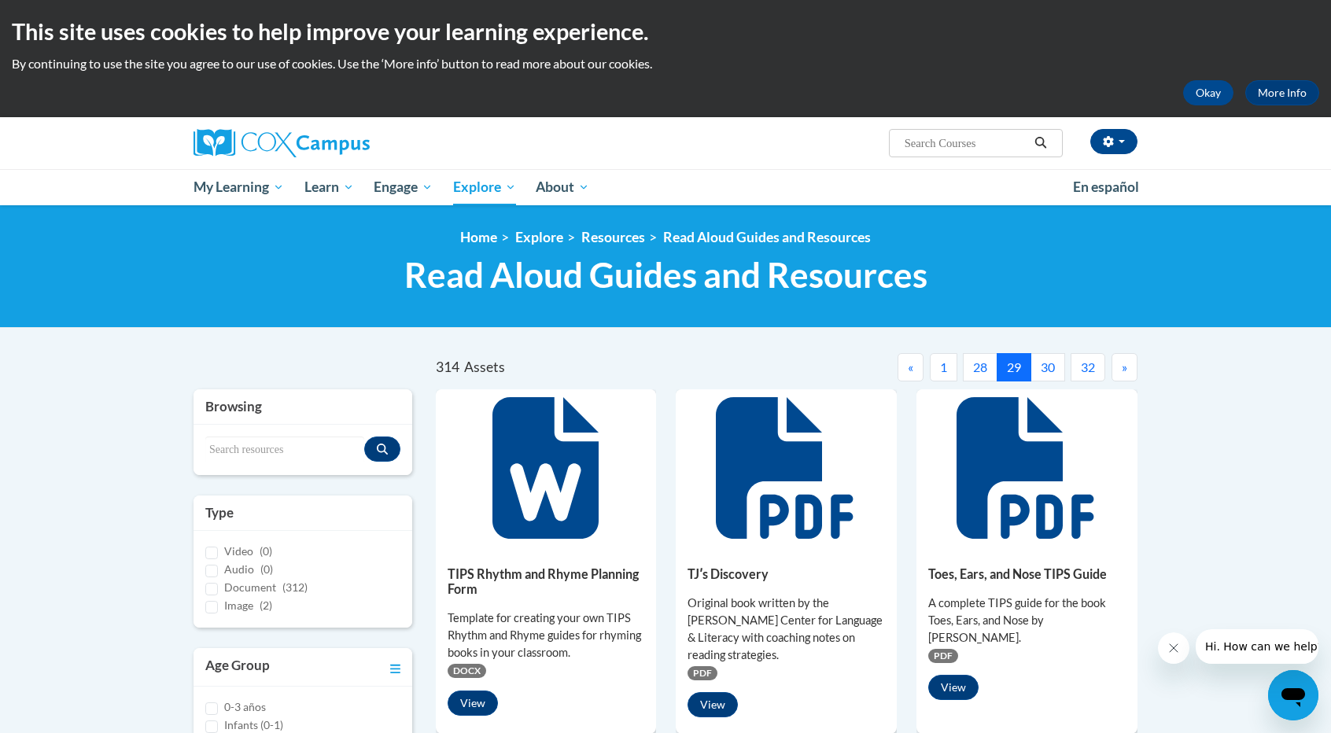
click at [1123, 363] on span "»" at bounding box center [1125, 366] width 6 height 15
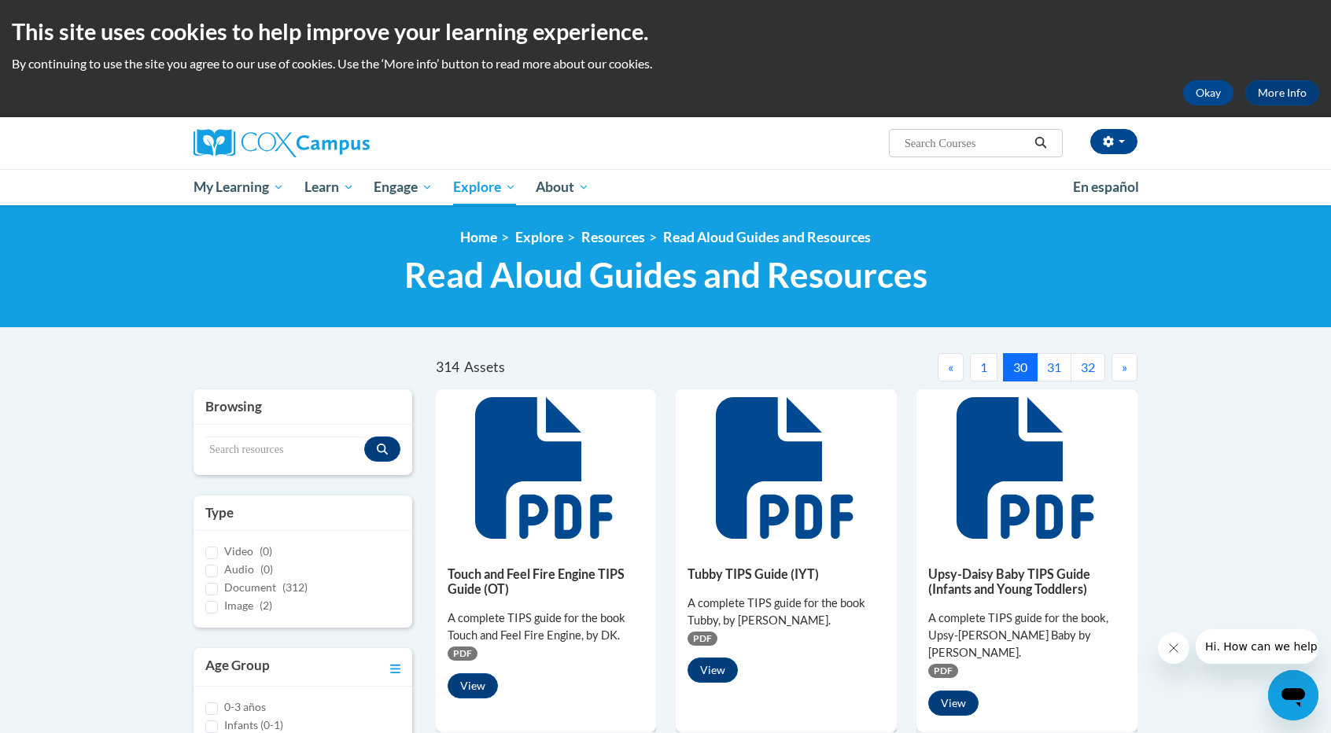
click at [1125, 370] on span "»" at bounding box center [1125, 366] width 6 height 15
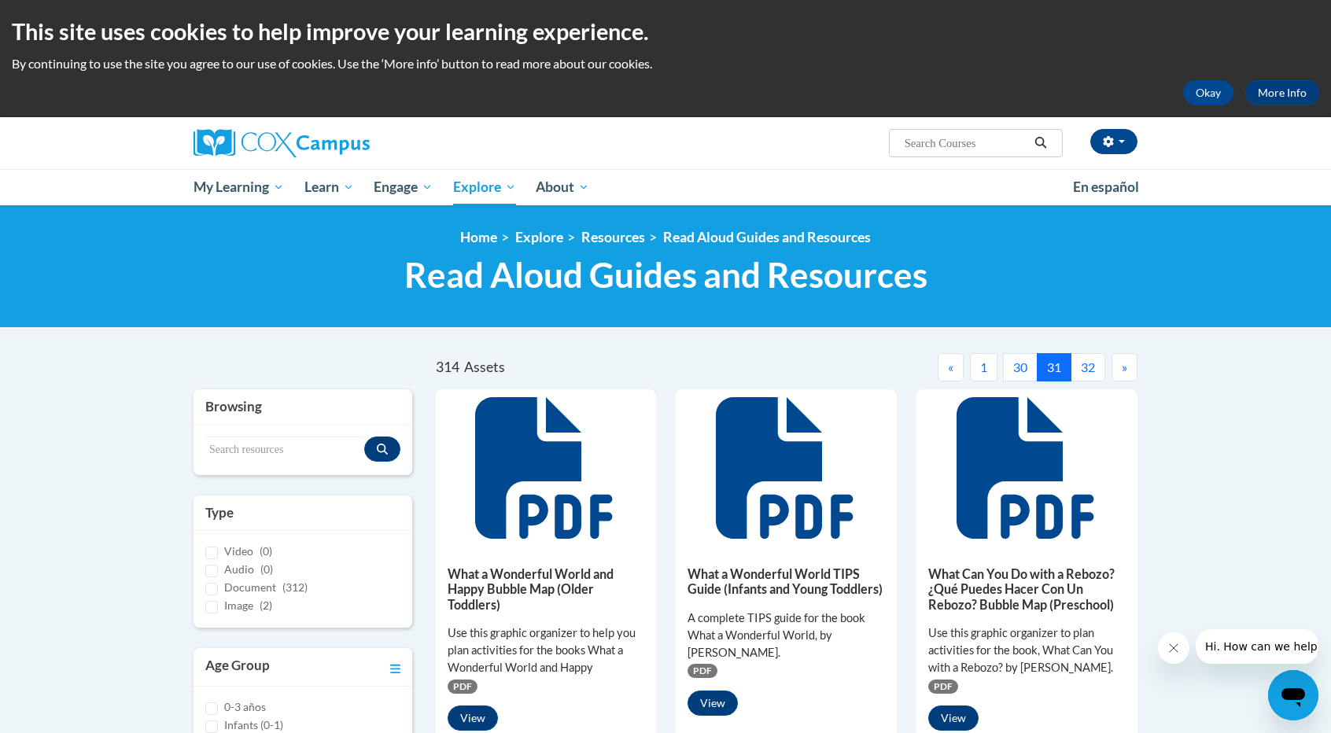
click at [1128, 374] on button "»" at bounding box center [1124, 367] width 26 height 28
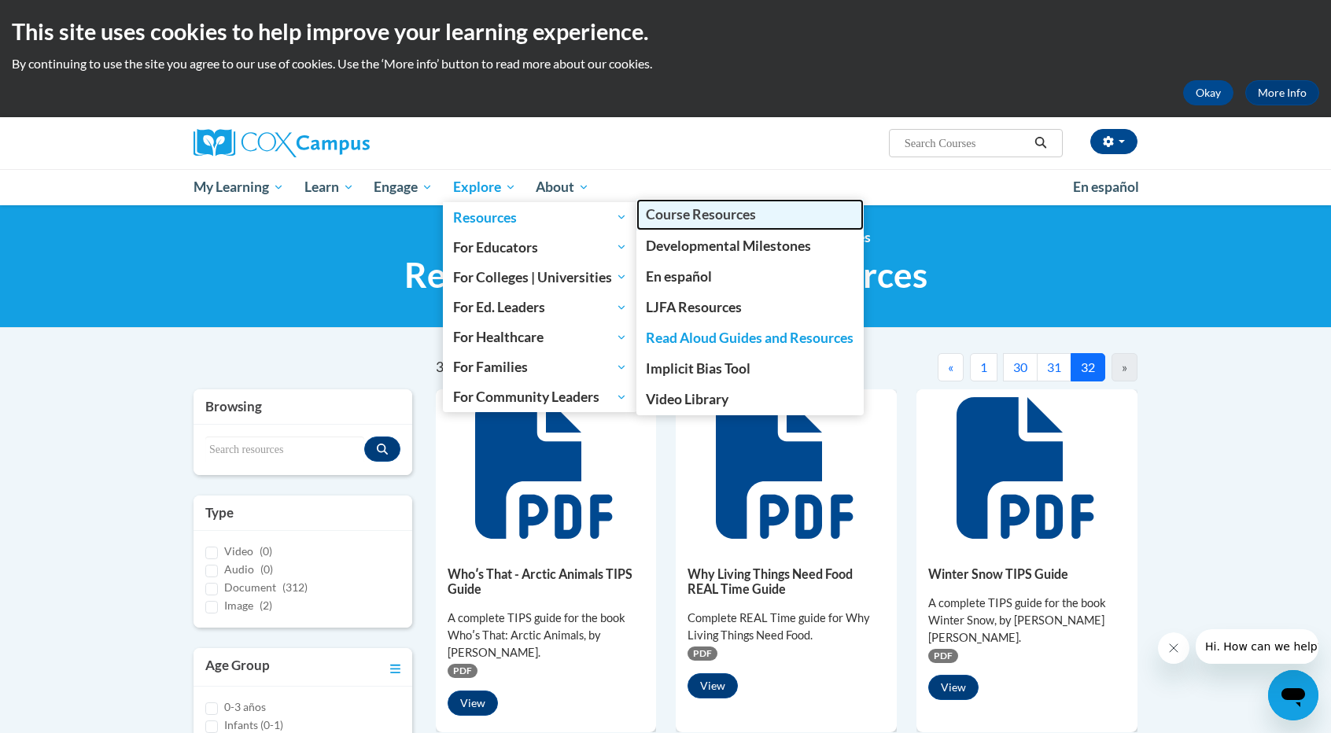
click at [702, 216] on span "Course Resources" at bounding box center [701, 214] width 110 height 17
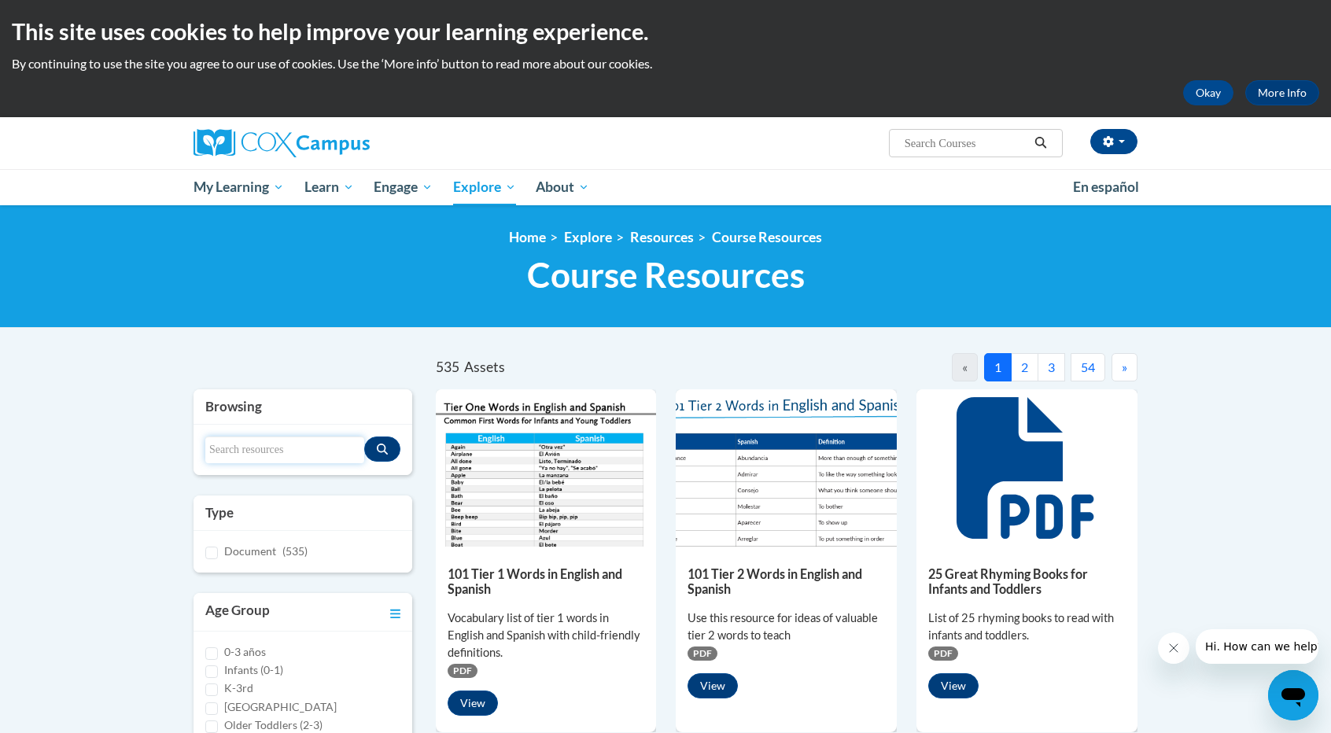
click at [266, 449] on input "Search resources" at bounding box center [284, 450] width 159 height 27
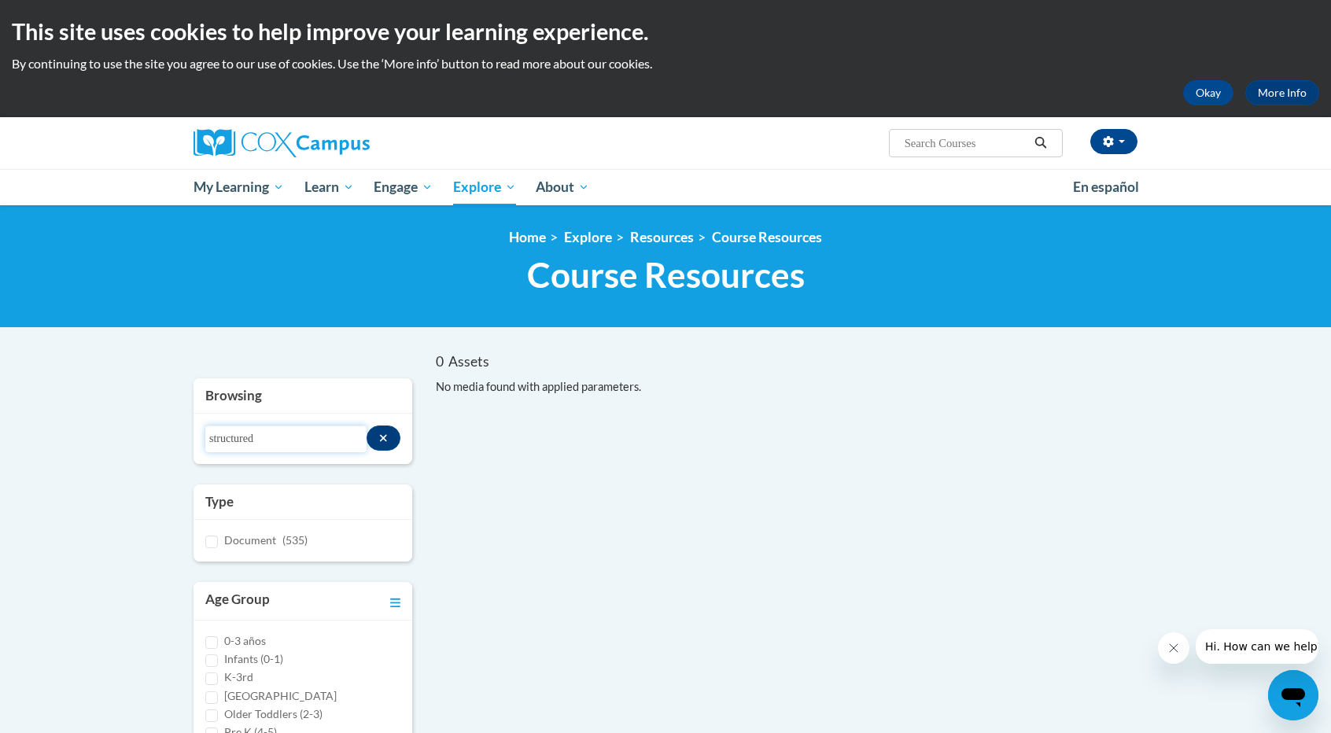
type input "structured"
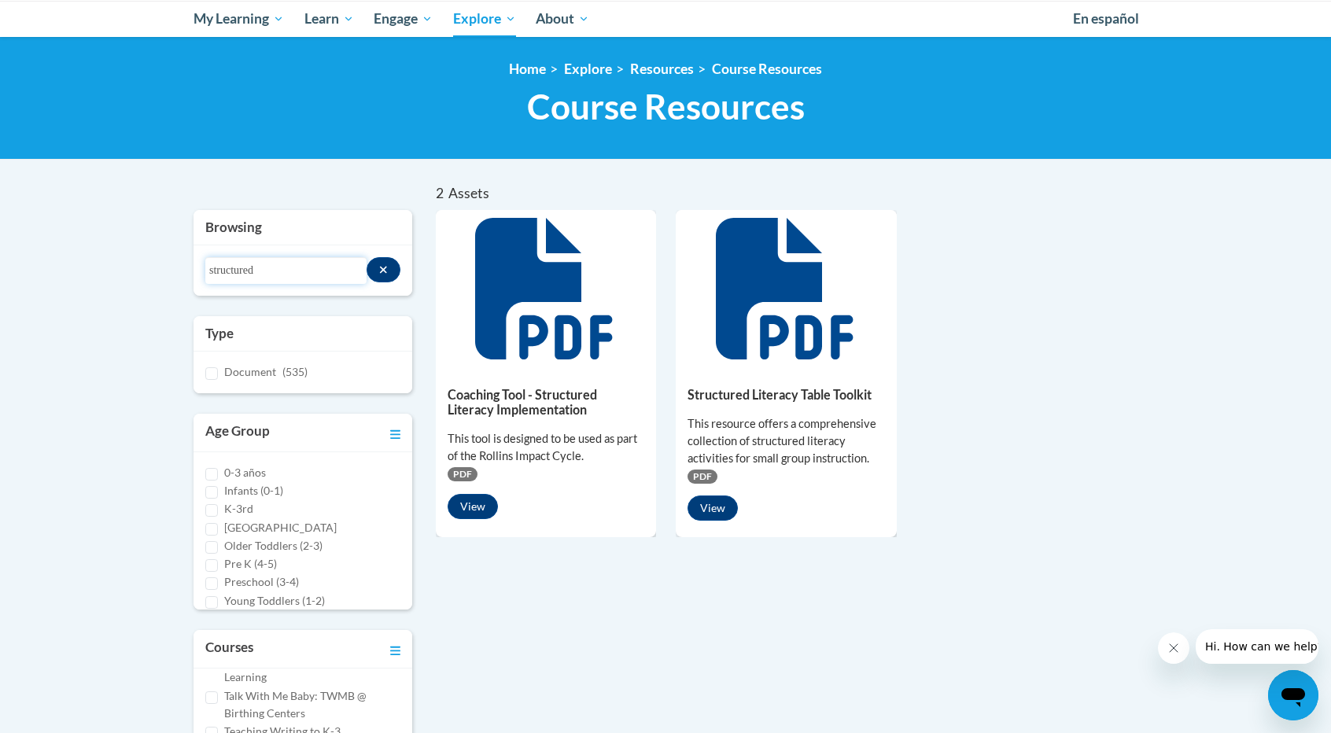
scroll to position [169, 0]
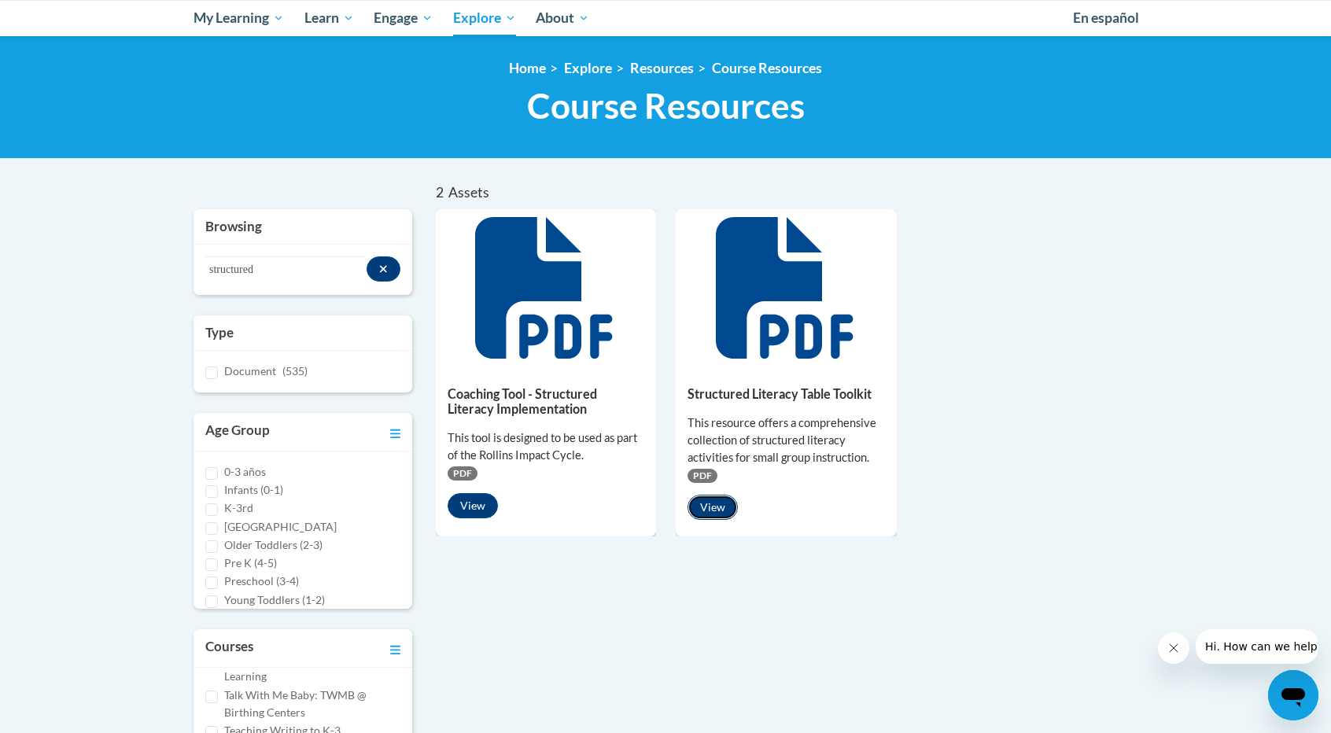
click at [716, 506] on button "View" at bounding box center [712, 507] width 50 height 25
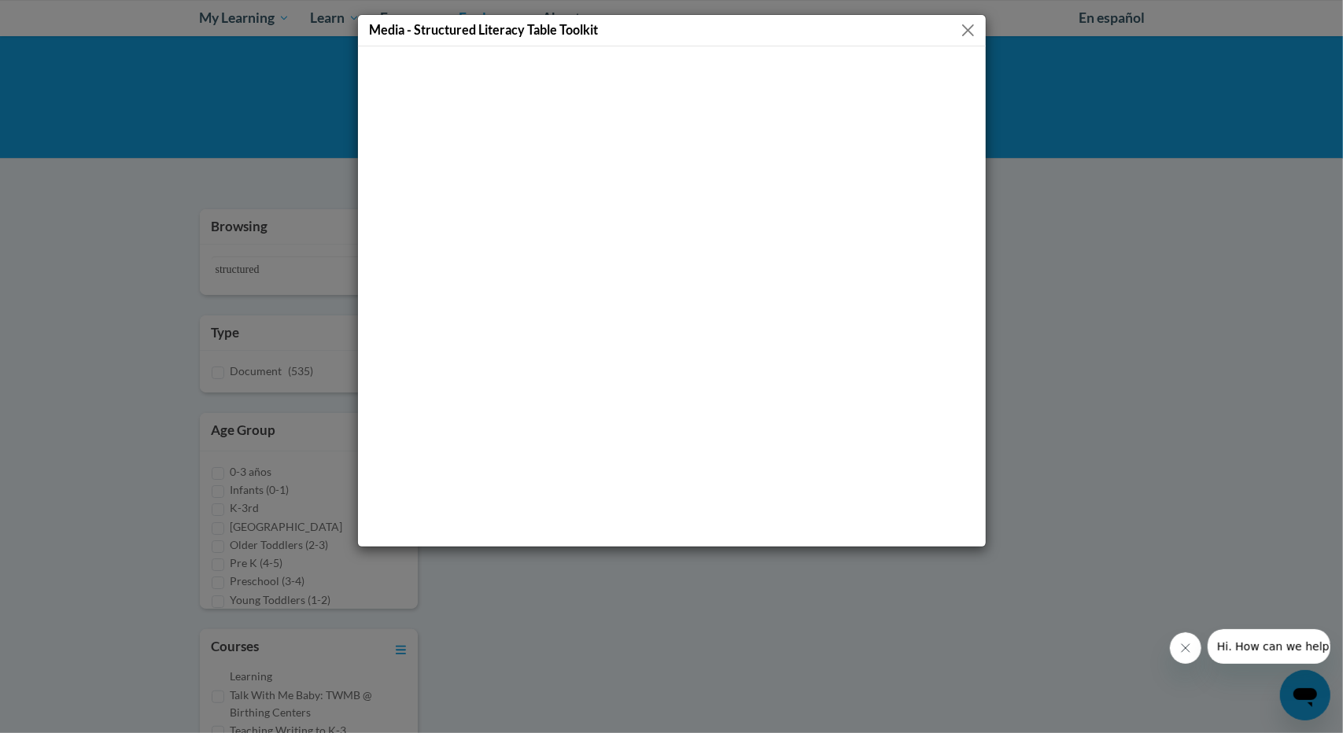
click at [969, 24] on button "Close" at bounding box center [968, 30] width 20 height 20
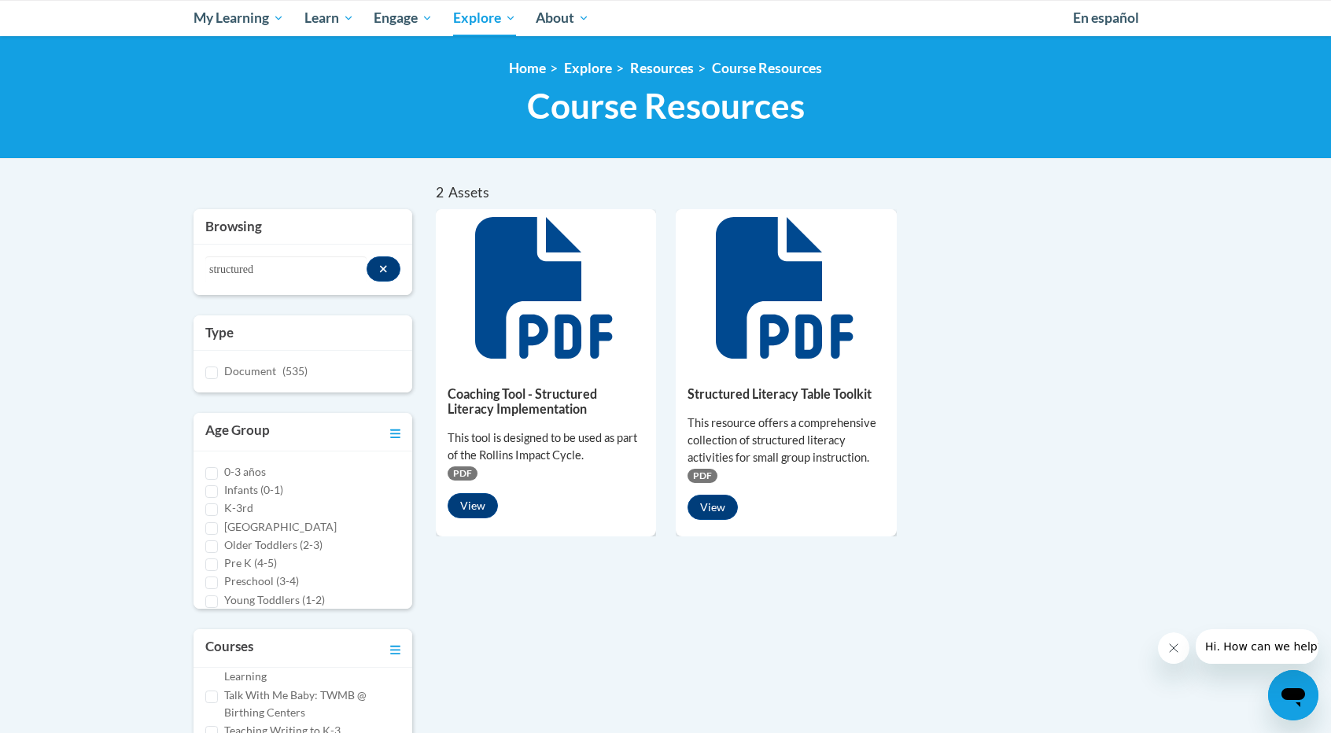
click at [787, 437] on div "This resource offers a comprehensive collection of structured literacy activiti…" at bounding box center [785, 440] width 197 height 52
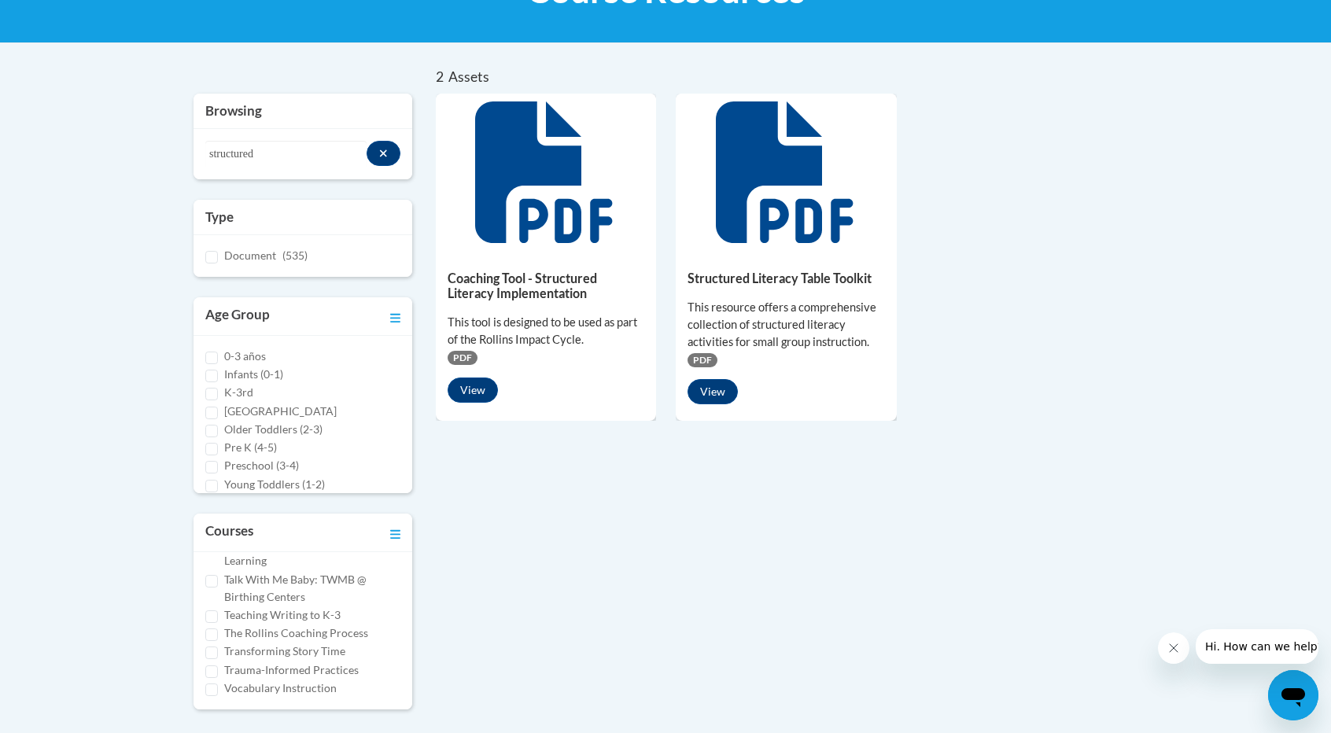
scroll to position [0, 0]
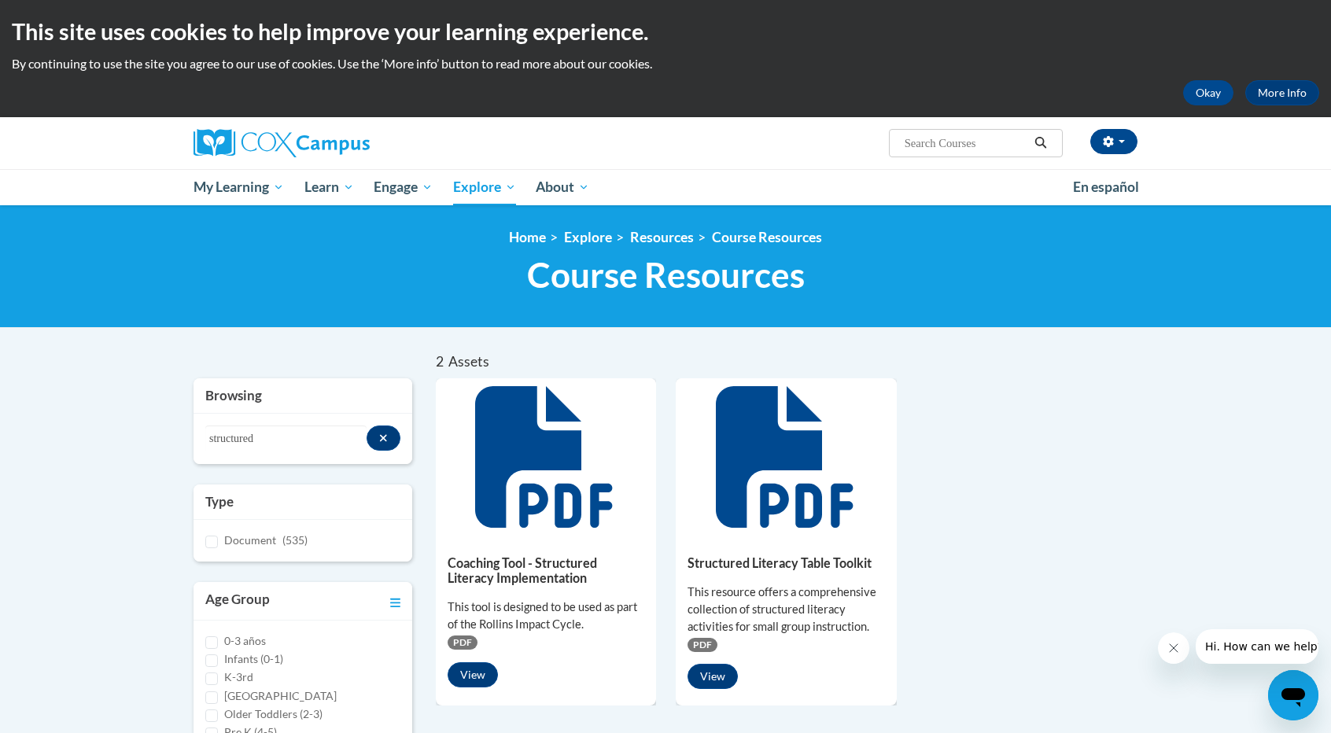
click at [914, 152] on input "Search..." at bounding box center [966, 143] width 126 height 19
type input "word chaining"
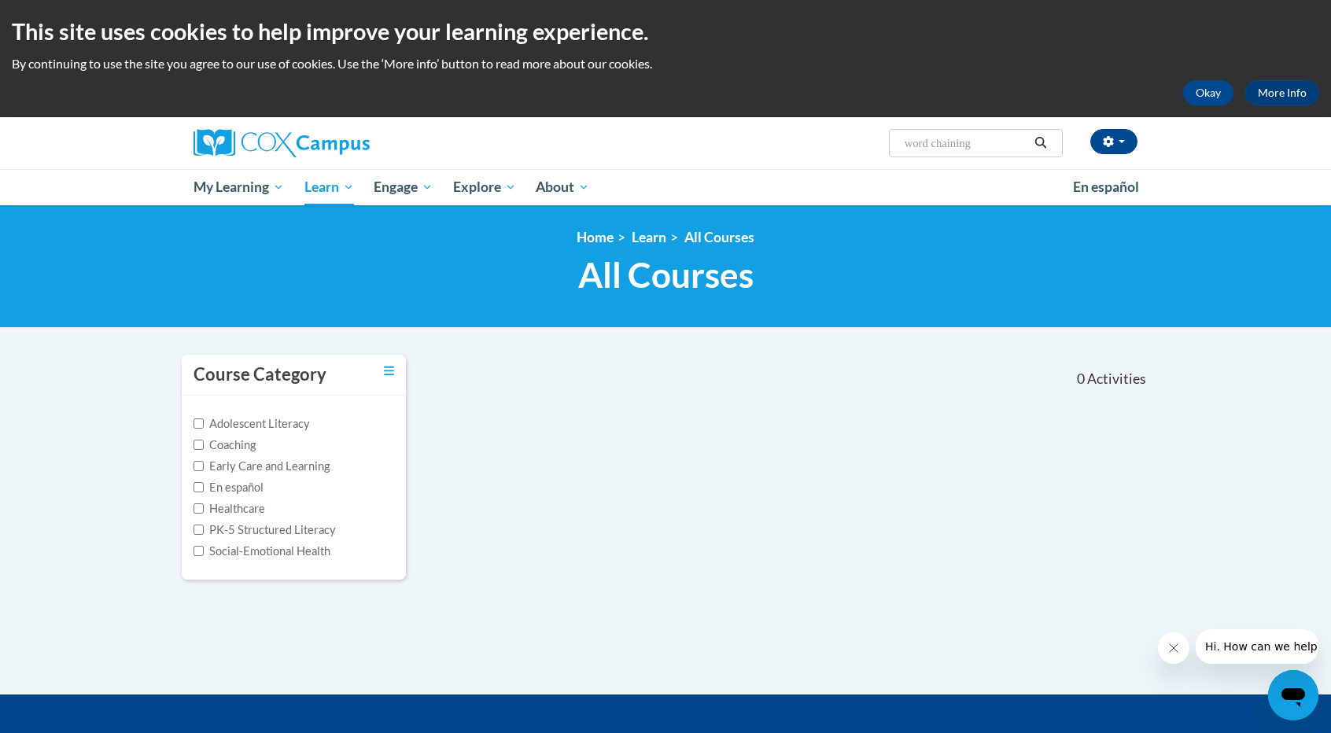
click at [971, 136] on input "word chaining" at bounding box center [966, 143] width 126 height 19
type input "syllaboard"
click at [971, 136] on input "syllaboard" at bounding box center [966, 143] width 126 height 19
type input "syllaboards"
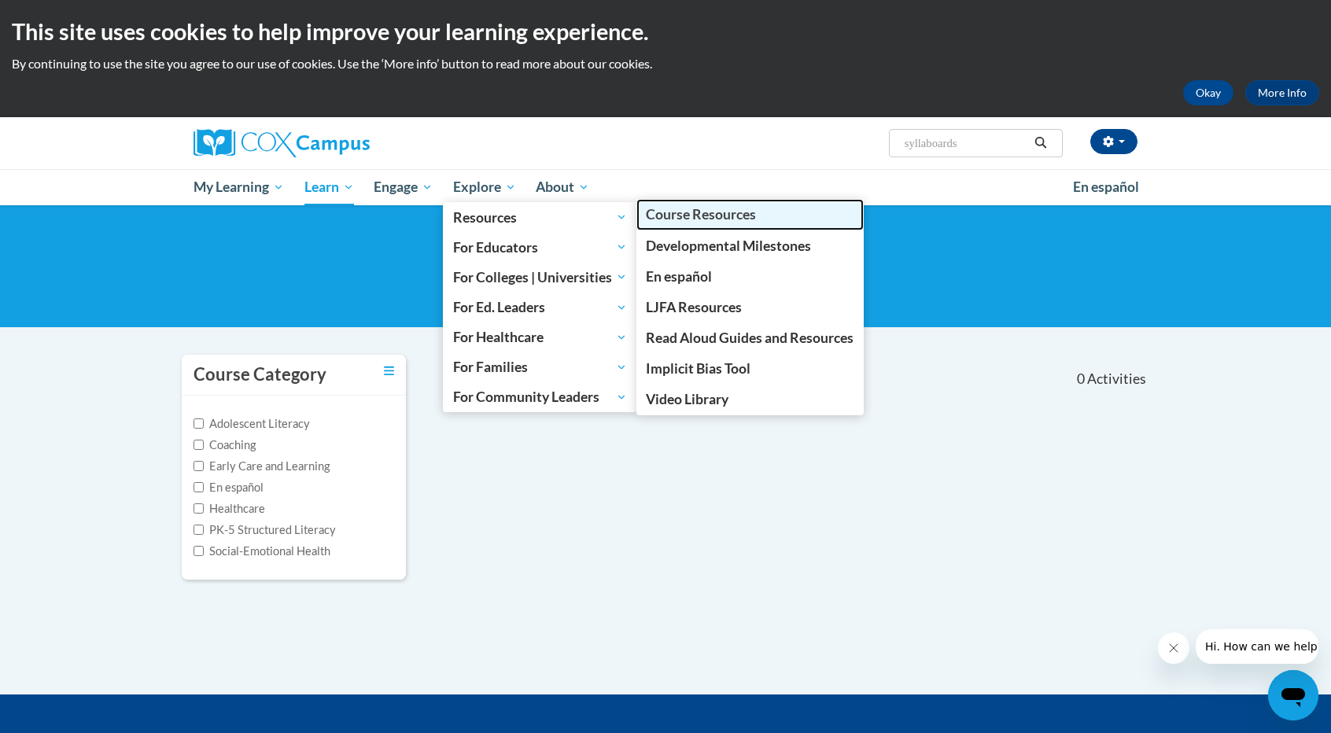
click at [750, 218] on span "Course Resources" at bounding box center [701, 214] width 110 height 17
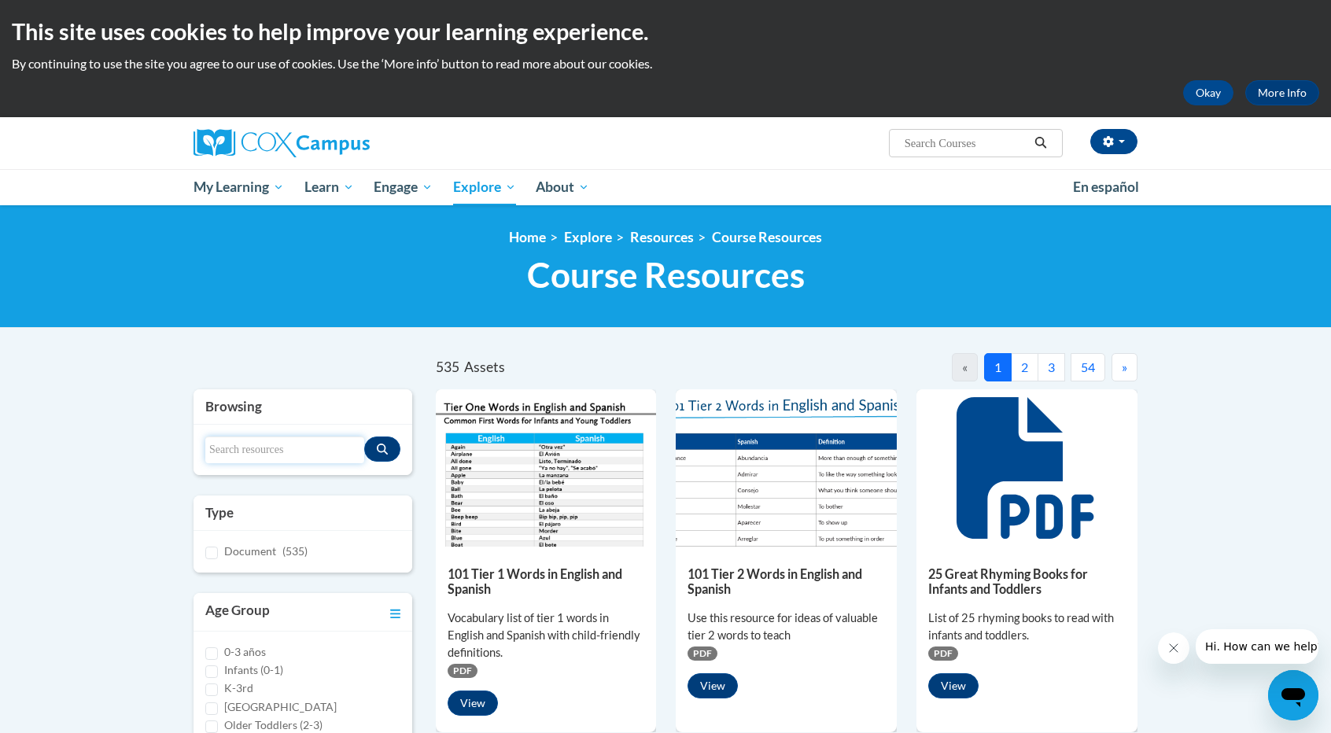
click at [250, 443] on input "Search resources" at bounding box center [284, 450] width 159 height 27
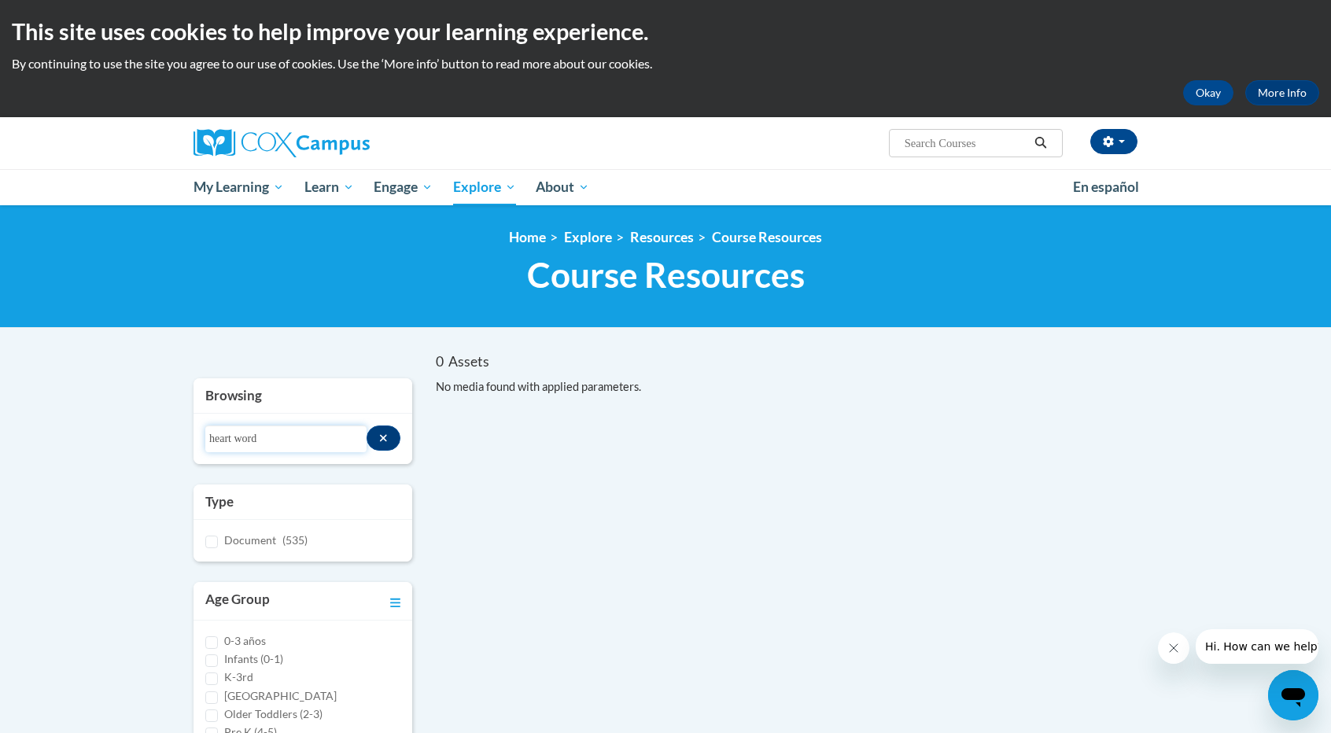
type input "heart word"
click at [968, 147] on input "Search..." at bounding box center [966, 143] width 126 height 19
type input "heart word"
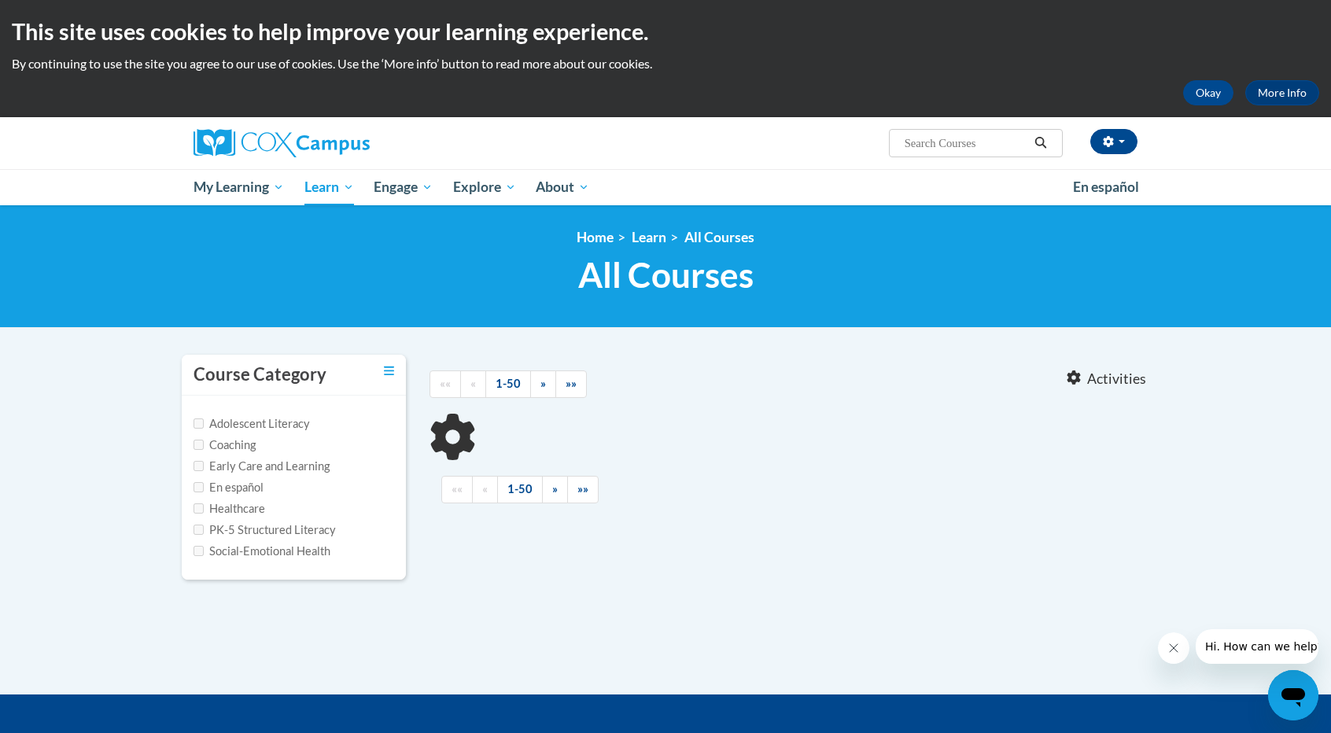
type input "heart word"
